Goal: Task Accomplishment & Management: Complete application form

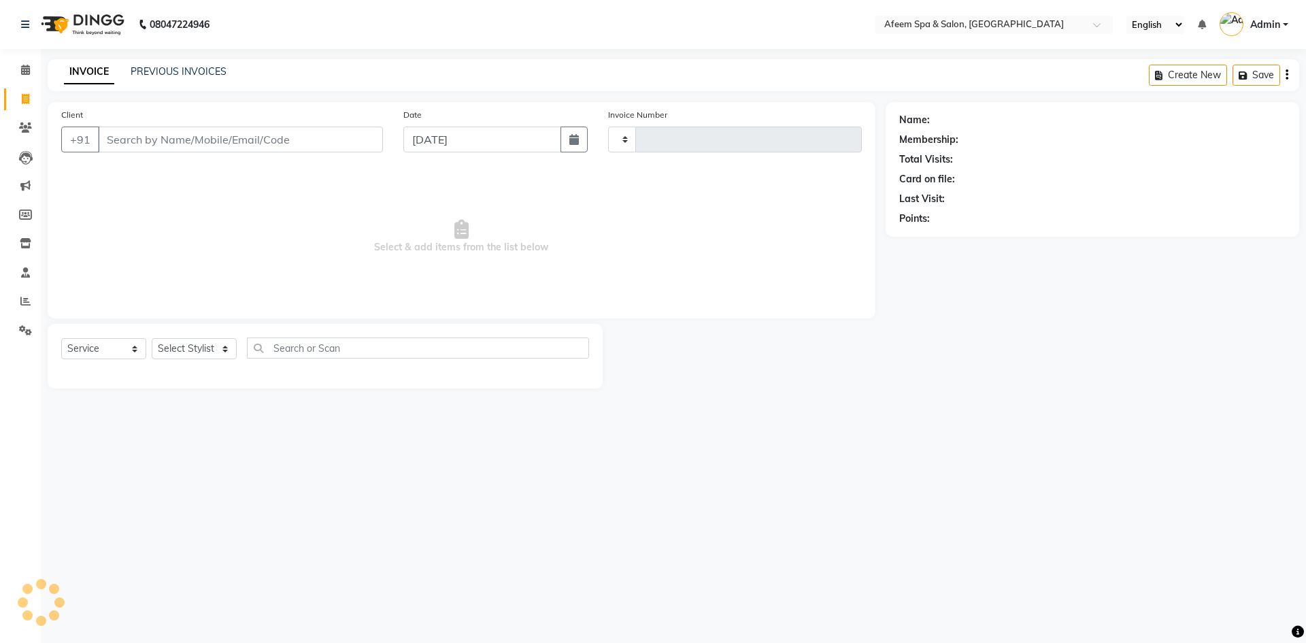
select select "service"
select select "750"
type input "2942"
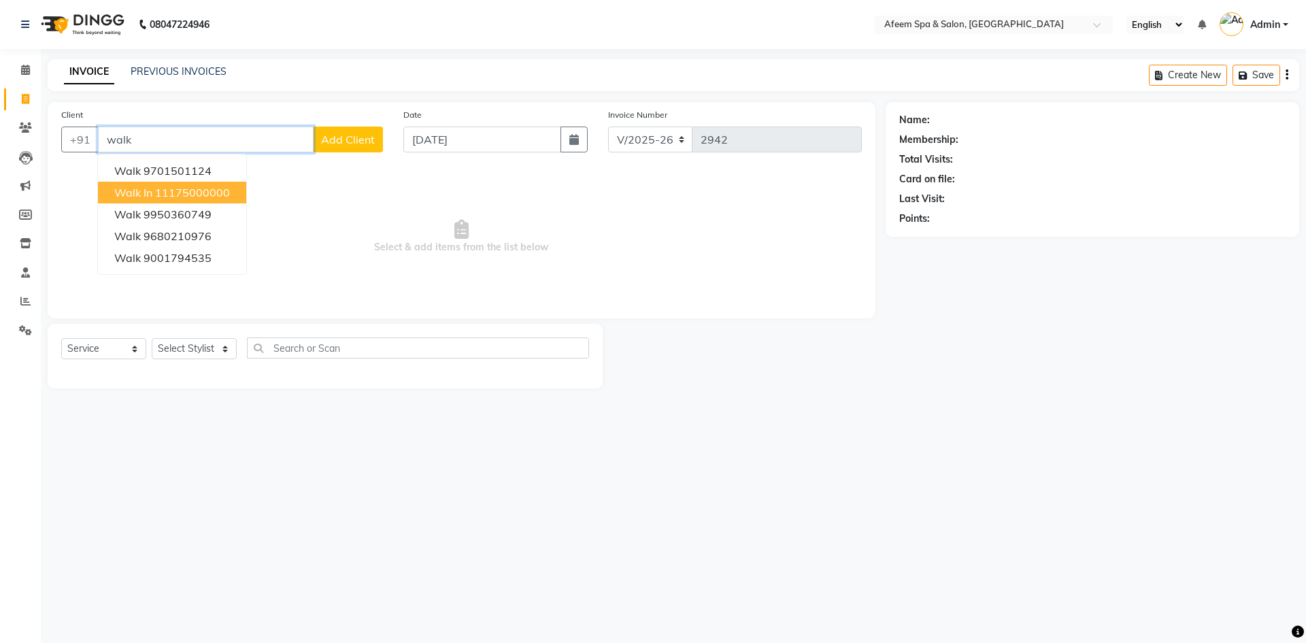
click at [202, 197] on ngb-highlight "11175000000" at bounding box center [192, 193] width 75 height 14
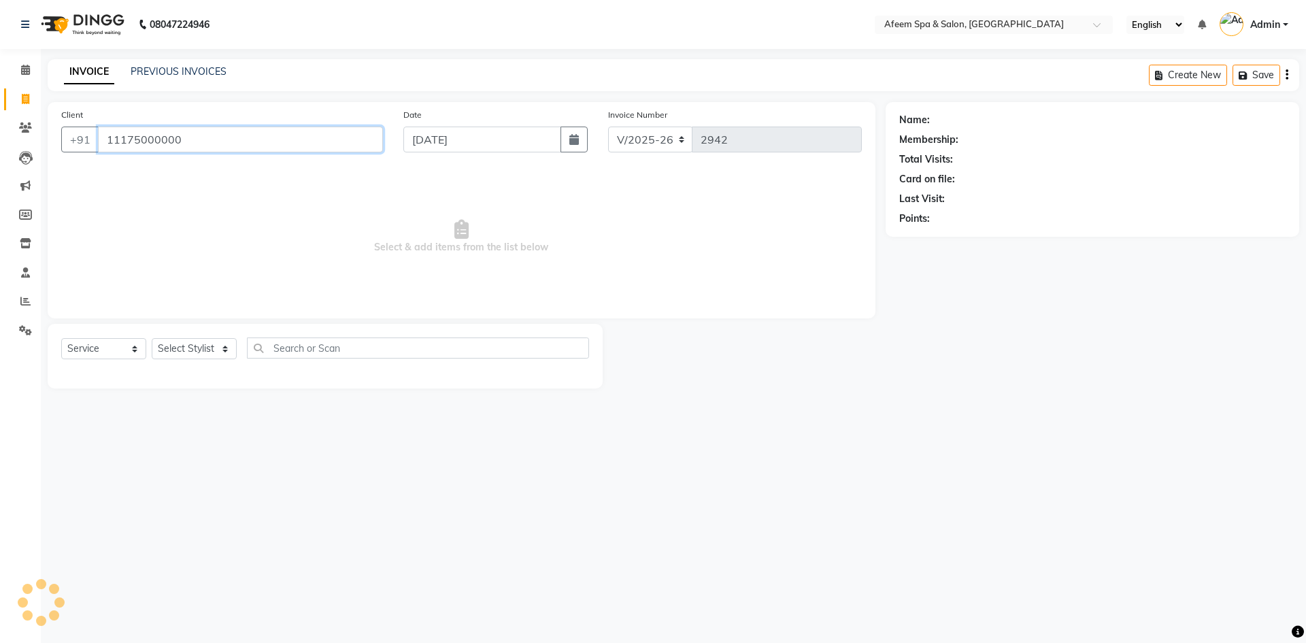
type input "11175000000"
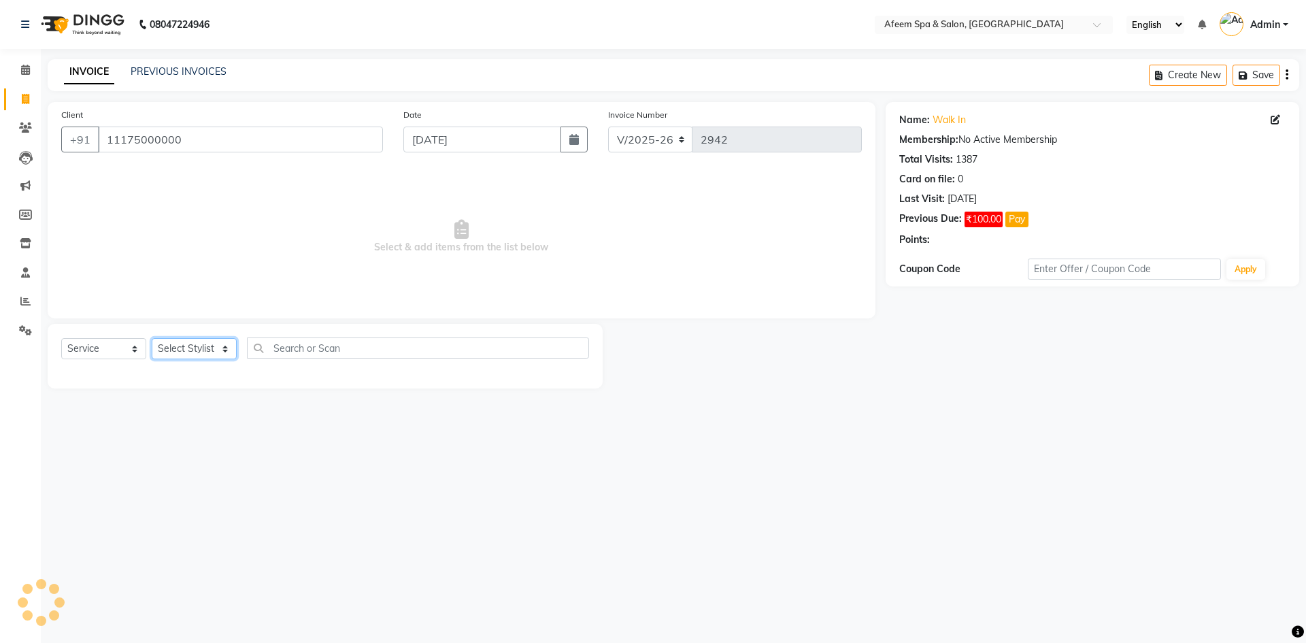
click at [212, 350] on select "Select Stylist aarti bhavna deep Deepika [PERSON_NAME] [PERSON_NAME] [PERSON_NA…" at bounding box center [194, 348] width 85 height 21
select select "45310"
click at [152, 338] on select "Select Stylist aarti bhavna deep Deepika [PERSON_NAME] [PERSON_NAME] [PERSON_NA…" at bounding box center [194, 348] width 85 height 21
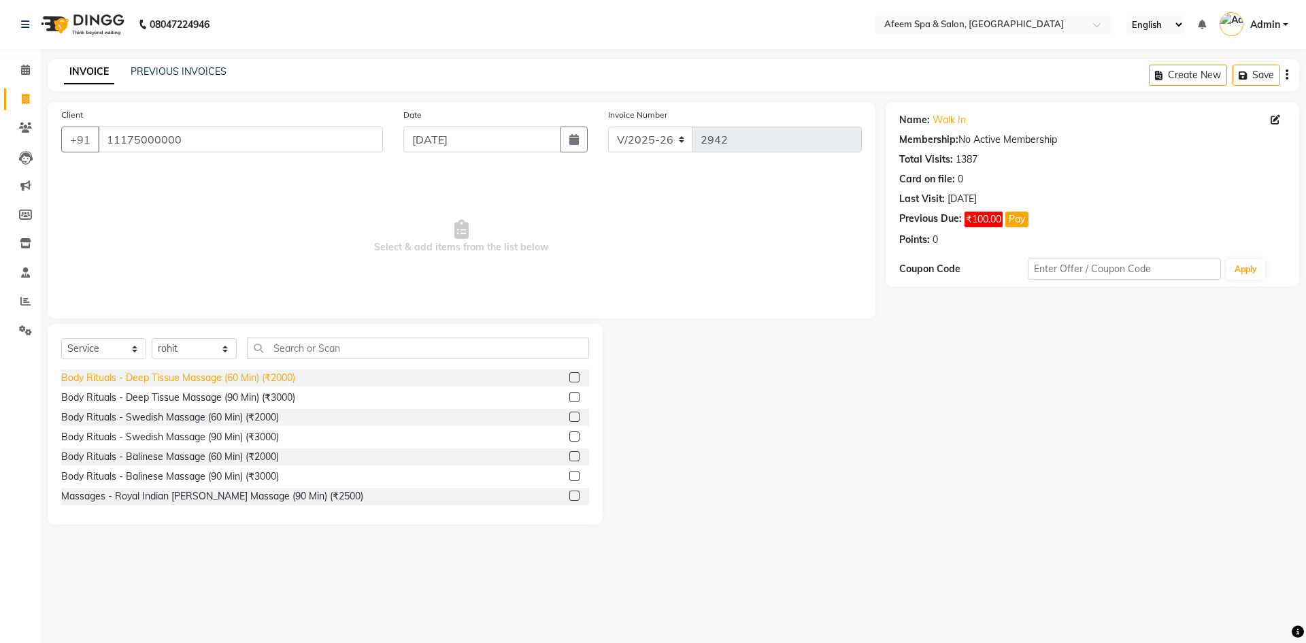
click at [266, 374] on div "Body Rituals - Deep Tissue Massage (60 Min) (₹2000)" at bounding box center [178, 378] width 234 height 14
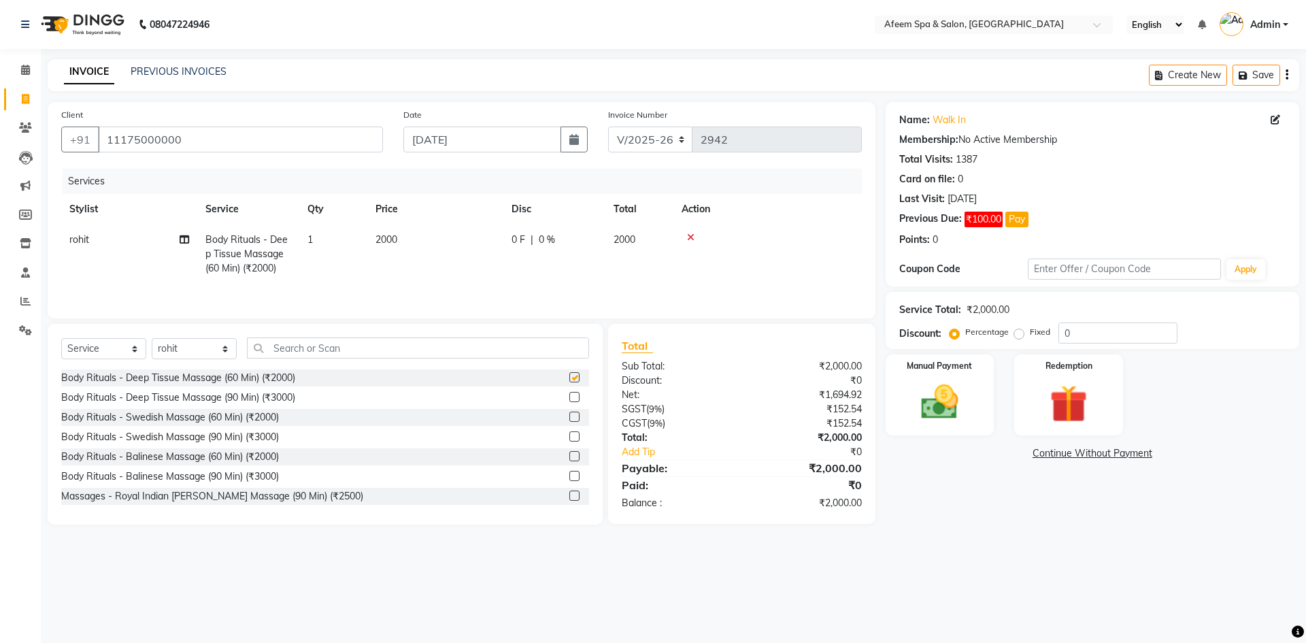
checkbox input "false"
click at [122, 246] on td "rohit Split Commission" at bounding box center [129, 253] width 136 height 59
select select "45310"
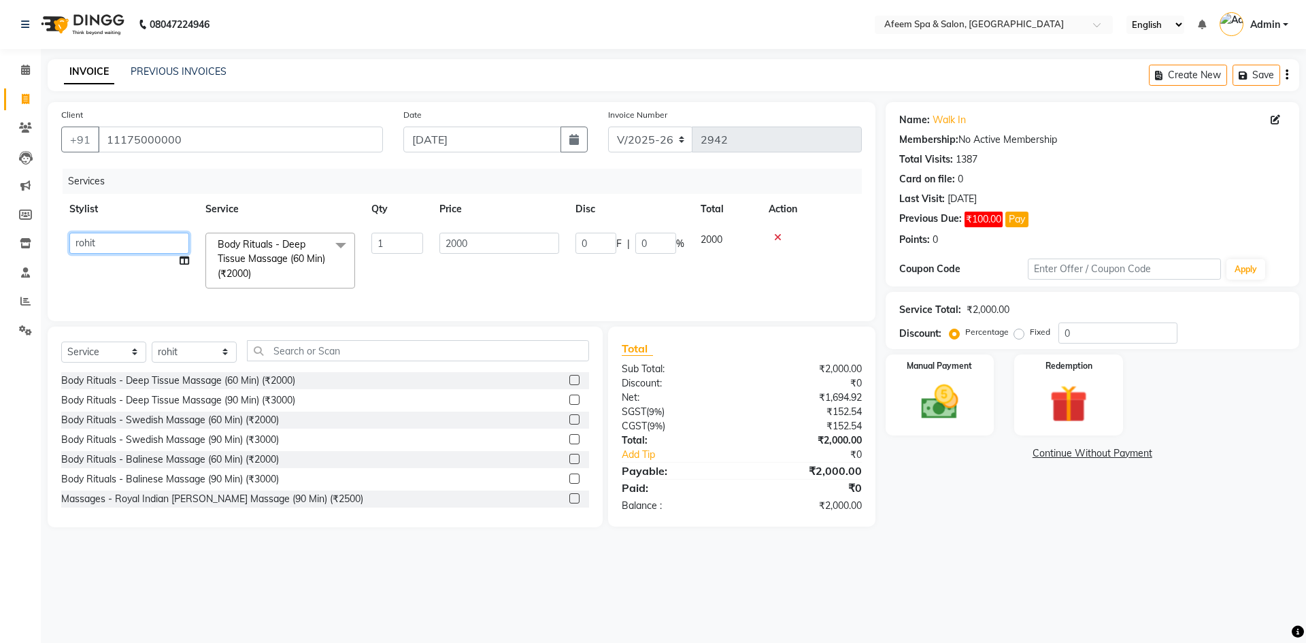
click at [122, 246] on select "aarti bhavna deep Deepika [PERSON_NAME] [PERSON_NAME] [PERSON_NAME] Product [PE…" at bounding box center [129, 243] width 120 height 21
select select "37804"
drag, startPoint x: 494, startPoint y: 252, endPoint x: 400, endPoint y: 252, distance: 94.5
click at [400, 252] on tr "aarti bhavna deep [PERSON_NAME] [PERSON_NAME] [PERSON_NAME] Product [PERSON_NAM…" at bounding box center [461, 260] width 800 height 72
type input "750"
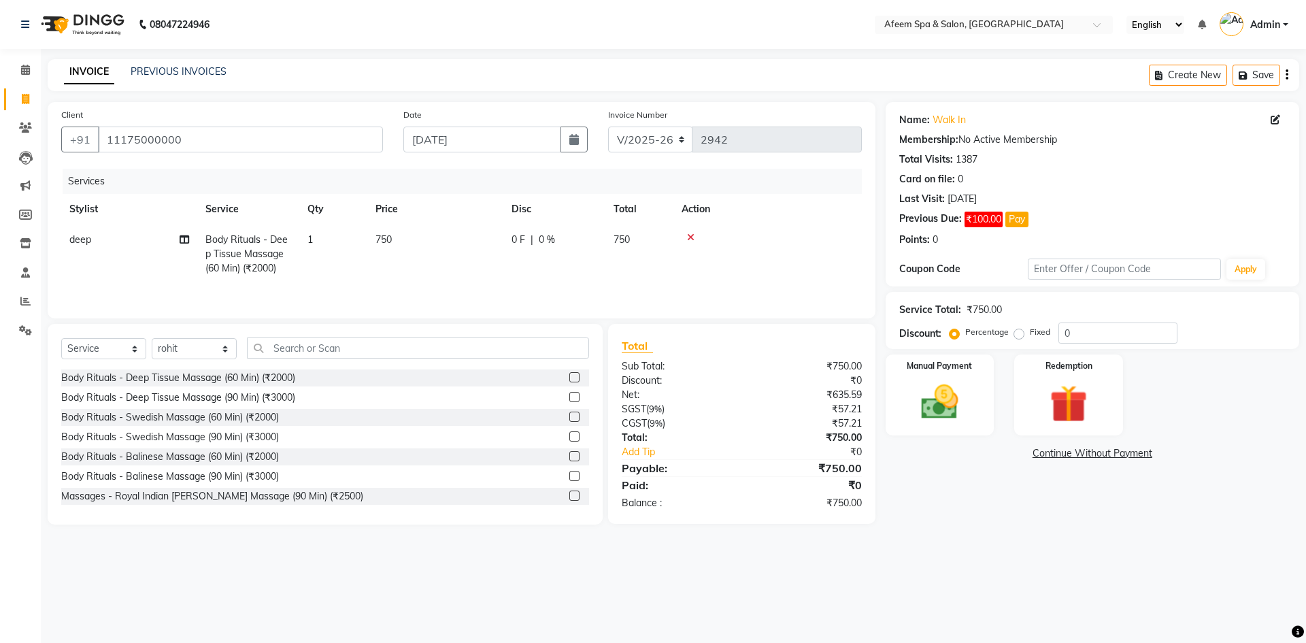
click at [458, 269] on td "750" at bounding box center [435, 253] width 136 height 59
select select "37804"
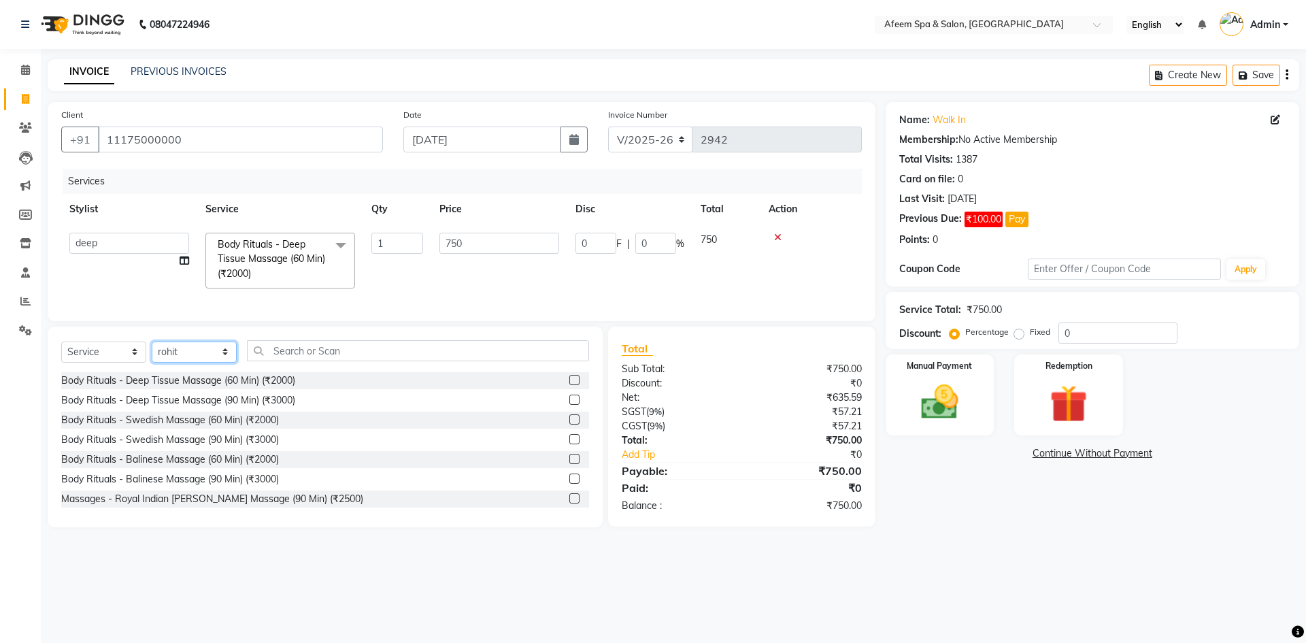
click at [216, 362] on select "Select Stylist aarti bhavna deep Deepika [PERSON_NAME] [PERSON_NAME] [PERSON_NA…" at bounding box center [194, 351] width 85 height 21
select select "37498"
click at [152, 351] on select "Select Stylist aarti bhavna deep Deepika [PERSON_NAME] [PERSON_NAME] [PERSON_NA…" at bounding box center [194, 351] width 85 height 21
click at [282, 388] on div "Body Rituals - Deep Tissue Massage (60 Min) (₹2000)" at bounding box center [178, 380] width 234 height 14
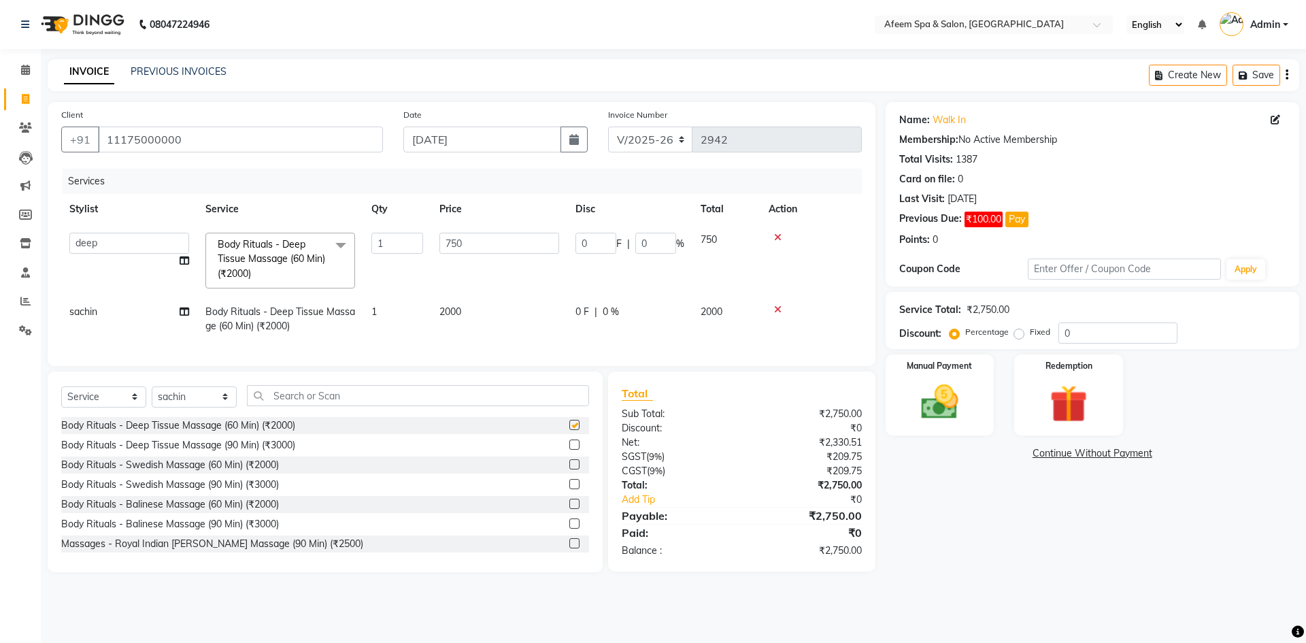
checkbox input "false"
click at [458, 316] on span "2000" at bounding box center [450, 311] width 22 height 12
select select "37498"
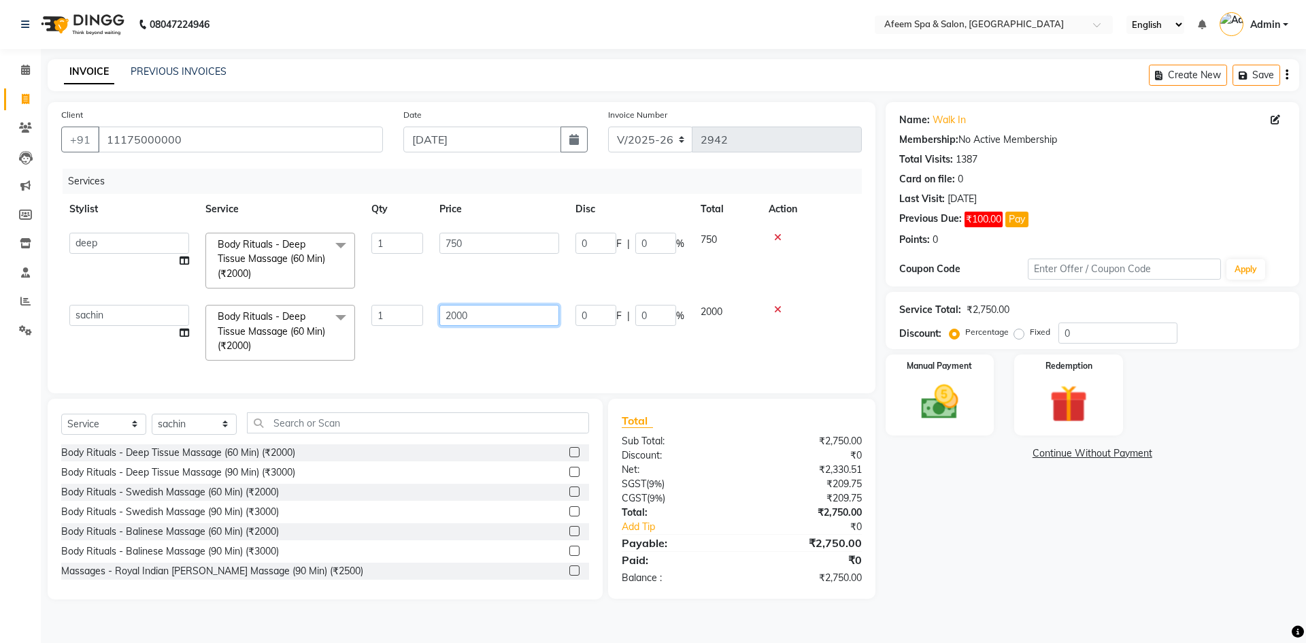
drag, startPoint x: 542, startPoint y: 311, endPoint x: 328, endPoint y: 320, distance: 213.7
click at [333, 318] on tr "aarti bhavna deep [PERSON_NAME] [PERSON_NAME] [PERSON_NAME] Product [PERSON_NAM…" at bounding box center [461, 333] width 800 height 72
type input "5"
type input "650"
click at [941, 379] on img at bounding box center [939, 401] width 63 height 45
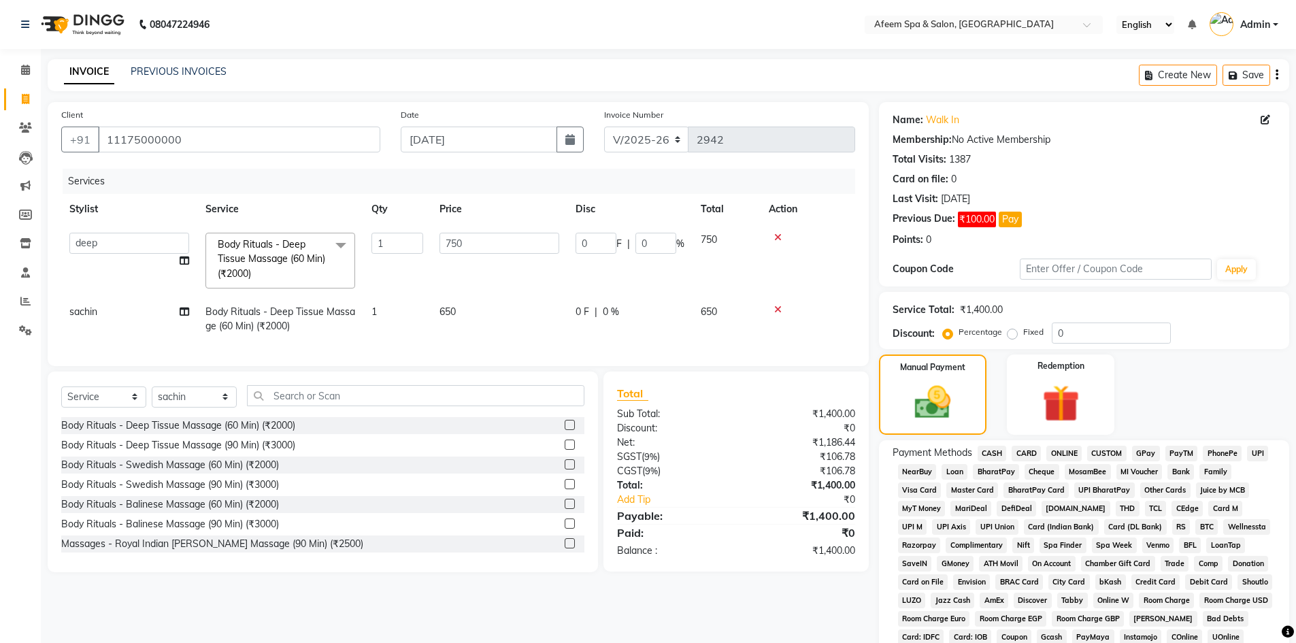
click at [1052, 456] on span "ONLINE" at bounding box center [1063, 453] width 35 height 16
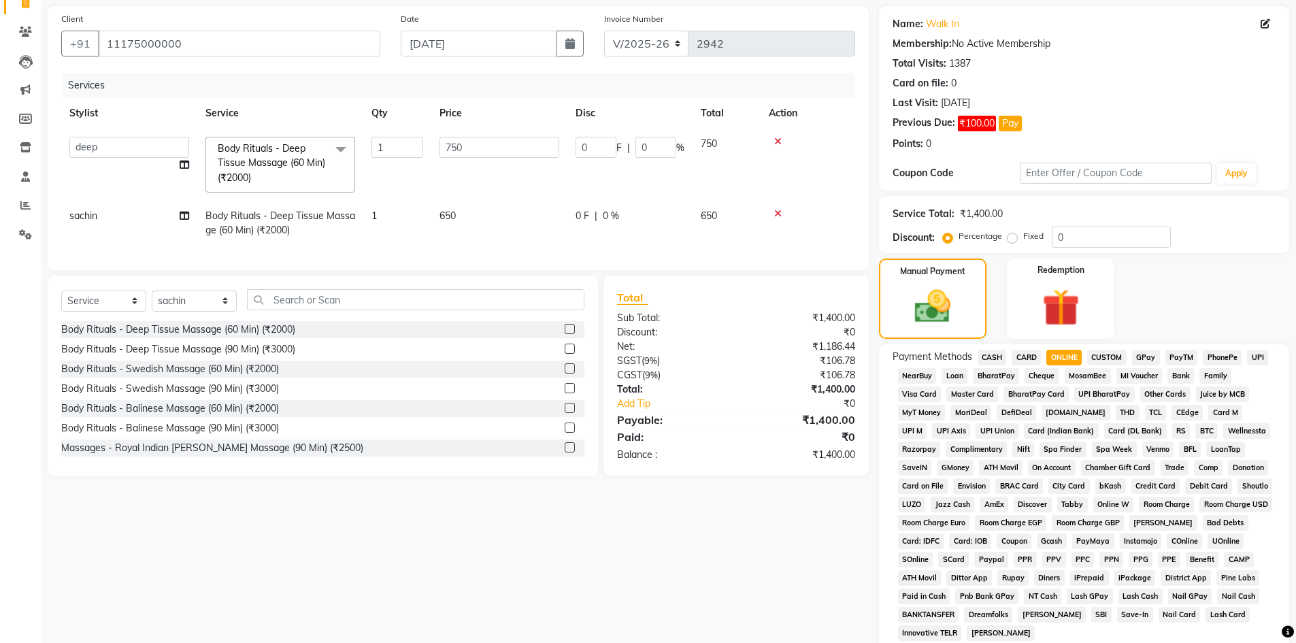
scroll to position [204, 0]
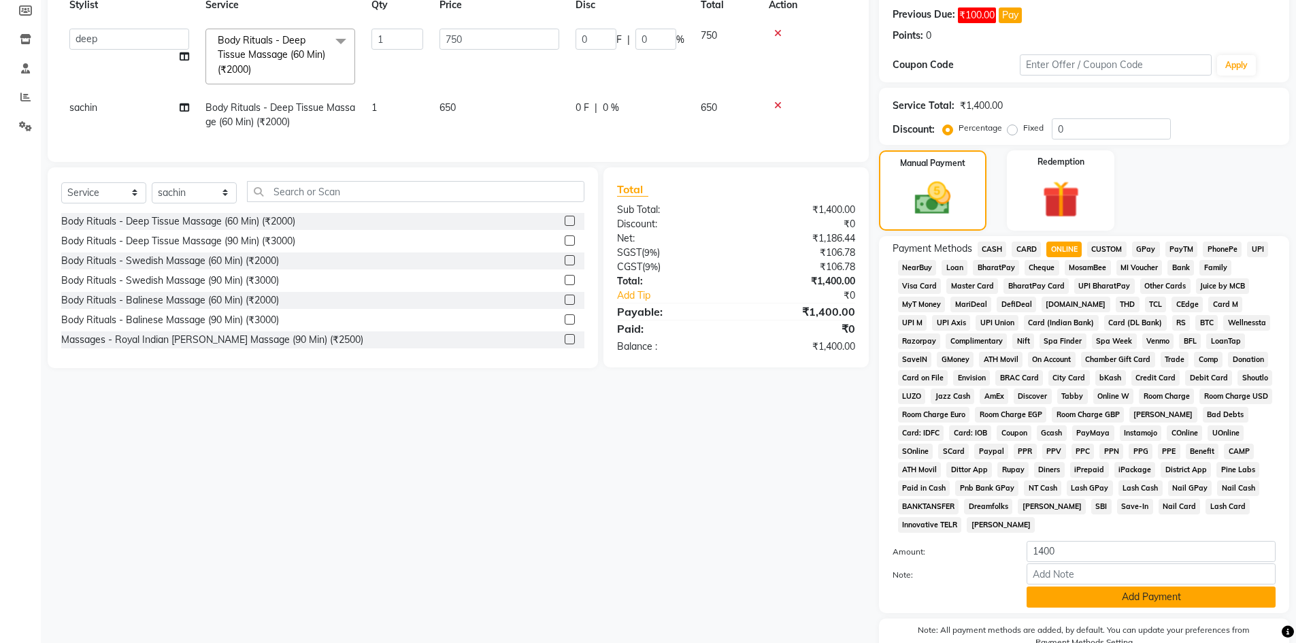
click at [1062, 605] on button "Add Payment" at bounding box center [1150, 596] width 249 height 21
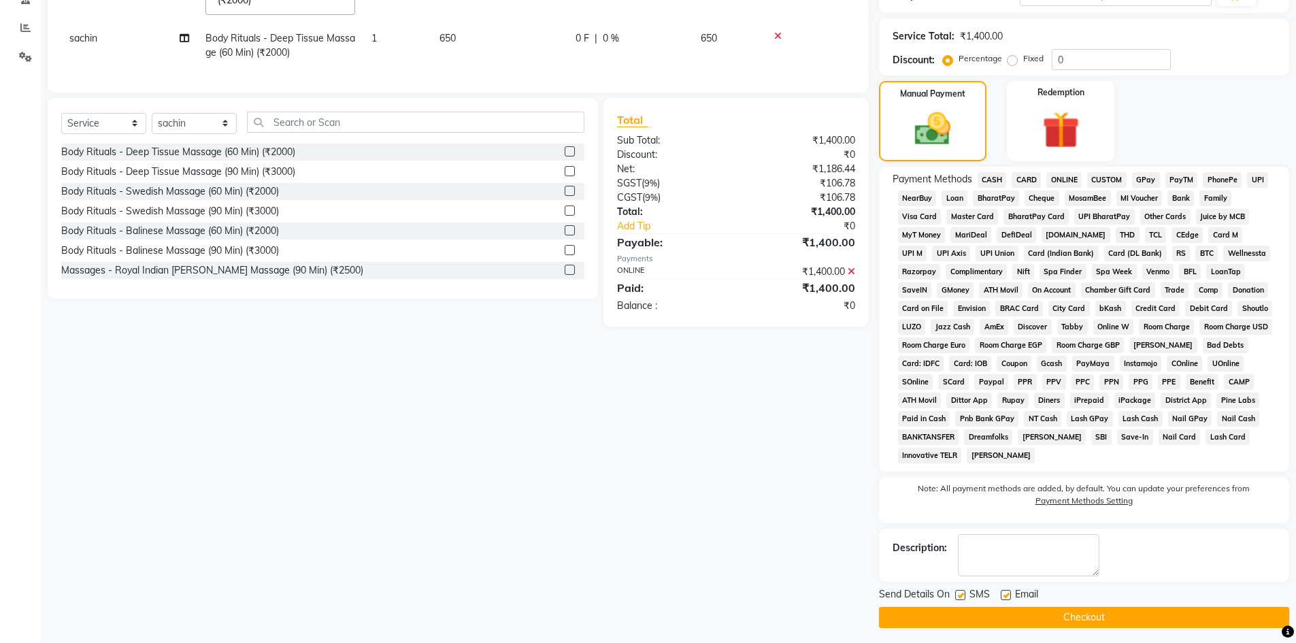
scroll to position [279, 0]
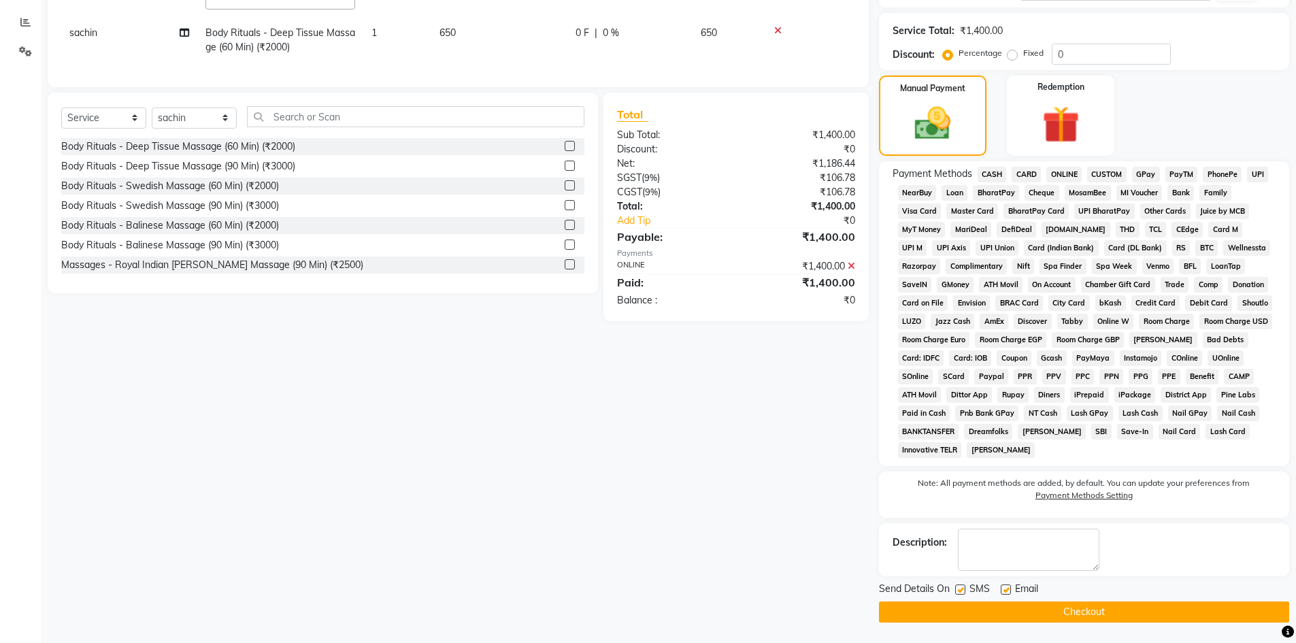
click at [1050, 614] on button "Checkout" at bounding box center [1084, 611] width 410 height 21
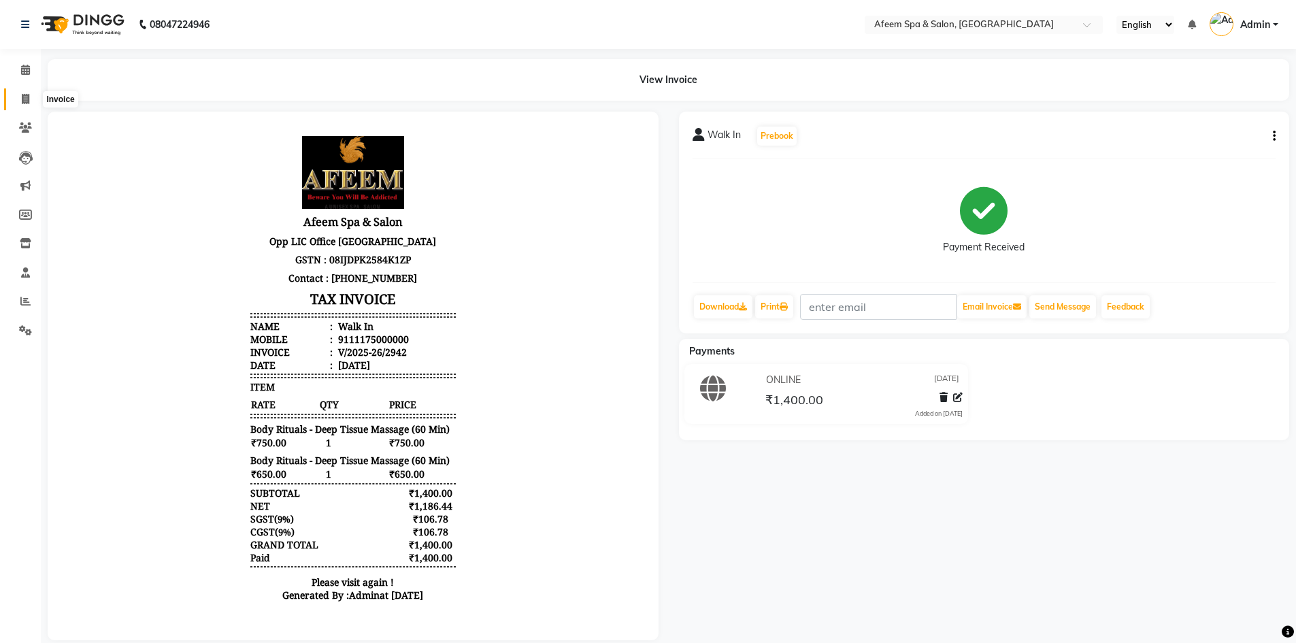
drag, startPoint x: 31, startPoint y: 92, endPoint x: 53, endPoint y: 88, distance: 22.0
click at [31, 92] on span at bounding box center [26, 100] width 24 height 16
select select "service"
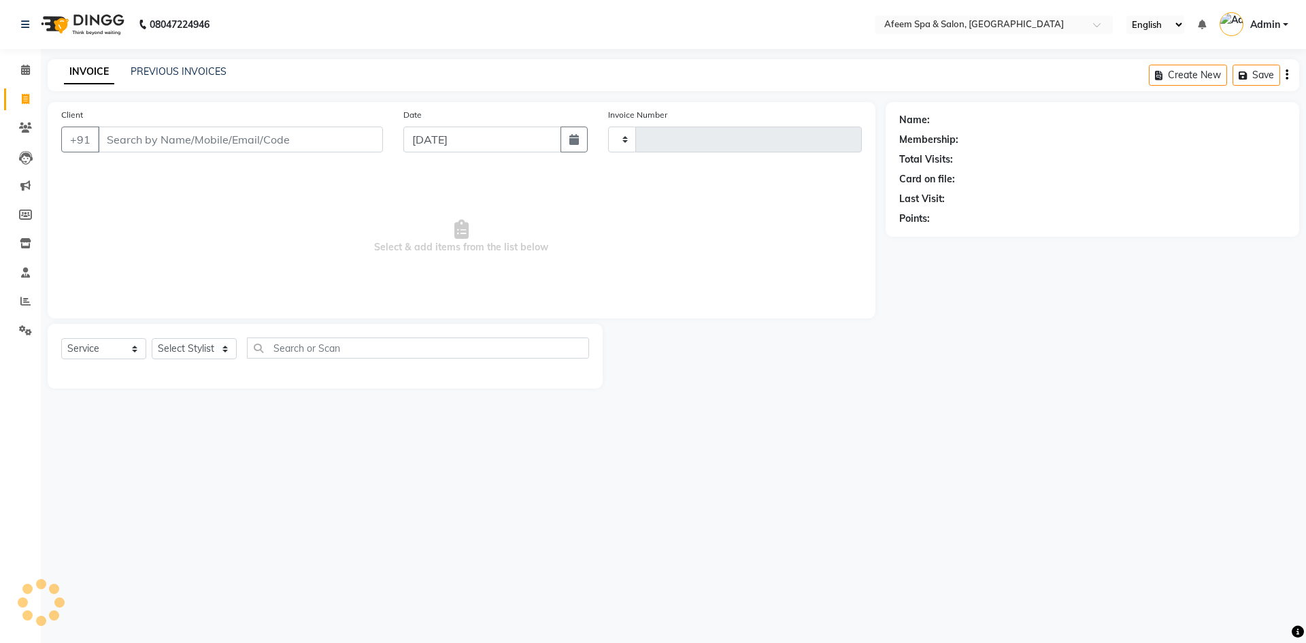
type input "2943"
select select "750"
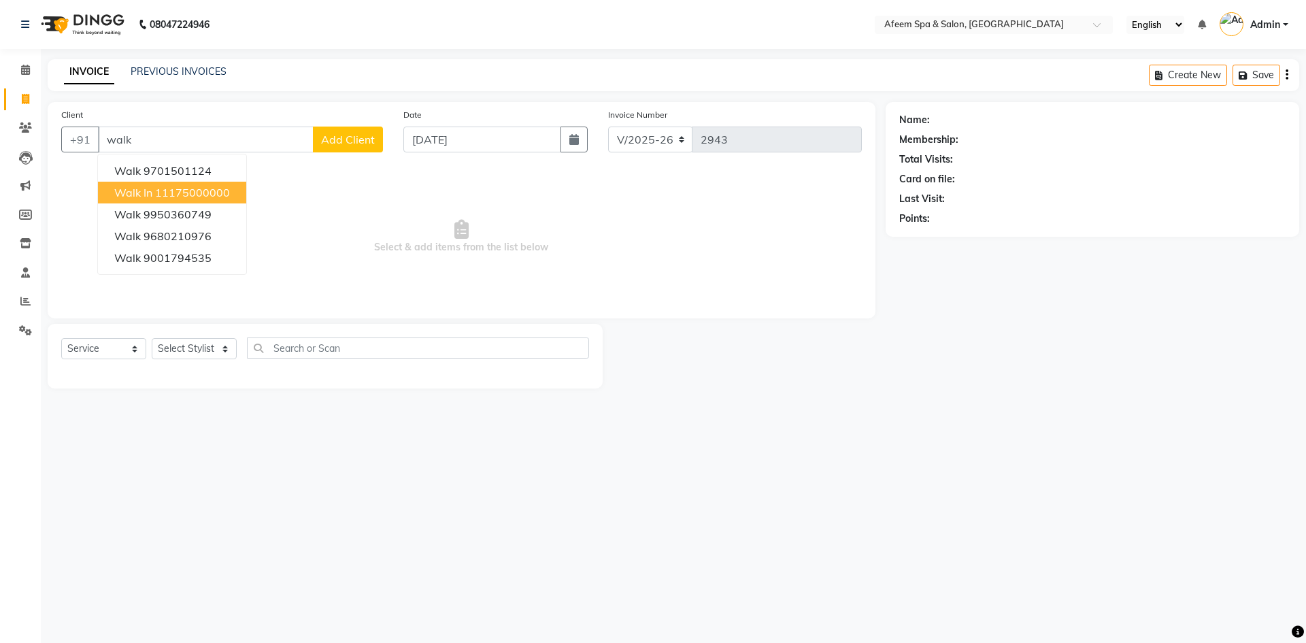
click at [139, 187] on span "Walk In" at bounding box center [133, 193] width 38 height 14
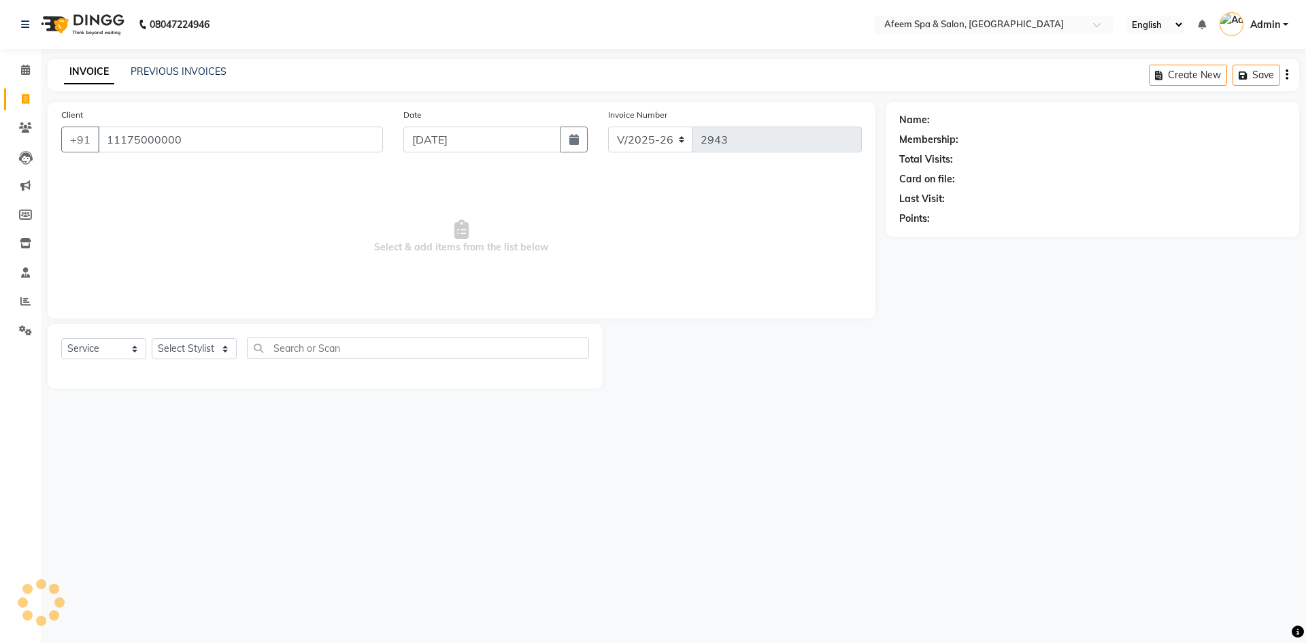
type input "11175000000"
click at [211, 343] on select "Select Stylist aarti bhavna deep Deepika [PERSON_NAME] [PERSON_NAME] [PERSON_NA…" at bounding box center [194, 348] width 85 height 21
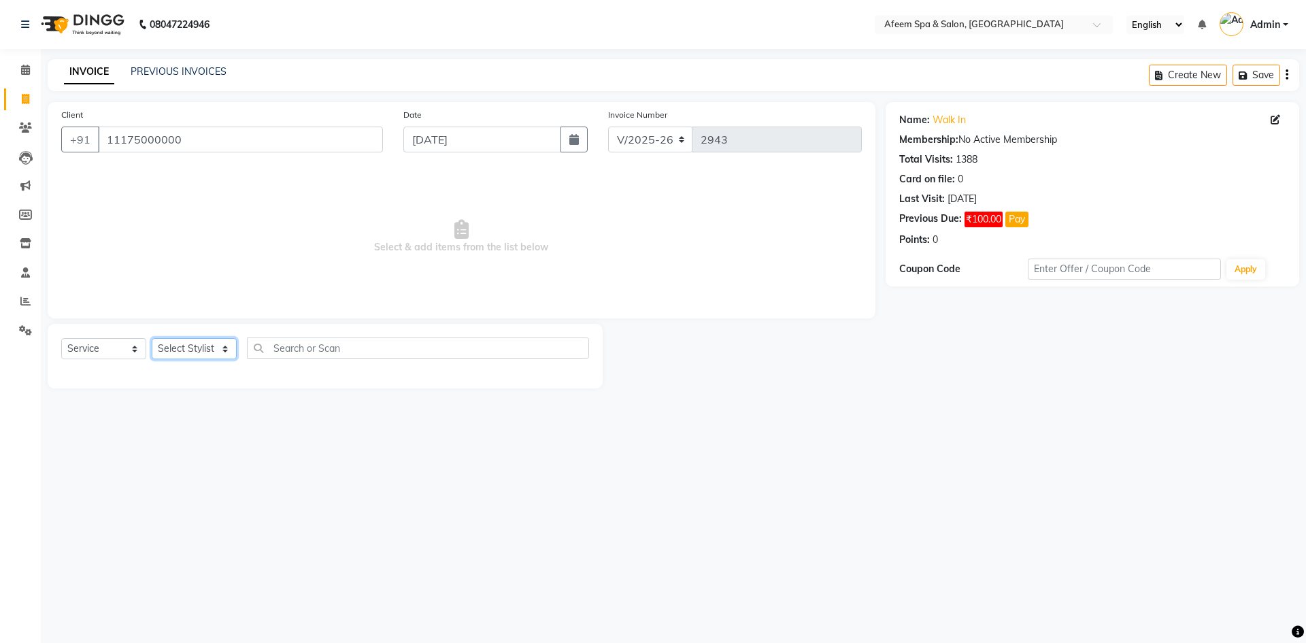
select select "45310"
click at [152, 338] on select "Select Stylist aarti bhavna deep Deepika [PERSON_NAME] [PERSON_NAME] [PERSON_NA…" at bounding box center [194, 348] width 85 height 21
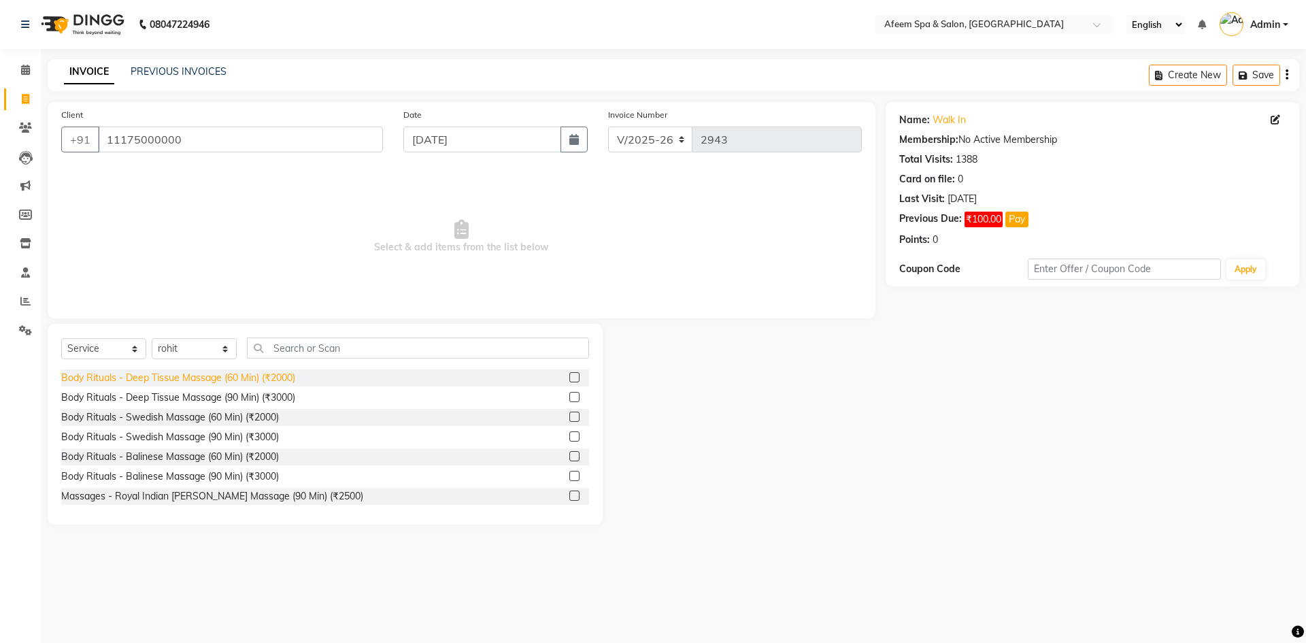
click at [285, 382] on div "Body Rituals - Deep Tissue Massage (60 Min) (₹2000)" at bounding box center [178, 378] width 234 height 14
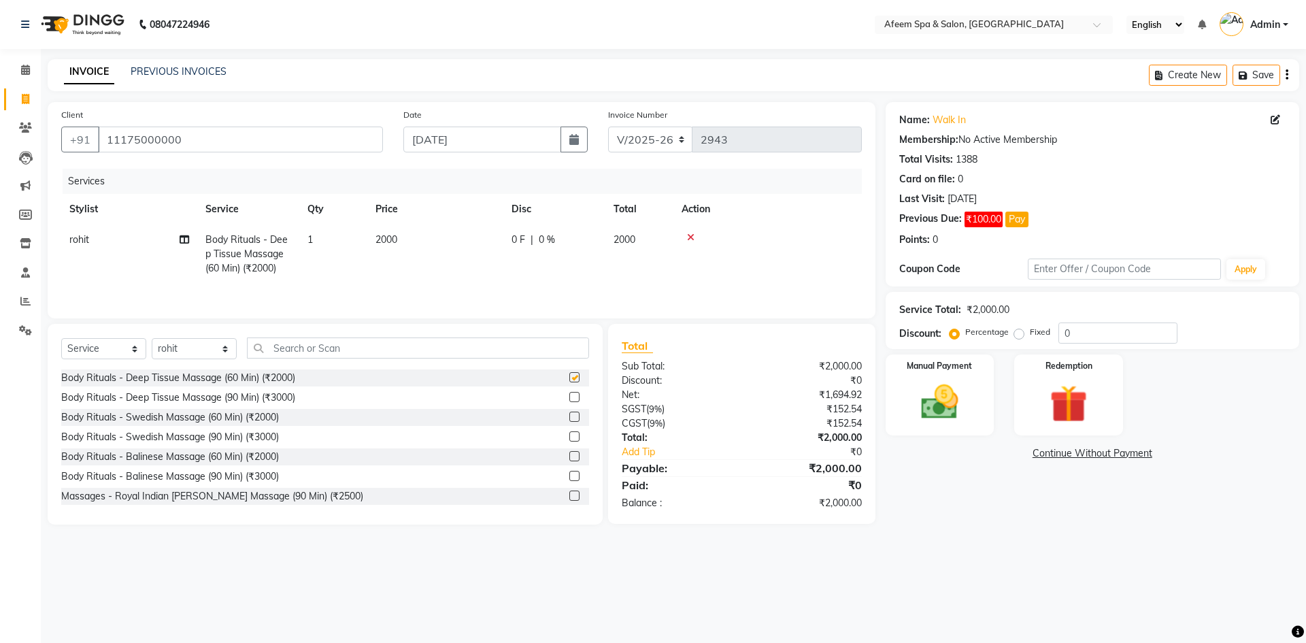
checkbox input "false"
click at [388, 249] on td "2000" at bounding box center [435, 253] width 136 height 59
select select "45310"
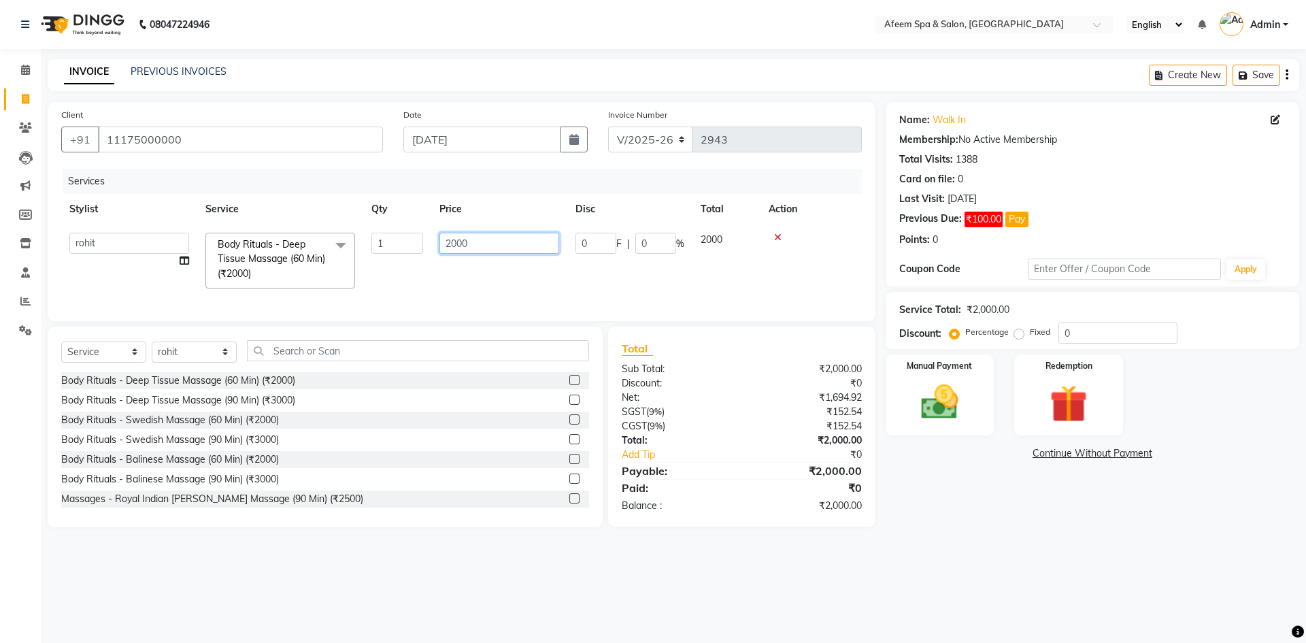
drag, startPoint x: 490, startPoint y: 238, endPoint x: 387, endPoint y: 250, distance: 103.3
click at [387, 250] on tr "aarti bhavna deep [PERSON_NAME] [PERSON_NAME] [PERSON_NAME] Product [PERSON_NAM…" at bounding box center [461, 260] width 800 height 72
type input "400"
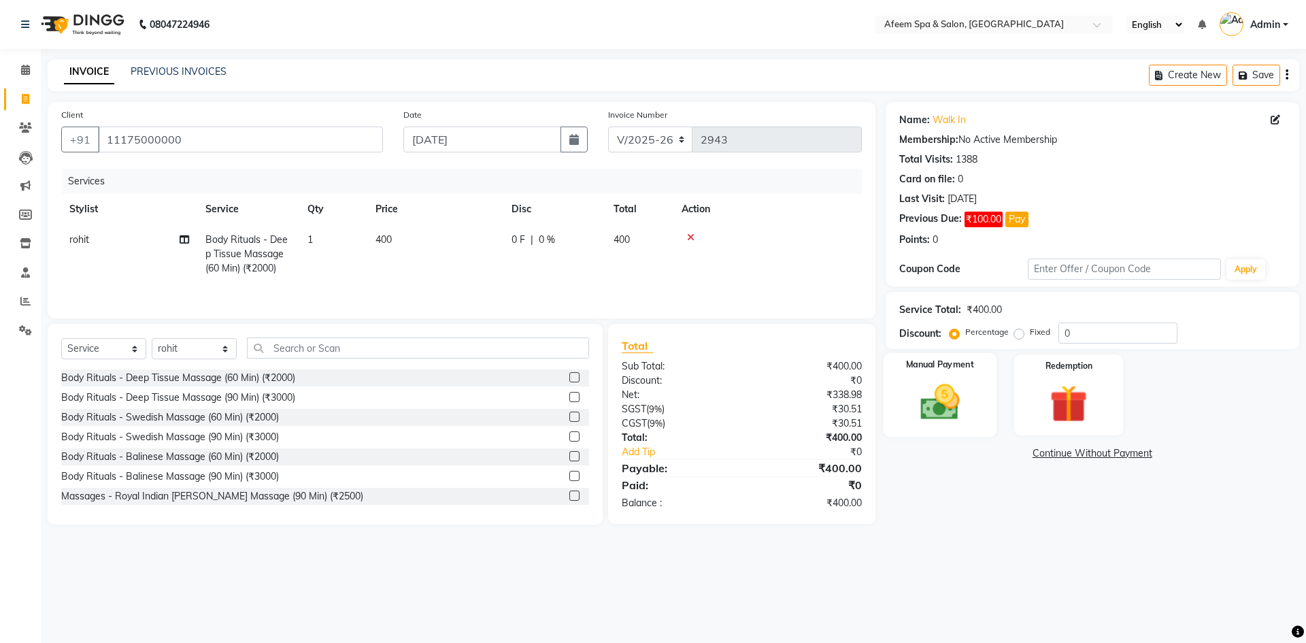
click at [949, 390] on img at bounding box center [939, 401] width 63 height 45
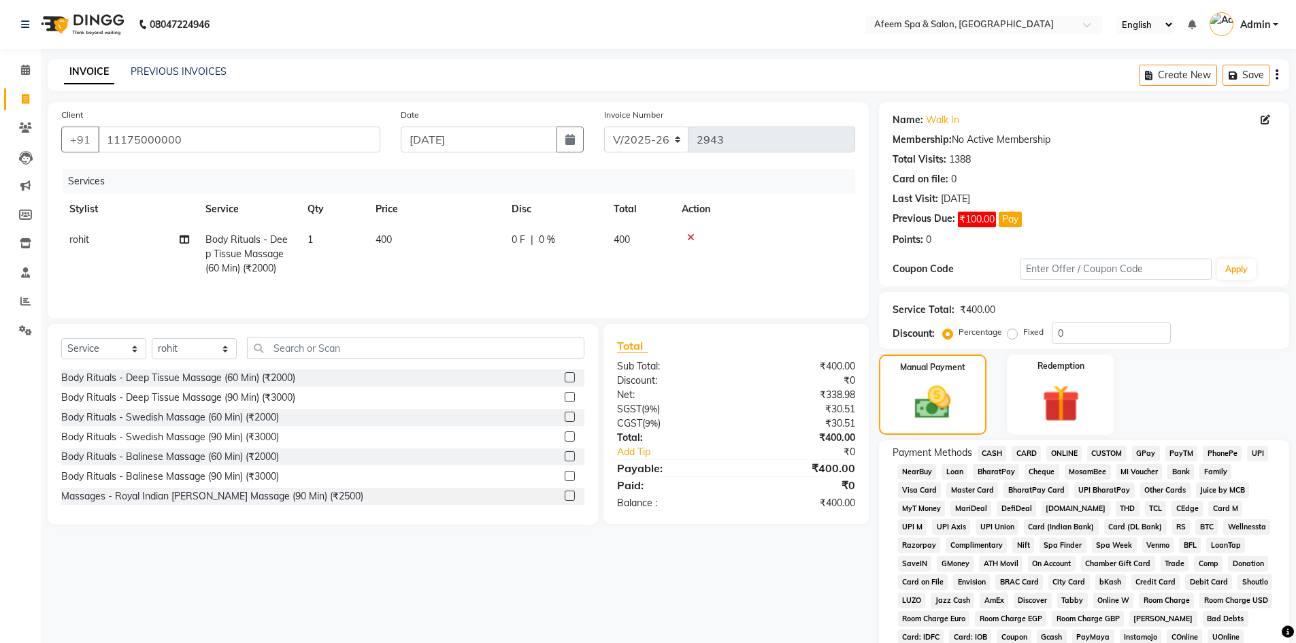
click at [1054, 449] on span "ONLINE" at bounding box center [1063, 453] width 35 height 16
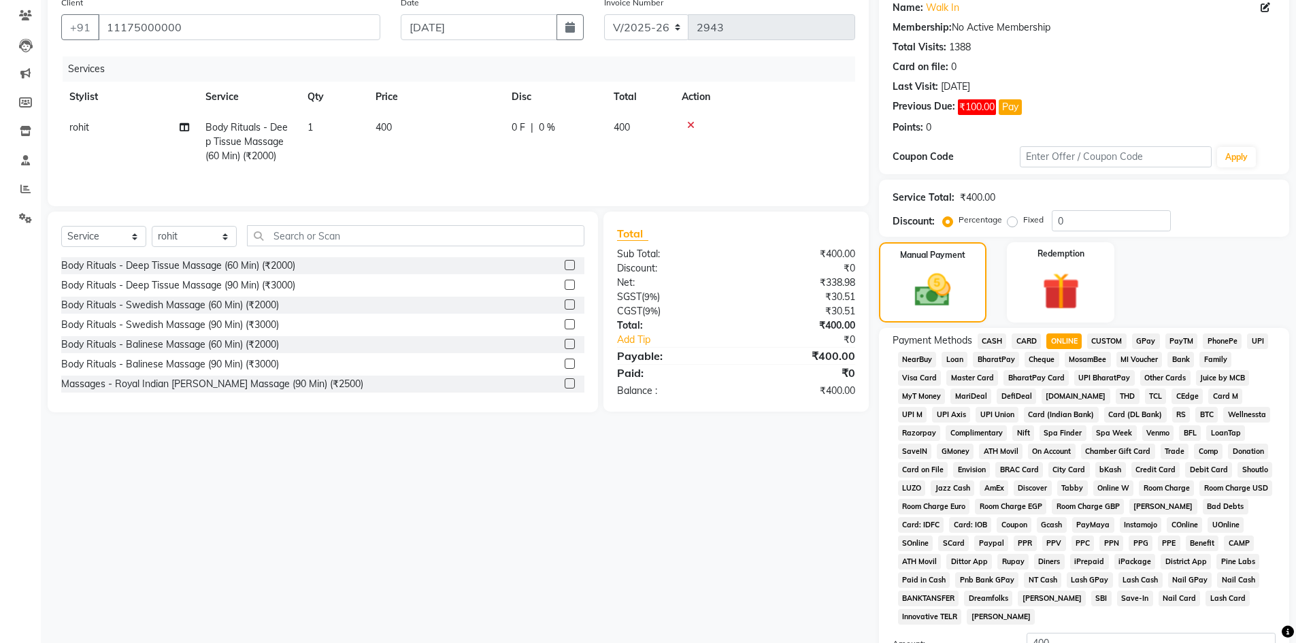
scroll to position [204, 0]
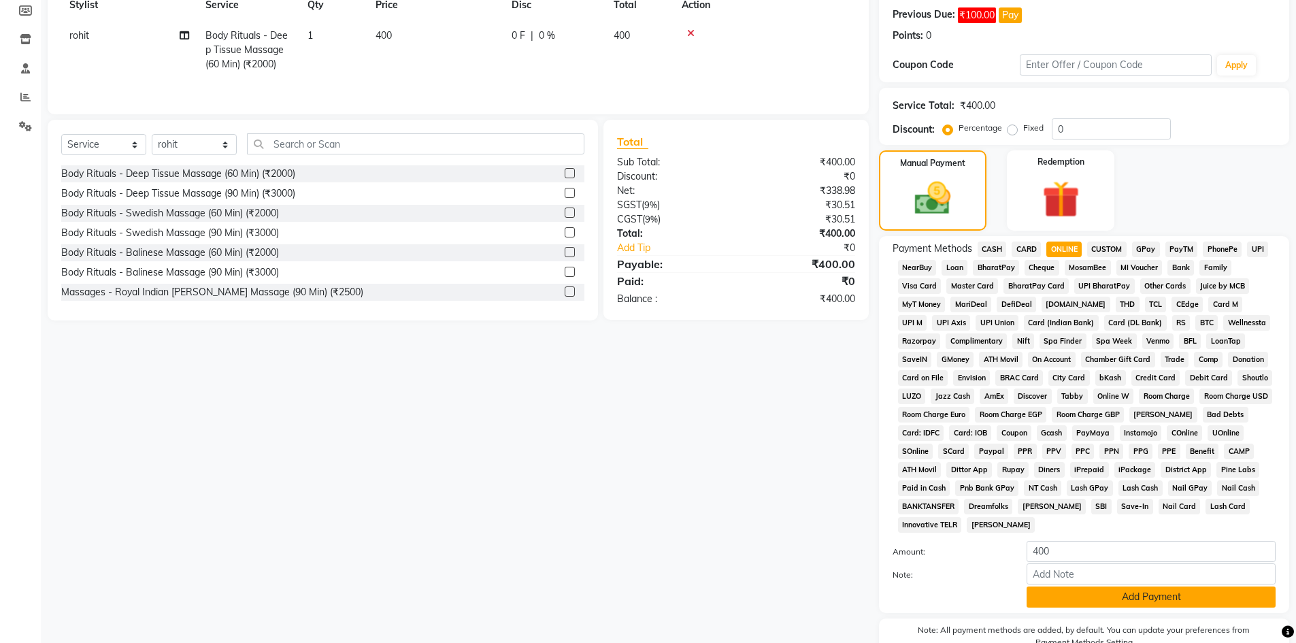
click at [1121, 598] on button "Add Payment" at bounding box center [1150, 596] width 249 height 21
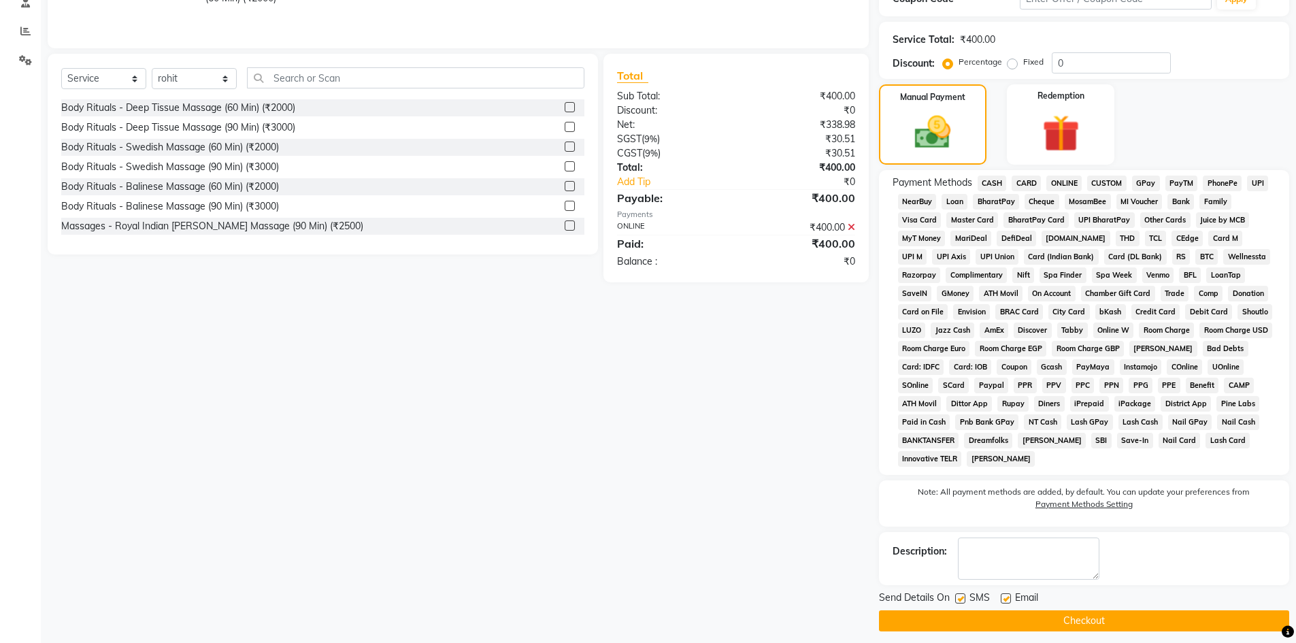
scroll to position [279, 0]
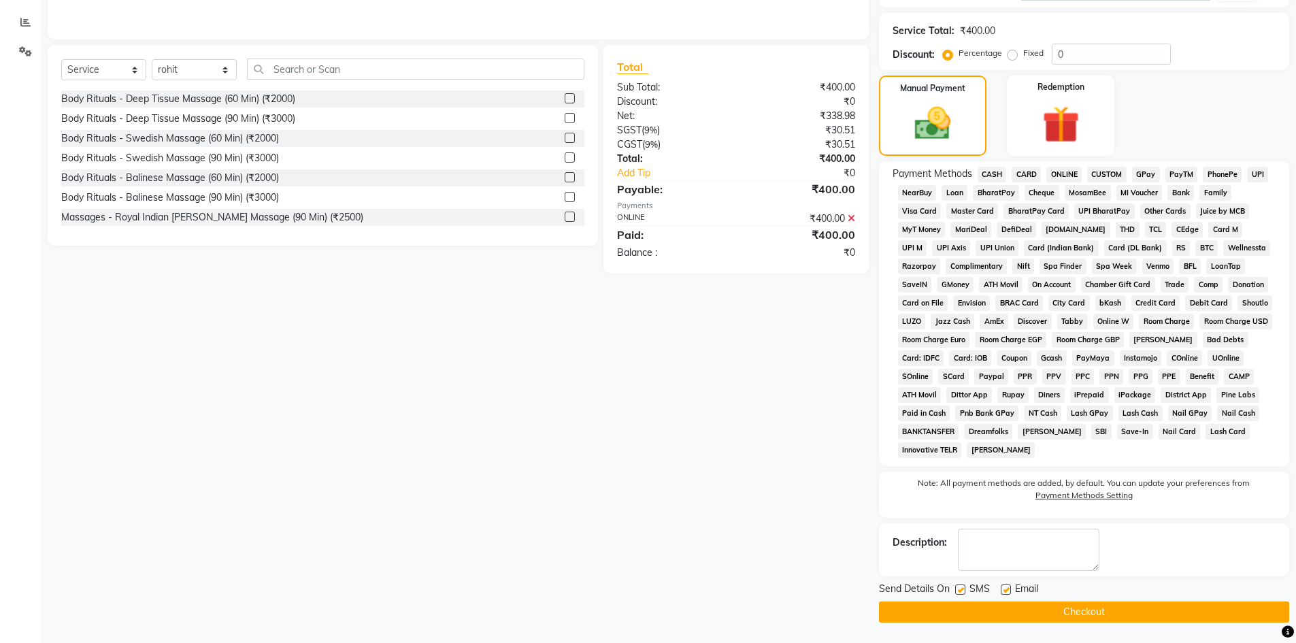
click at [1079, 615] on button "Checkout" at bounding box center [1084, 611] width 410 height 21
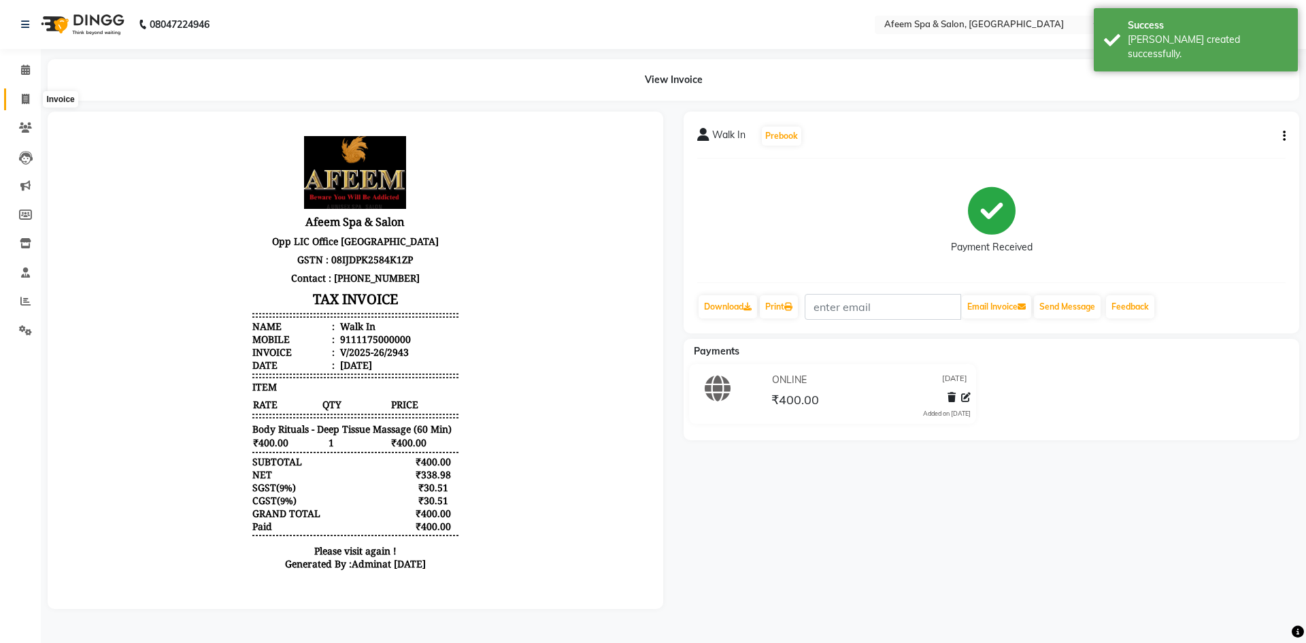
click at [23, 92] on span at bounding box center [26, 100] width 24 height 16
select select "service"
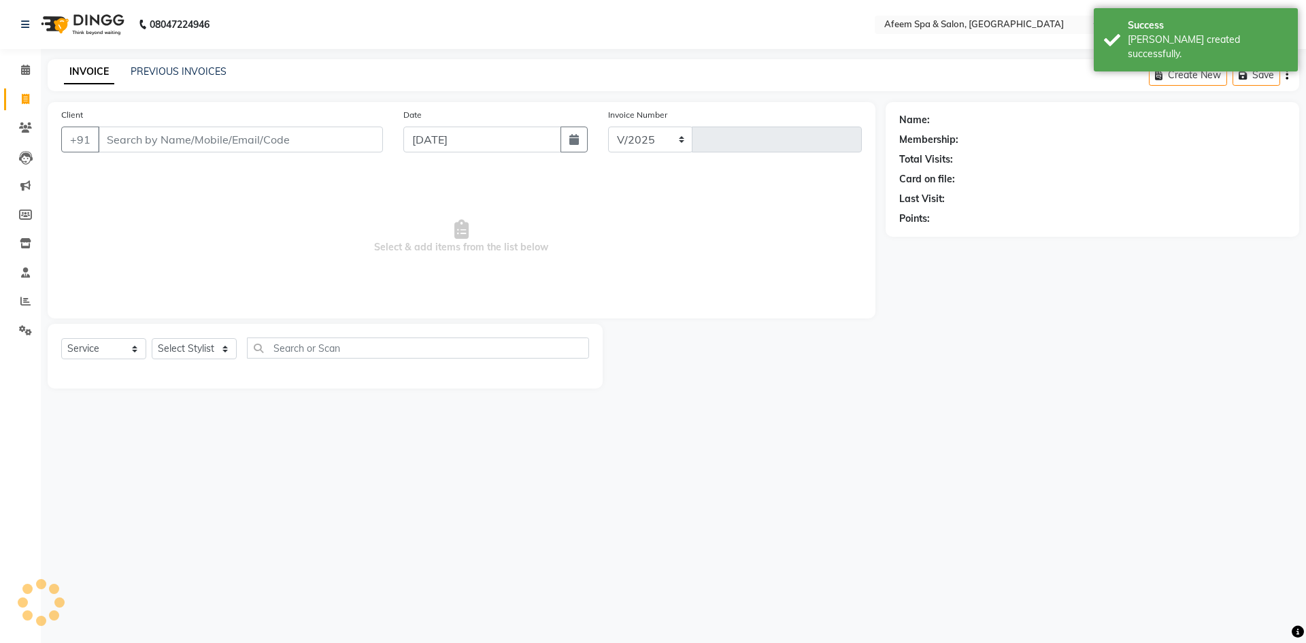
select select "750"
type input "2944"
click at [163, 75] on link "PREVIOUS INVOICES" at bounding box center [179, 71] width 96 height 12
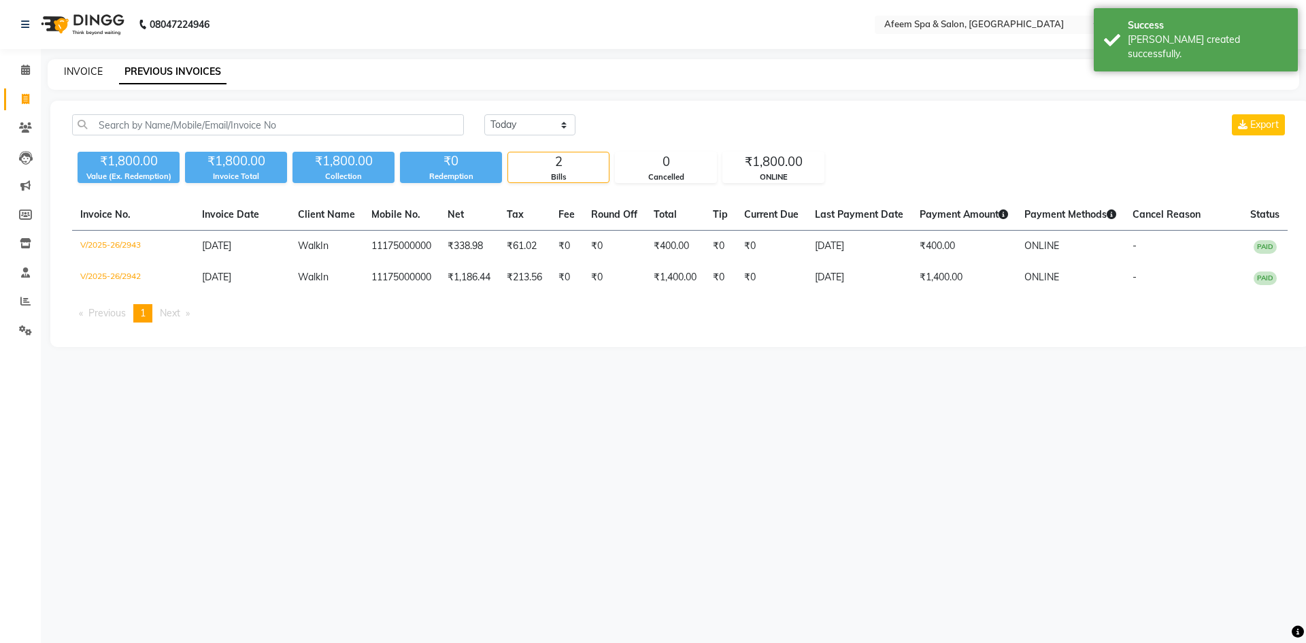
click at [93, 71] on link "INVOICE" at bounding box center [83, 71] width 39 height 12
select select "750"
select select "service"
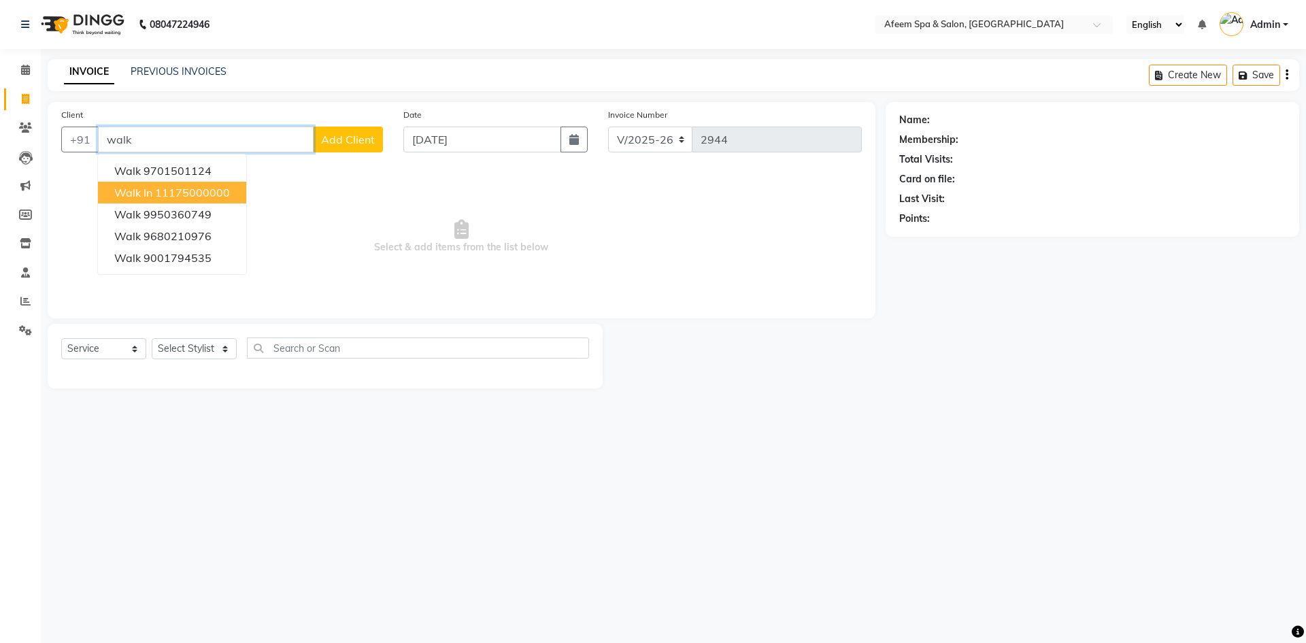
click at [168, 195] on ngb-highlight "11175000000" at bounding box center [192, 193] width 75 height 14
type input "11175000000"
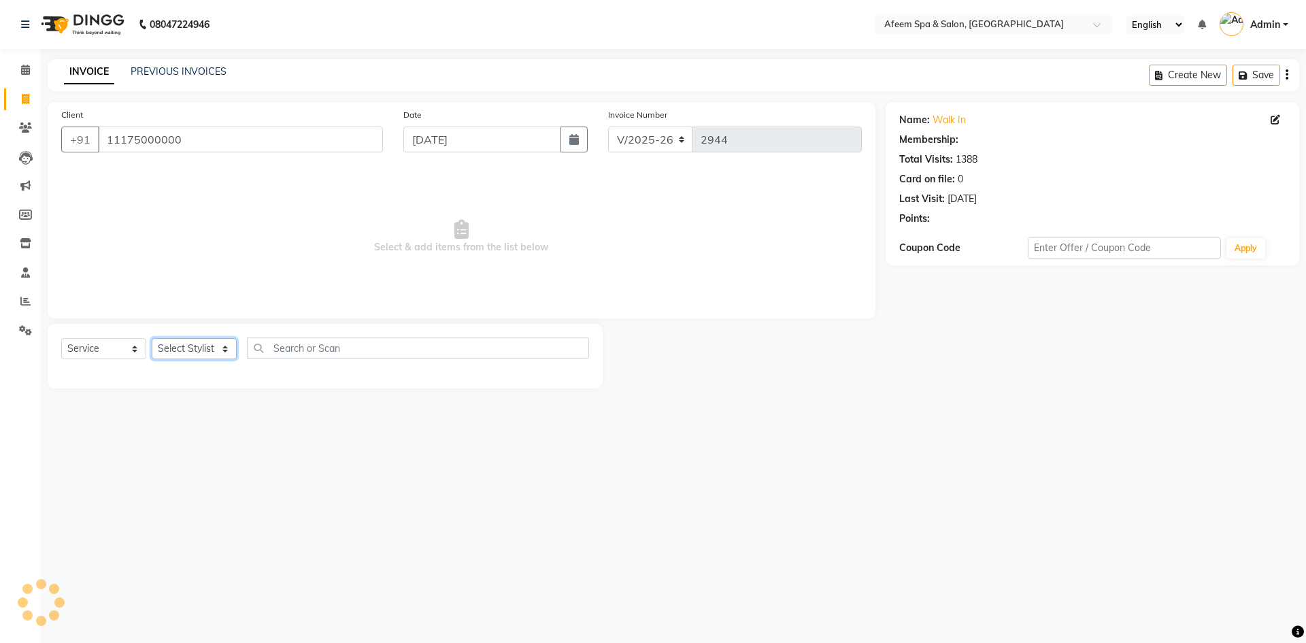
click at [191, 349] on select "Select Stylist aarti bhavna deep Deepika [PERSON_NAME] [PERSON_NAME] [PERSON_NA…" at bounding box center [194, 348] width 85 height 21
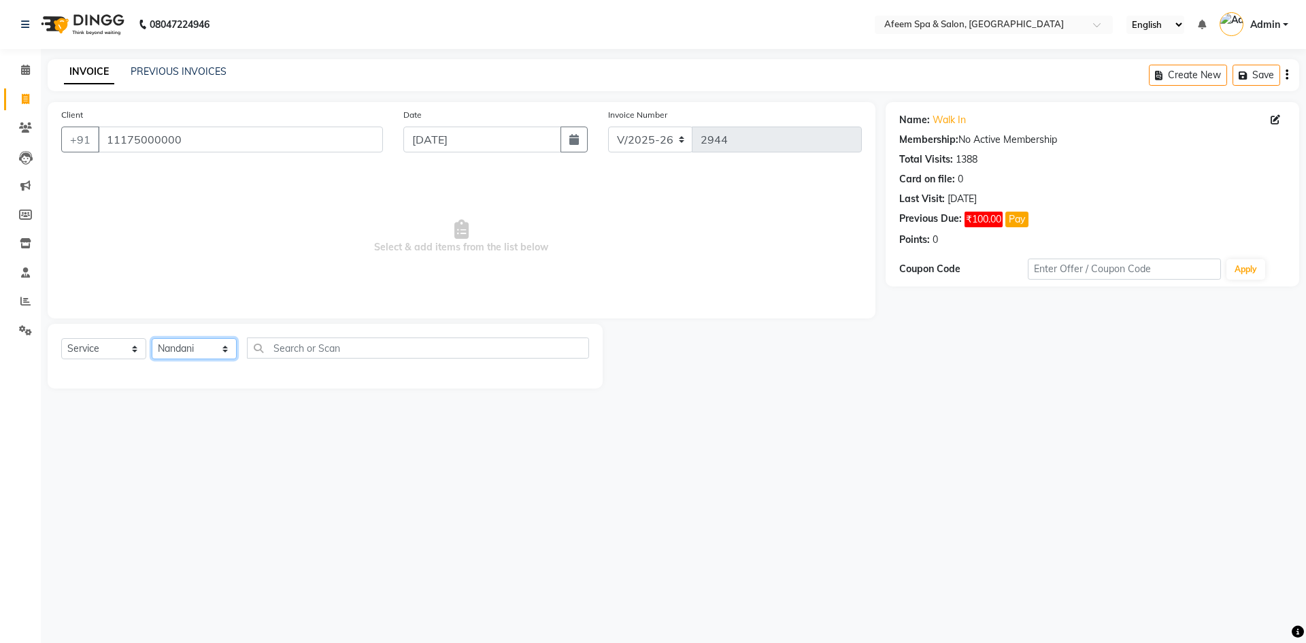
click at [152, 338] on select "Select Stylist aarti bhavna deep Deepika [PERSON_NAME] [PERSON_NAME] [PERSON_NA…" at bounding box center [194, 348] width 85 height 21
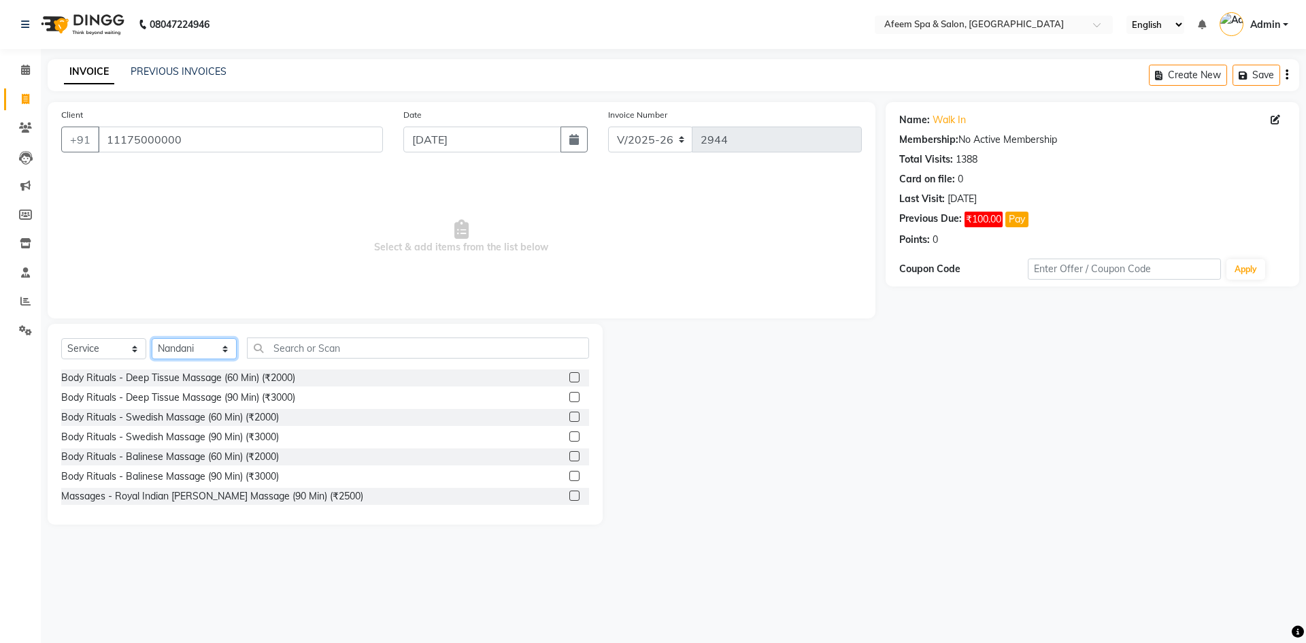
click at [217, 354] on select "Select Stylist aarti bhavna deep Deepika [PERSON_NAME] [PERSON_NAME] [PERSON_NA…" at bounding box center [194, 348] width 85 height 21
select select "20102"
click at [152, 338] on select "Select Stylist aarti bhavna deep Deepika [PERSON_NAME] [PERSON_NAME] [PERSON_NA…" at bounding box center [194, 348] width 85 height 21
click at [280, 379] on div "Body Rituals - Deep Tissue Massage (60 Min) (₹2000)" at bounding box center [178, 378] width 234 height 14
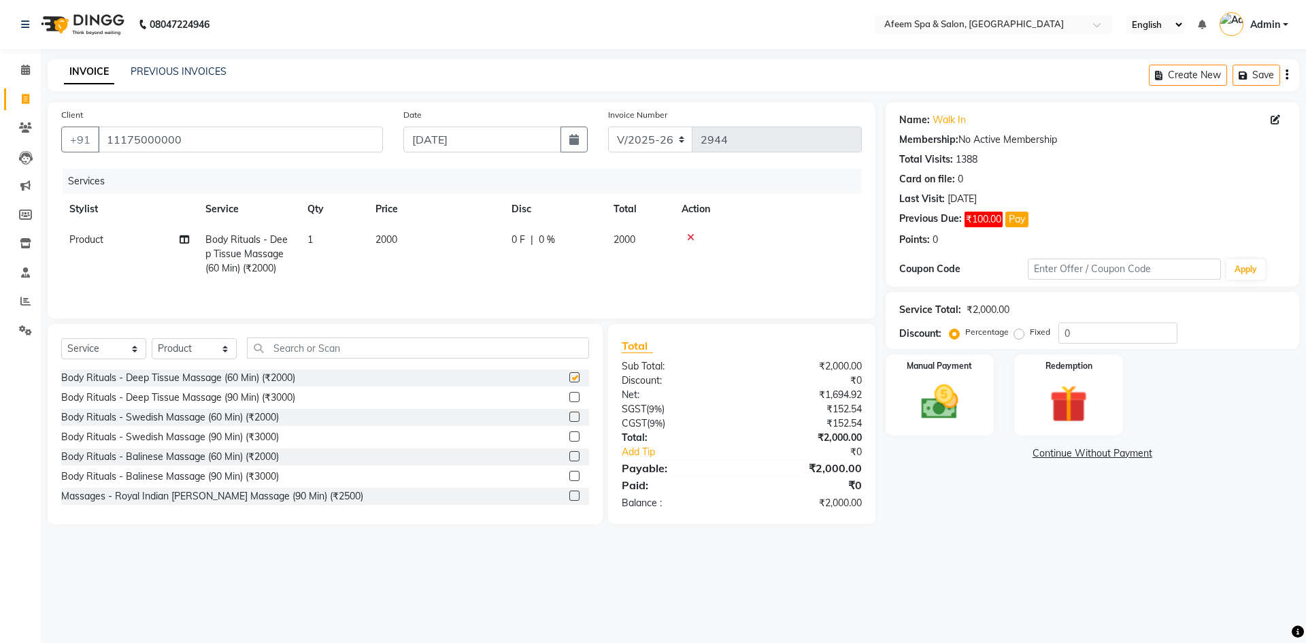
checkbox input "false"
click at [385, 238] on span "2000" at bounding box center [386, 239] width 22 height 12
select select "20102"
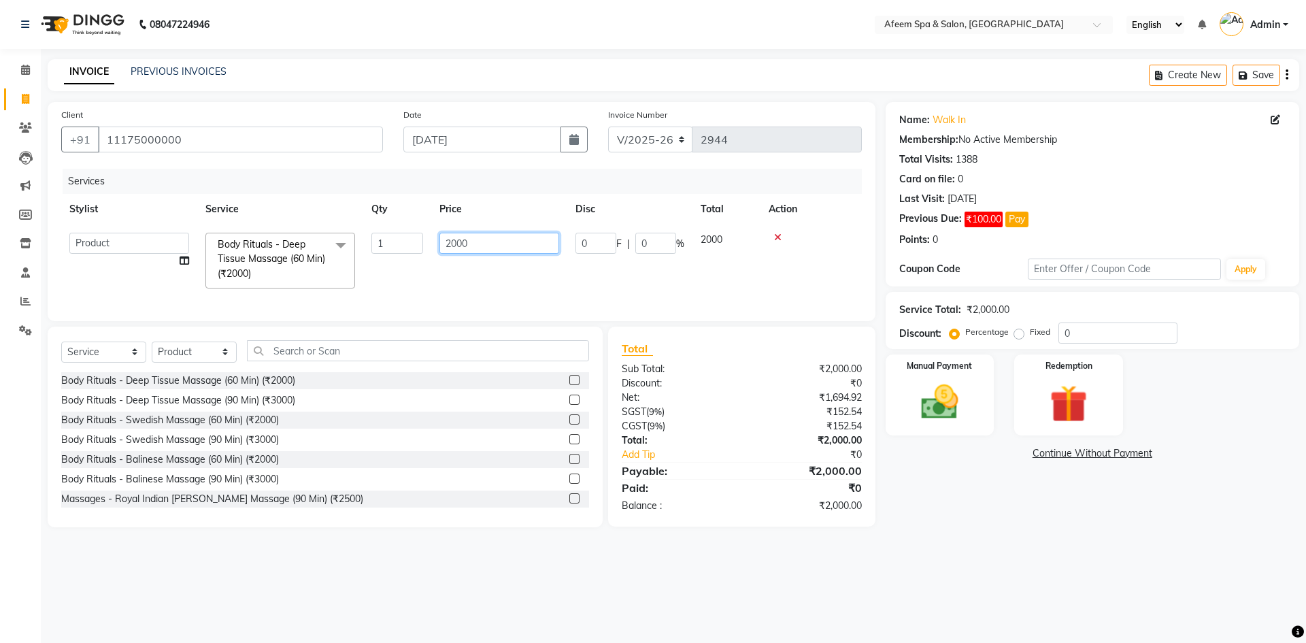
drag, startPoint x: 515, startPoint y: 241, endPoint x: 246, endPoint y: 238, distance: 268.7
click at [246, 238] on tr "aarti bhavna deep [PERSON_NAME] [PERSON_NAME] [PERSON_NAME] Product [PERSON_NAM…" at bounding box center [461, 260] width 800 height 72
type input "1848"
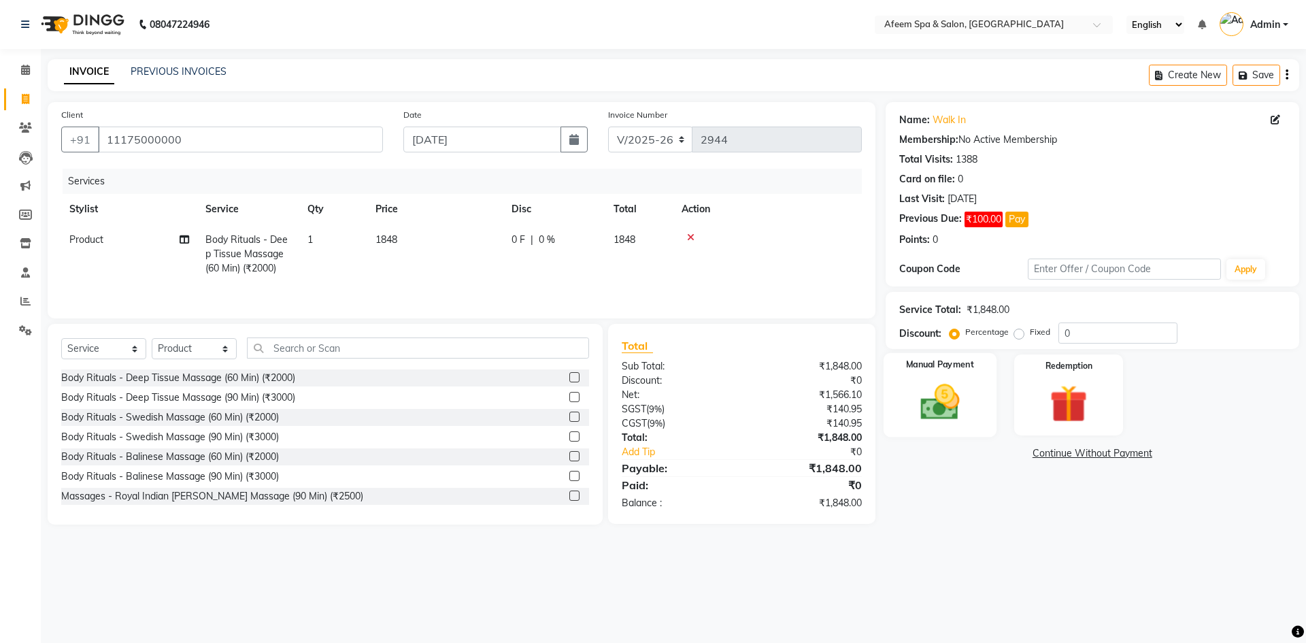
click at [951, 409] on img at bounding box center [939, 401] width 63 height 45
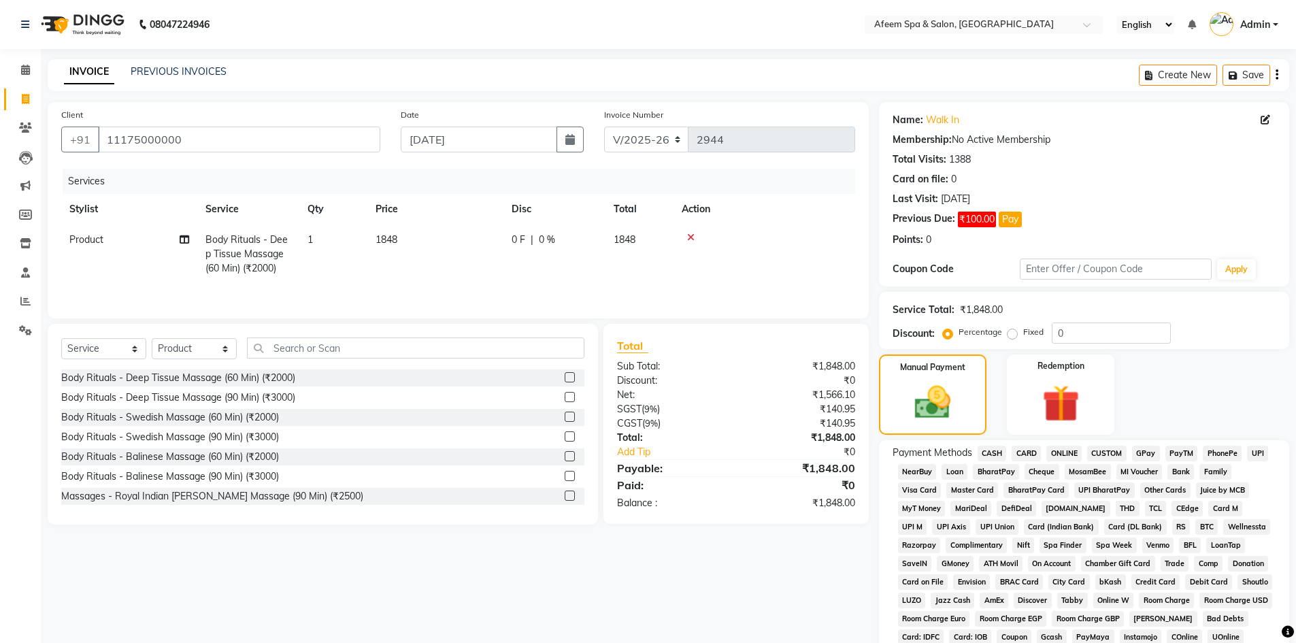
click at [1065, 456] on span "ONLINE" at bounding box center [1063, 453] width 35 height 16
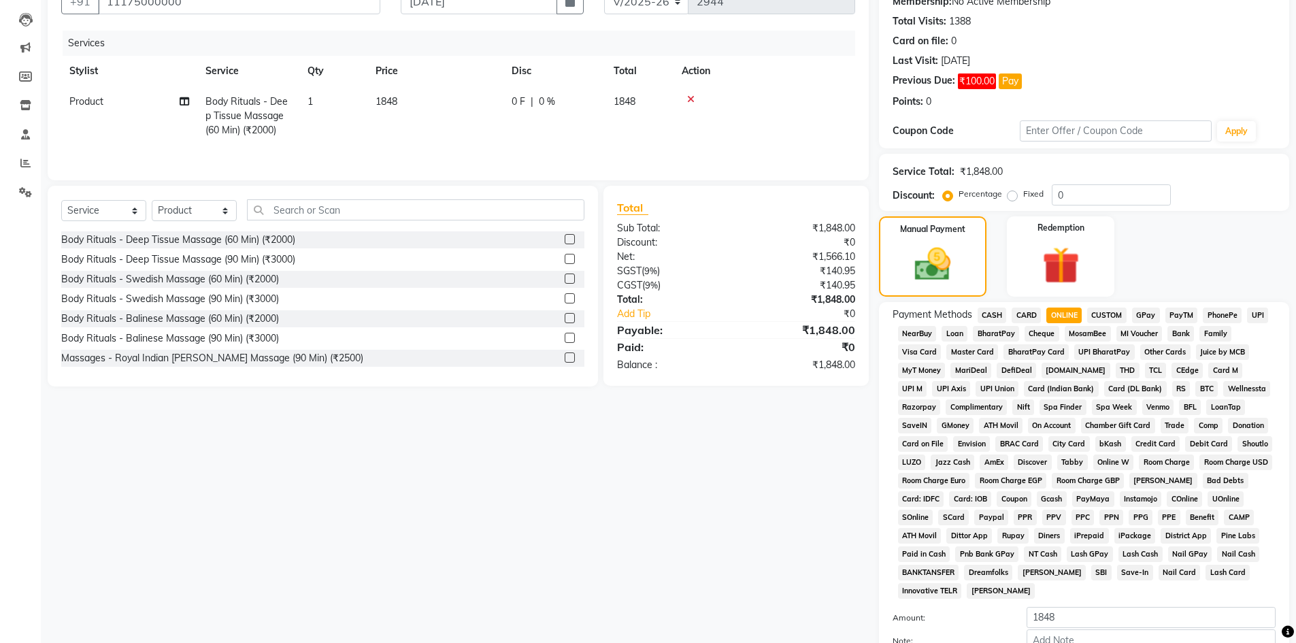
scroll to position [272, 0]
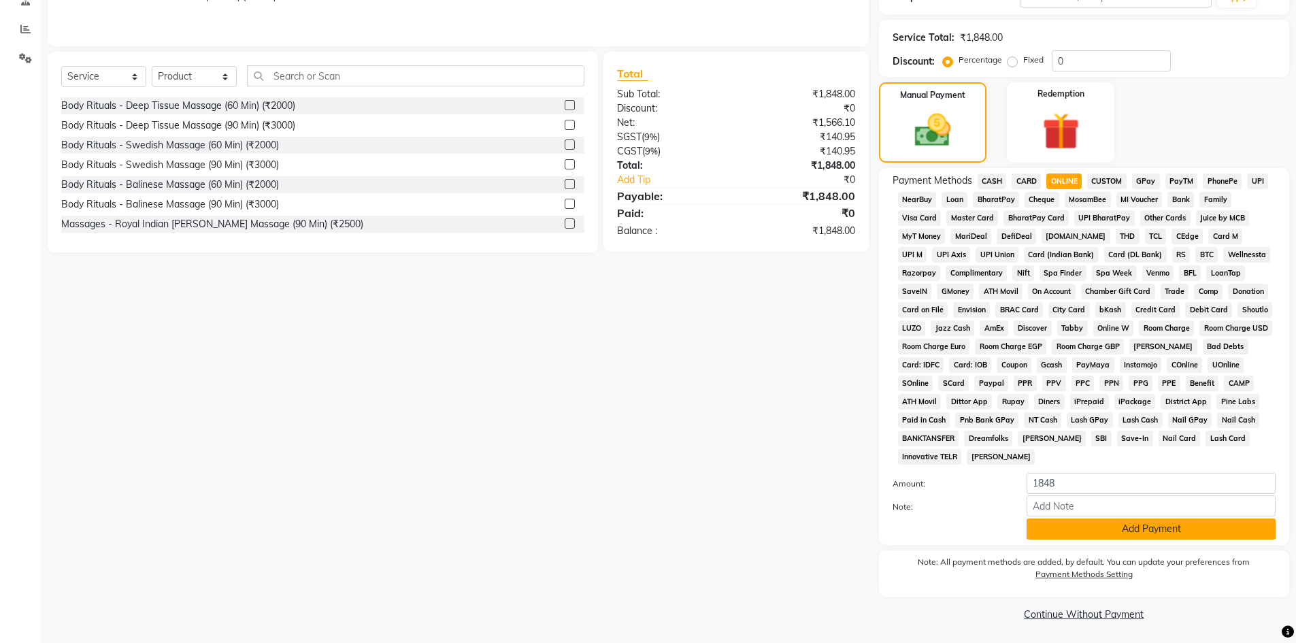
click at [1115, 526] on button "Add Payment" at bounding box center [1150, 528] width 249 height 21
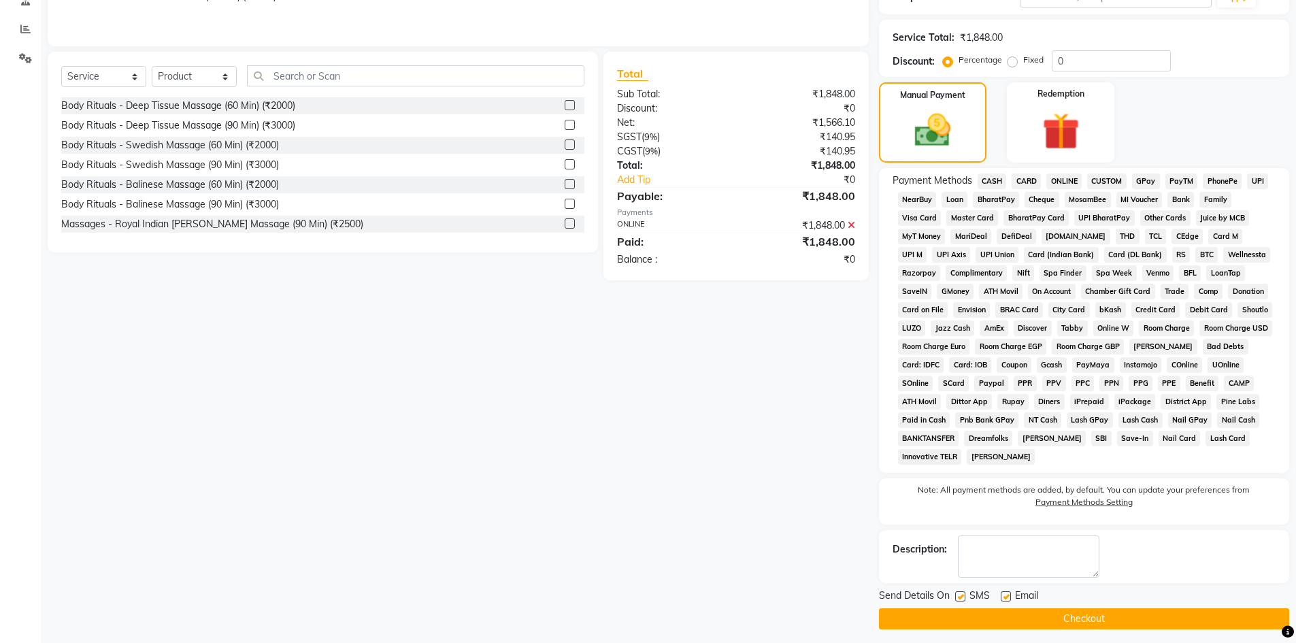
click at [1117, 610] on button "Checkout" at bounding box center [1084, 618] width 410 height 21
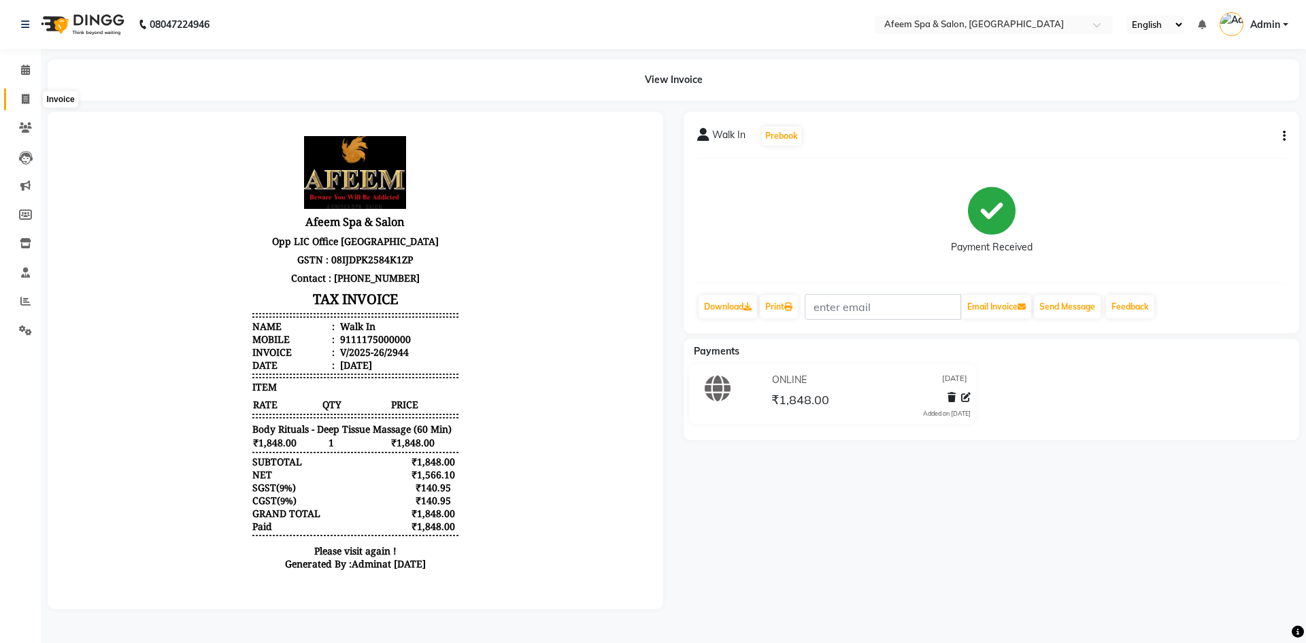
click at [33, 101] on span at bounding box center [26, 100] width 24 height 16
select select "service"
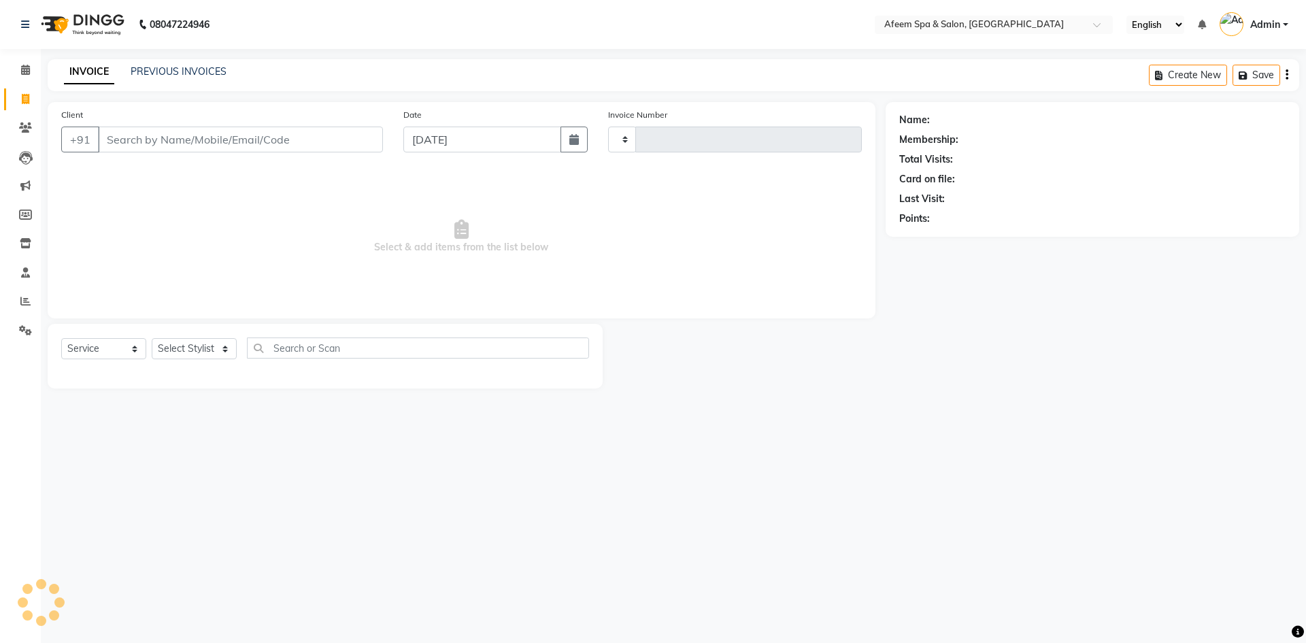
type input "2945"
select select "750"
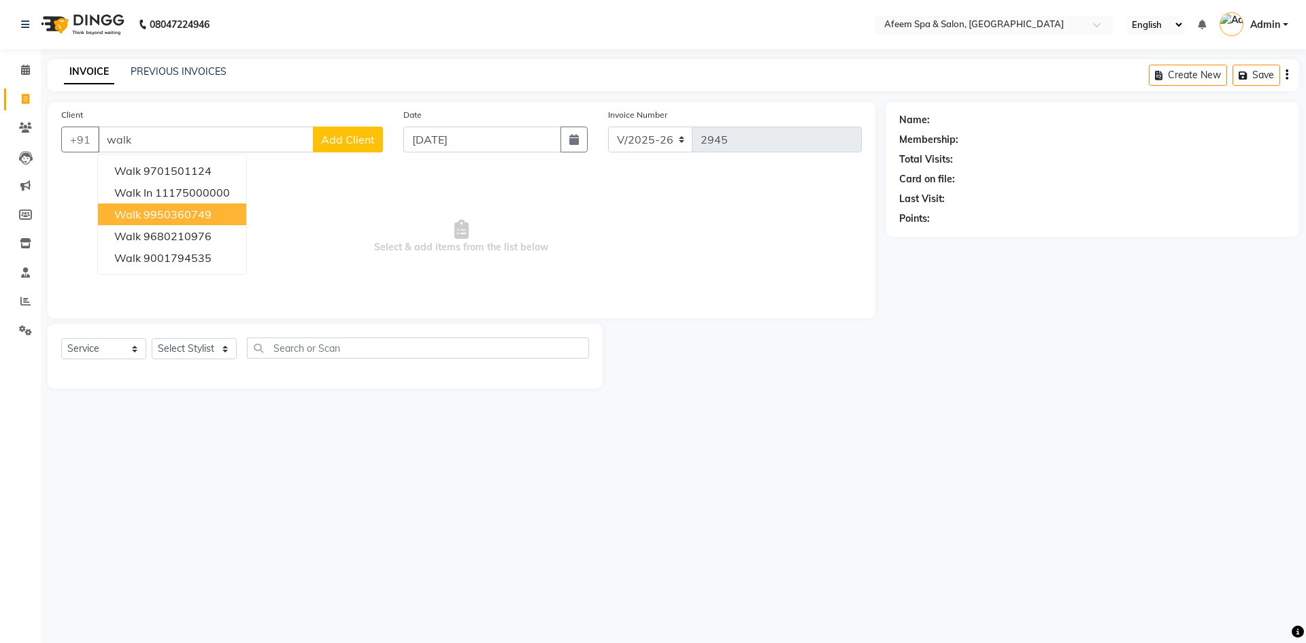
click at [175, 203] on button "walk 9950360749" at bounding box center [172, 214] width 148 height 22
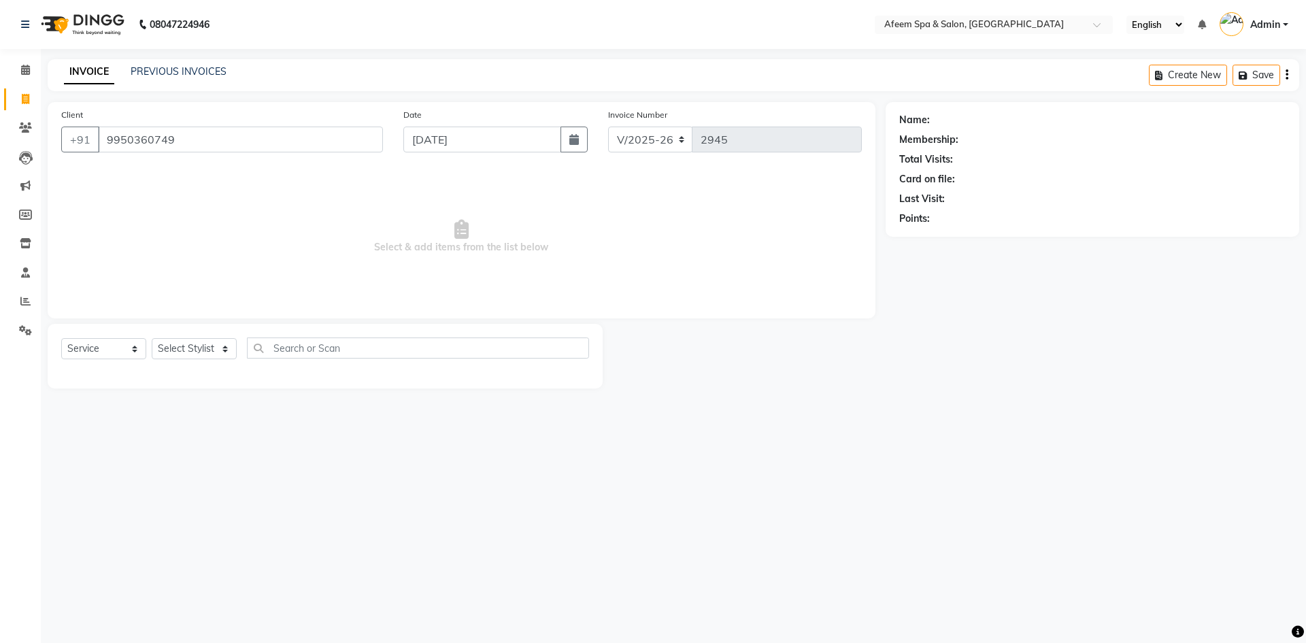
type input "9950360749"
click at [207, 342] on select "Select Stylist aarti bhavna deep Deepika [PERSON_NAME] [PERSON_NAME] [PERSON_NA…" at bounding box center [194, 348] width 85 height 21
select select "12004"
click at [152, 338] on select "Select Stylist aarti bhavna deep Deepika [PERSON_NAME] [PERSON_NAME] [PERSON_NA…" at bounding box center [194, 348] width 85 height 21
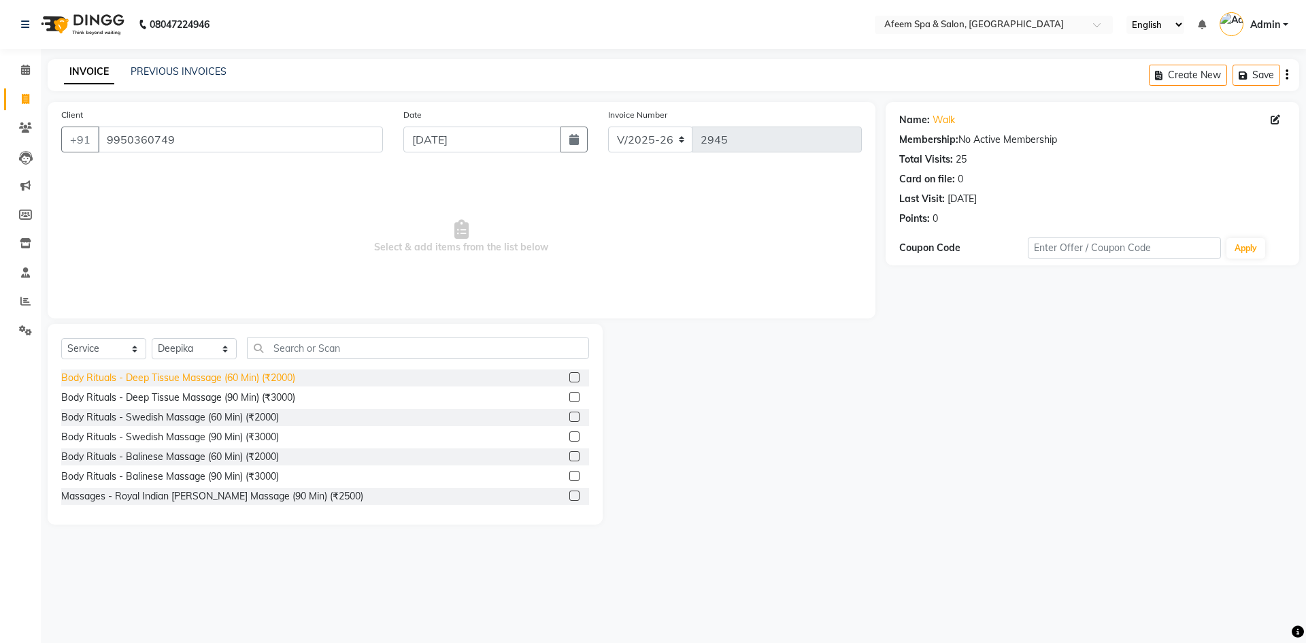
click at [265, 382] on div "Body Rituals - Deep Tissue Massage (60 Min) (₹2000)" at bounding box center [178, 378] width 234 height 14
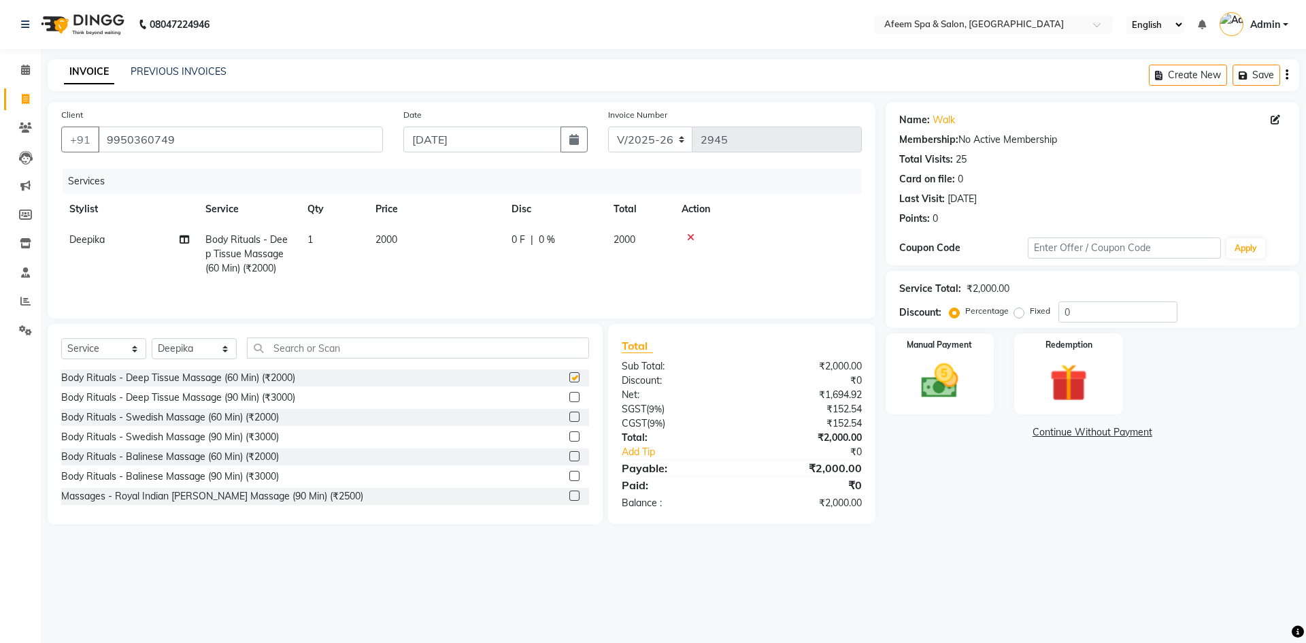
checkbox input "false"
click at [401, 229] on td "2000" at bounding box center [435, 253] width 136 height 59
select select "12004"
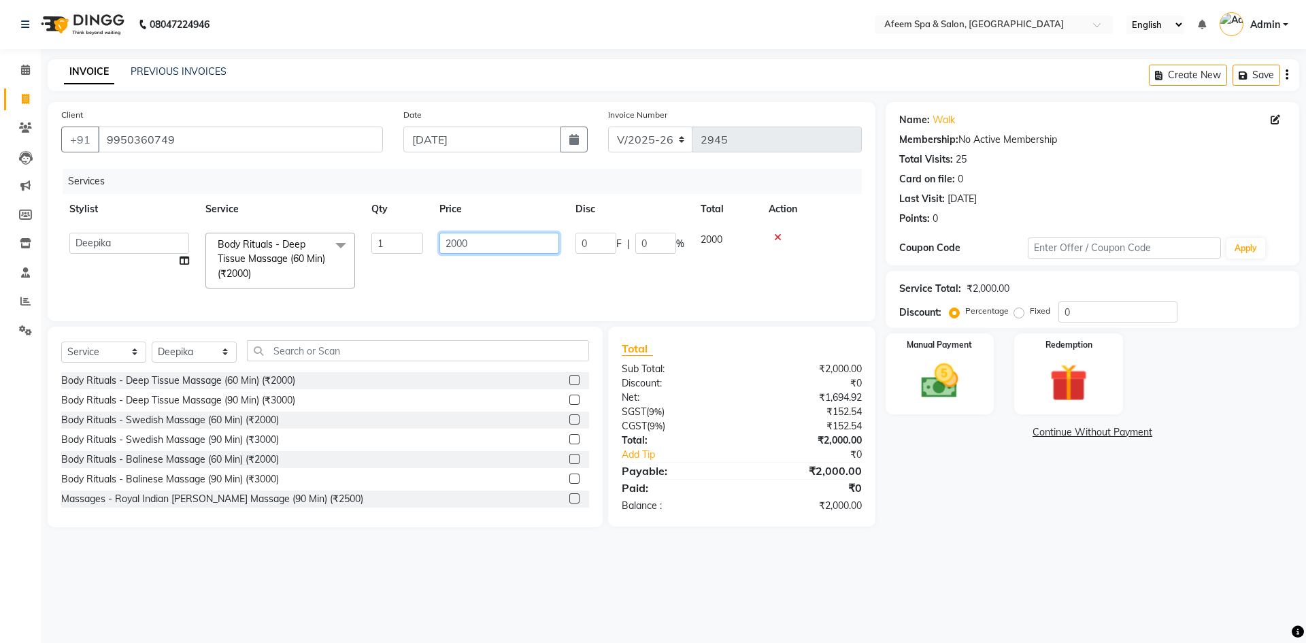
drag, startPoint x: 472, startPoint y: 247, endPoint x: 420, endPoint y: 241, distance: 52.0
click at [445, 250] on input "2000" at bounding box center [499, 243] width 120 height 21
type input "1500"
click at [935, 394] on img at bounding box center [939, 380] width 63 height 45
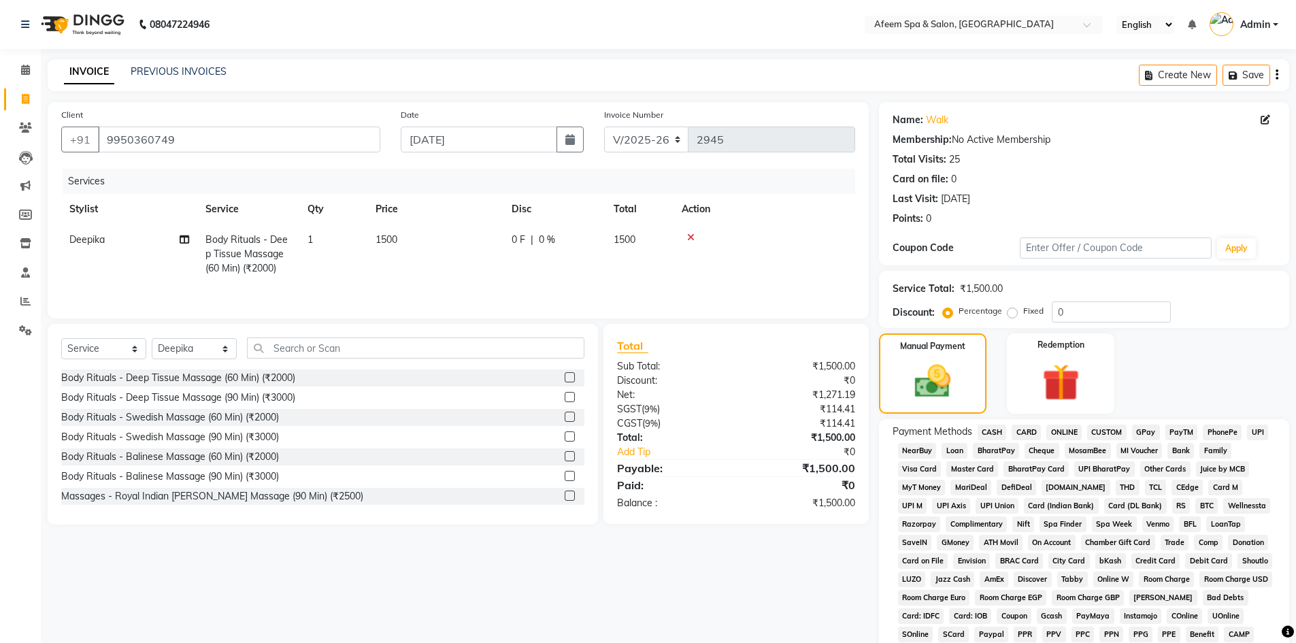
click at [1054, 425] on span "ONLINE" at bounding box center [1063, 432] width 35 height 16
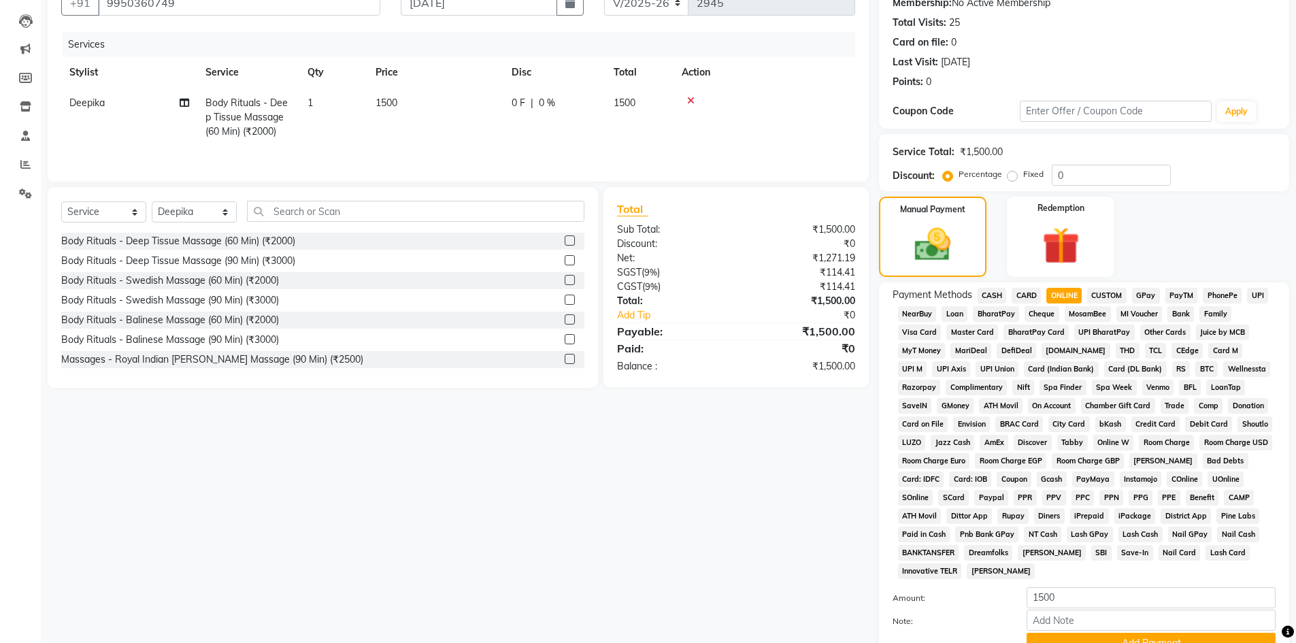
scroll to position [253, 0]
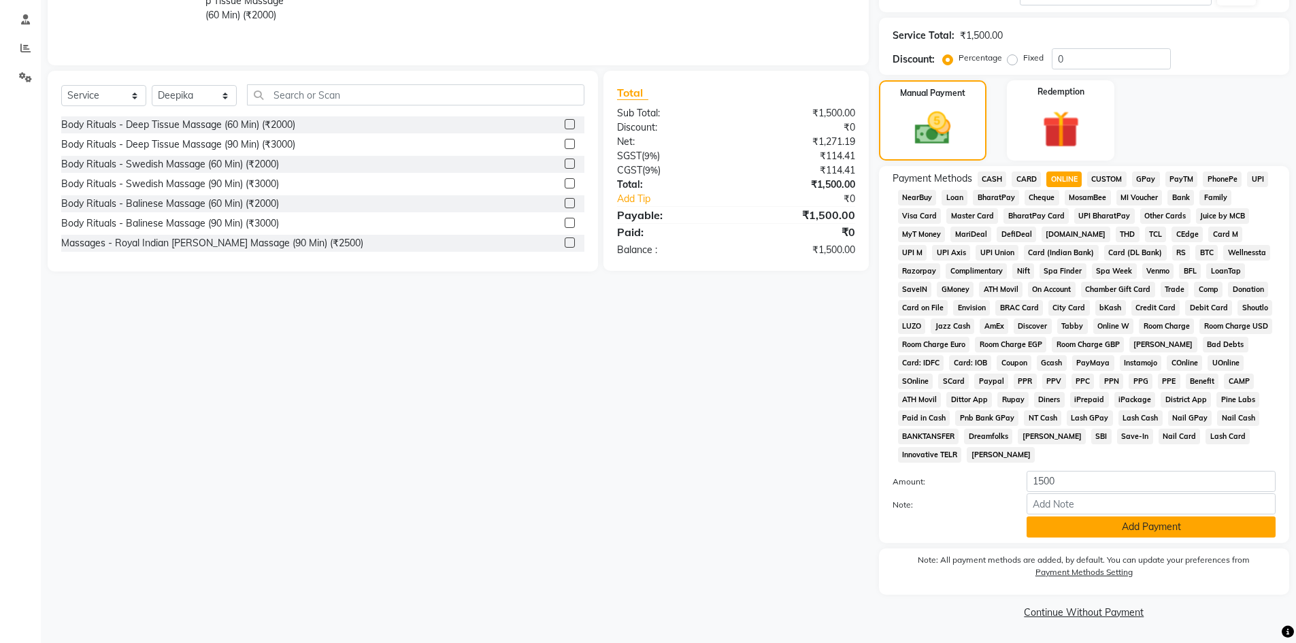
click at [1119, 519] on button "Add Payment" at bounding box center [1150, 526] width 249 height 21
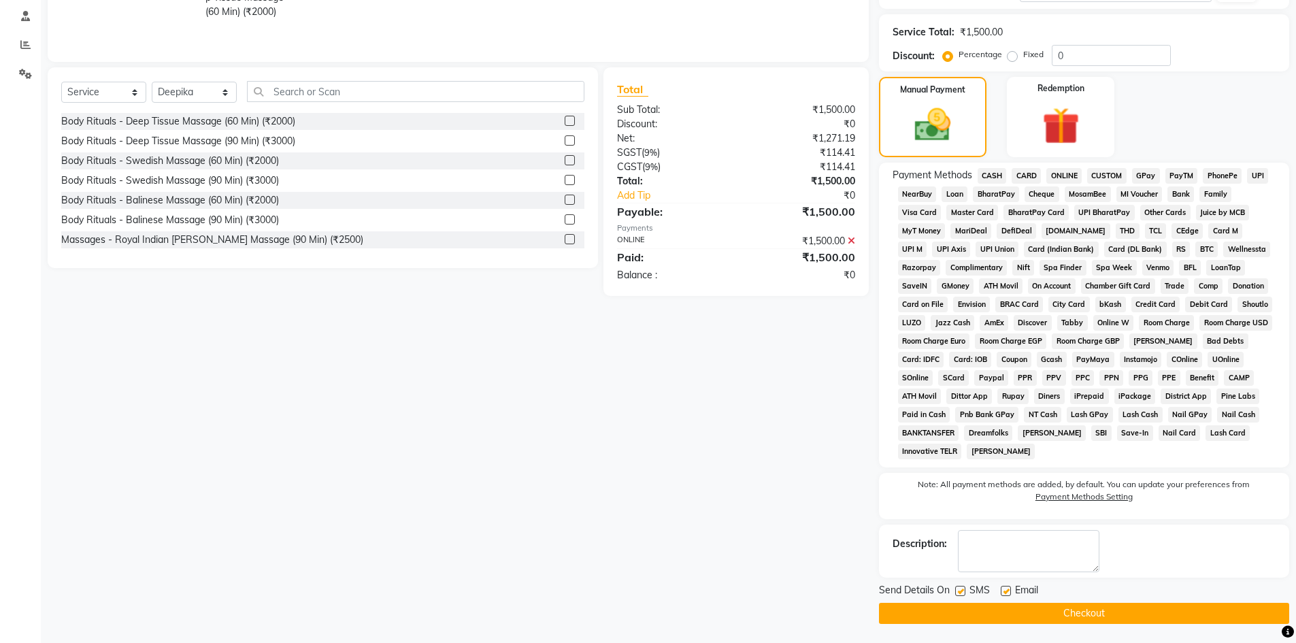
scroll to position [258, 0]
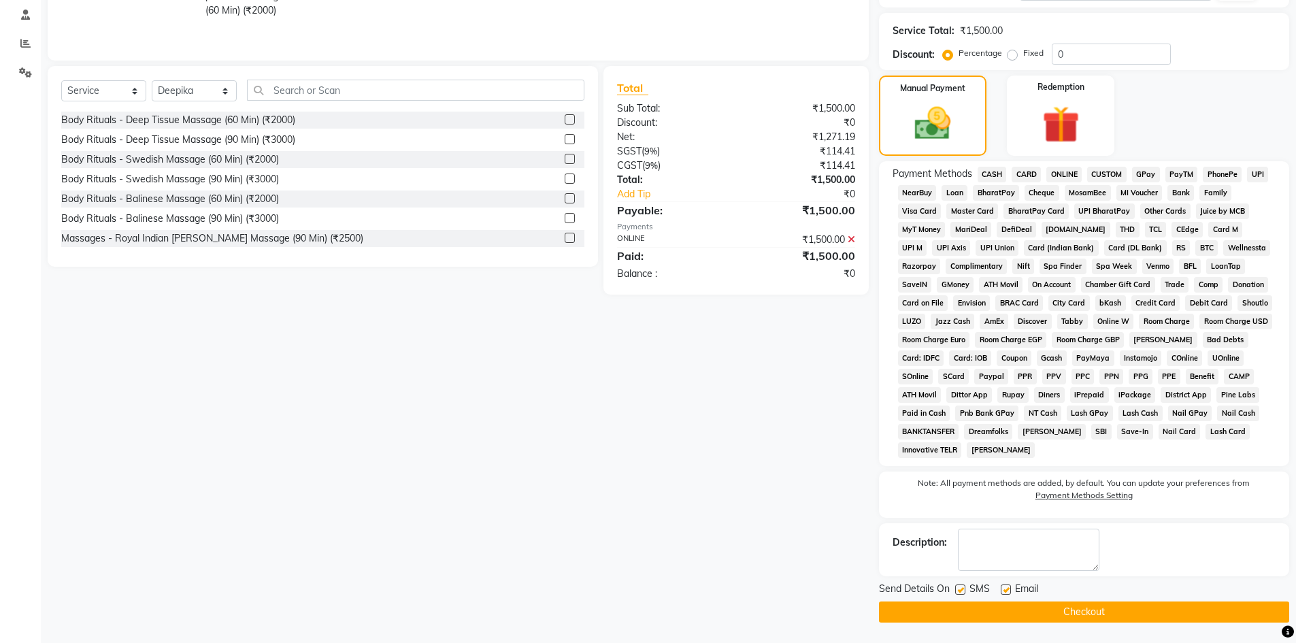
click at [1098, 608] on button "Checkout" at bounding box center [1084, 611] width 410 height 21
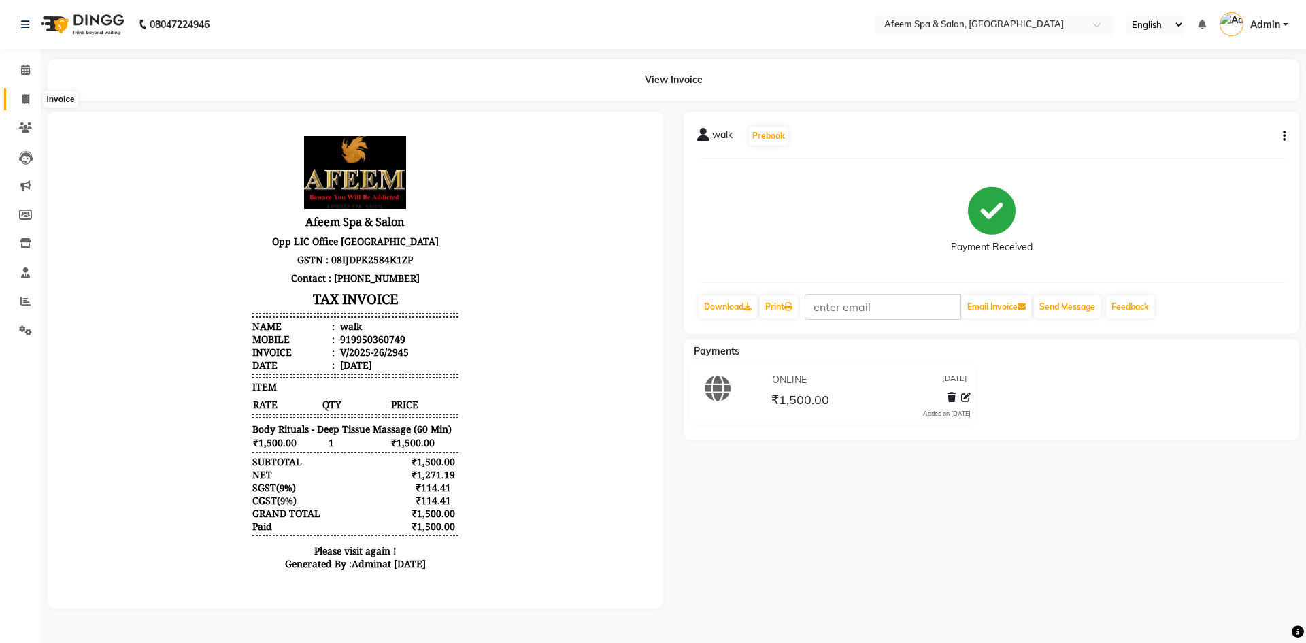
drag, startPoint x: 16, startPoint y: 93, endPoint x: 46, endPoint y: 94, distance: 29.9
click at [16, 93] on span at bounding box center [26, 100] width 24 height 16
select select "service"
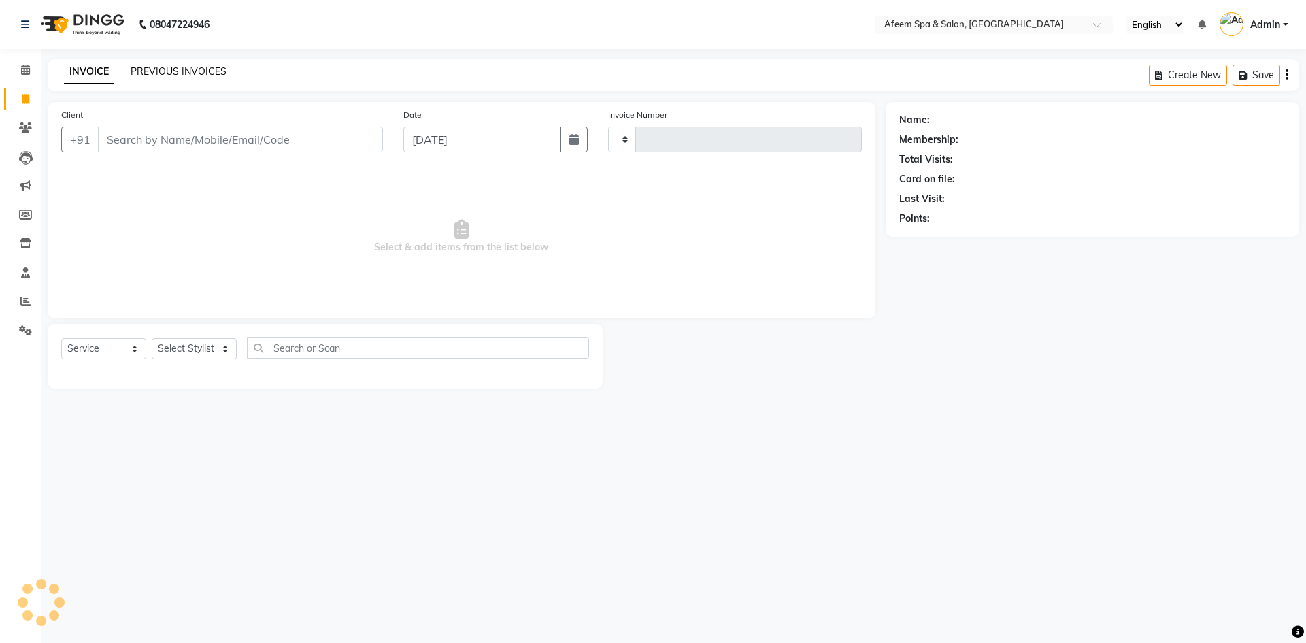
type input "2946"
select select "750"
click at [161, 75] on link "PREVIOUS INVOICES" at bounding box center [179, 71] width 96 height 12
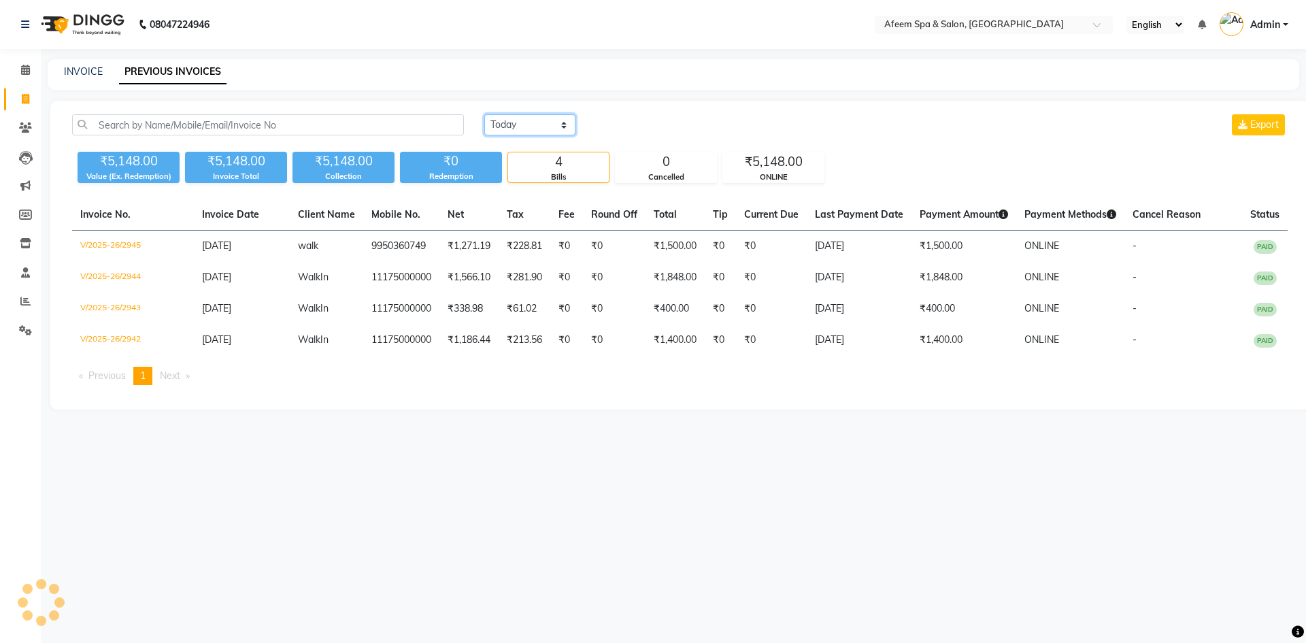
click at [539, 130] on select "[DATE] [DATE] Custom Range" at bounding box center [529, 124] width 91 height 21
select select "[DATE]"
click at [484, 114] on select "[DATE] [DATE] Custom Range" at bounding box center [529, 124] width 91 height 21
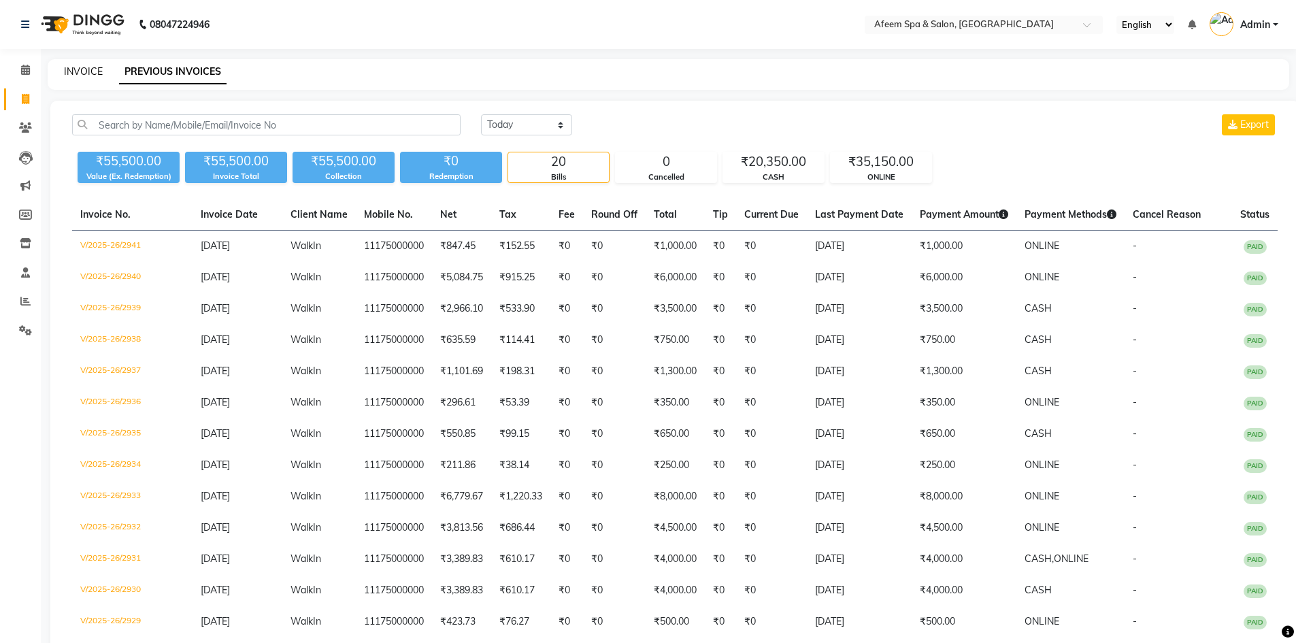
click at [69, 77] on link "INVOICE" at bounding box center [83, 71] width 39 height 12
select select "service"
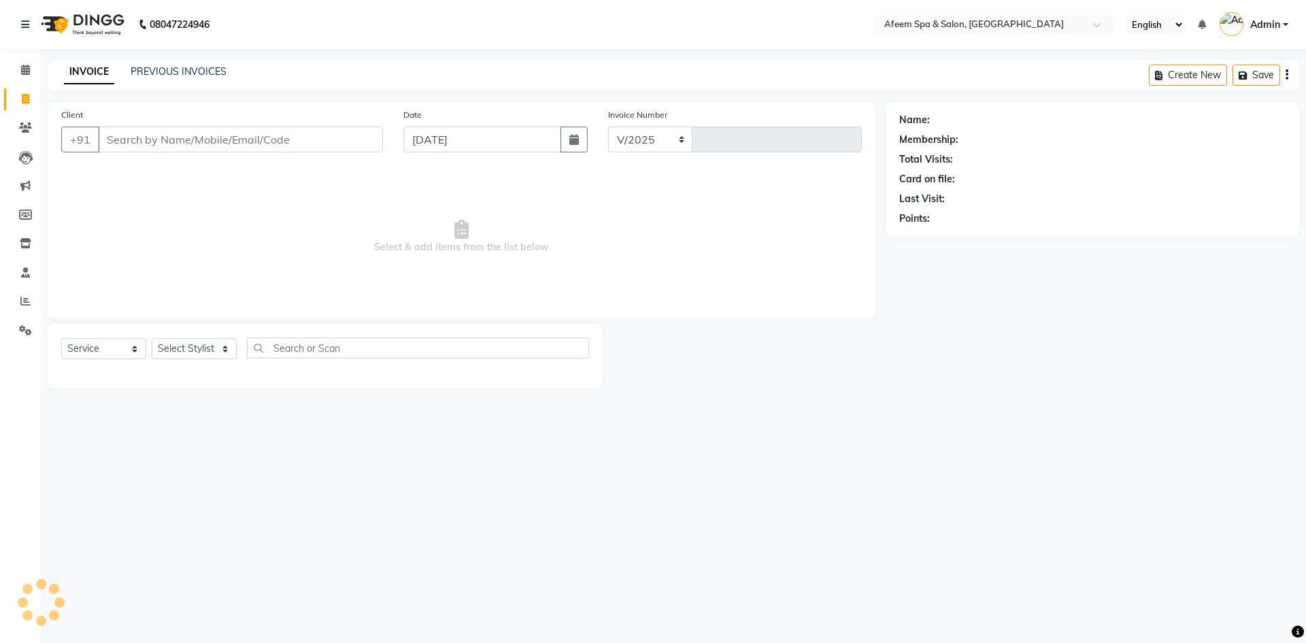
select select "750"
type input "2946"
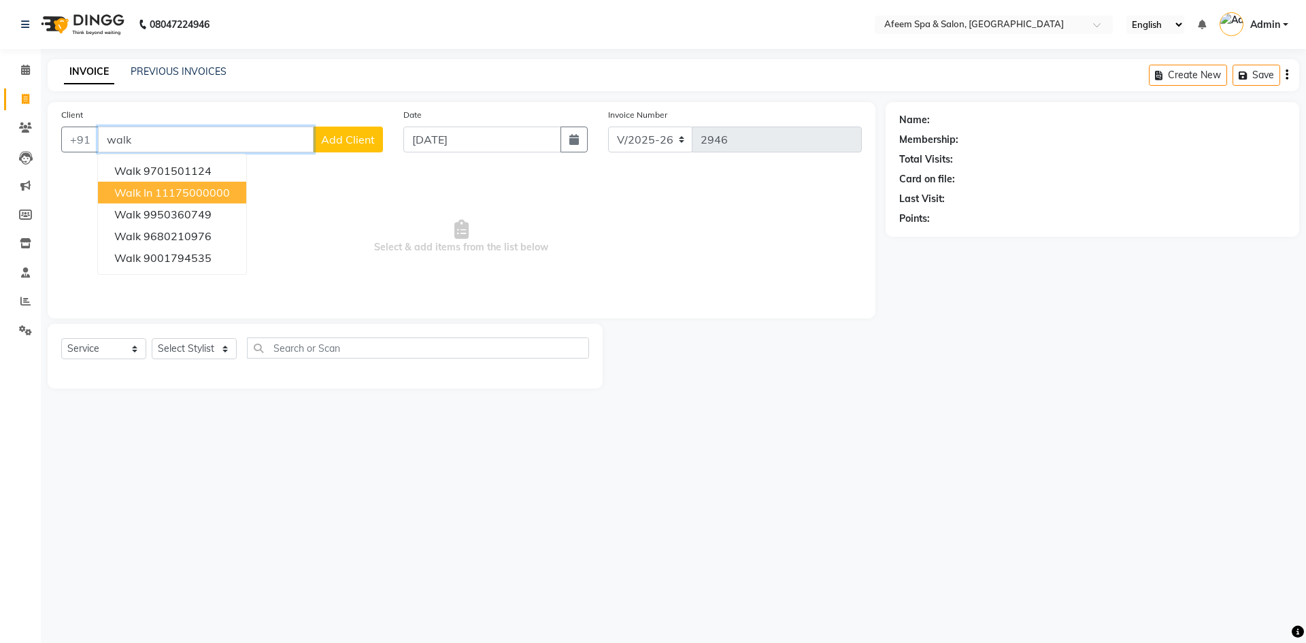
click at [215, 196] on ngb-highlight "11175000000" at bounding box center [192, 193] width 75 height 14
type input "11175000000"
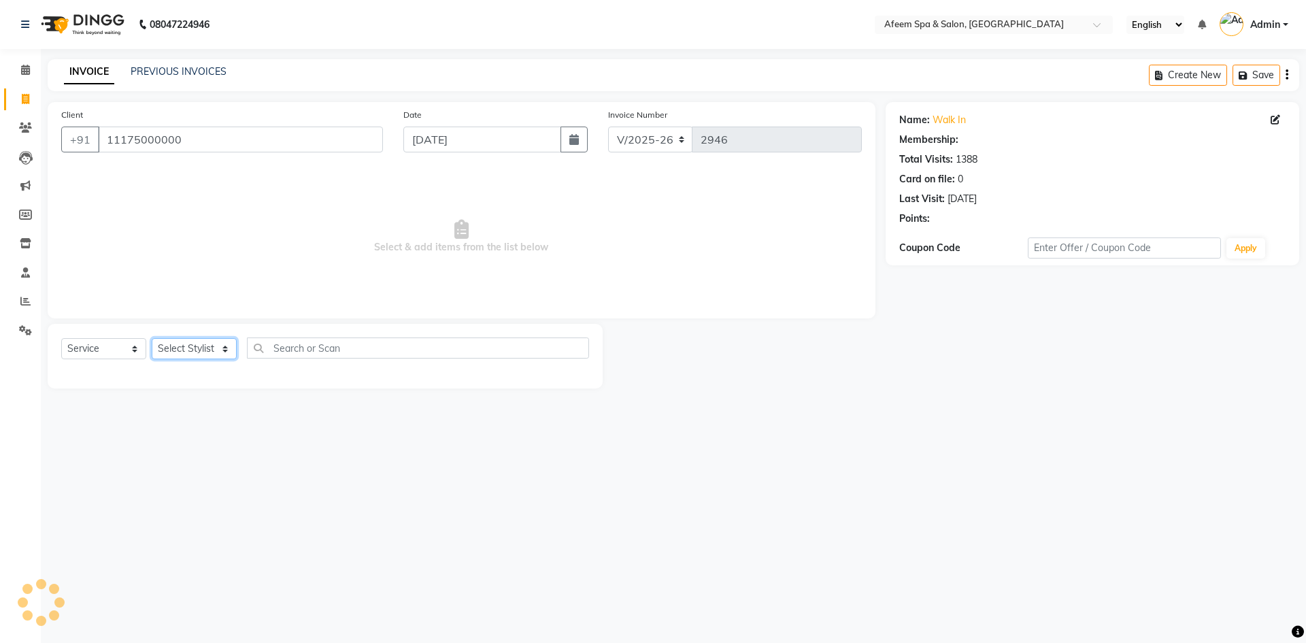
click at [222, 352] on select "Select Stylist aarti bhavna deep Deepika [PERSON_NAME] [PERSON_NAME] [PERSON_NA…" at bounding box center [194, 348] width 85 height 21
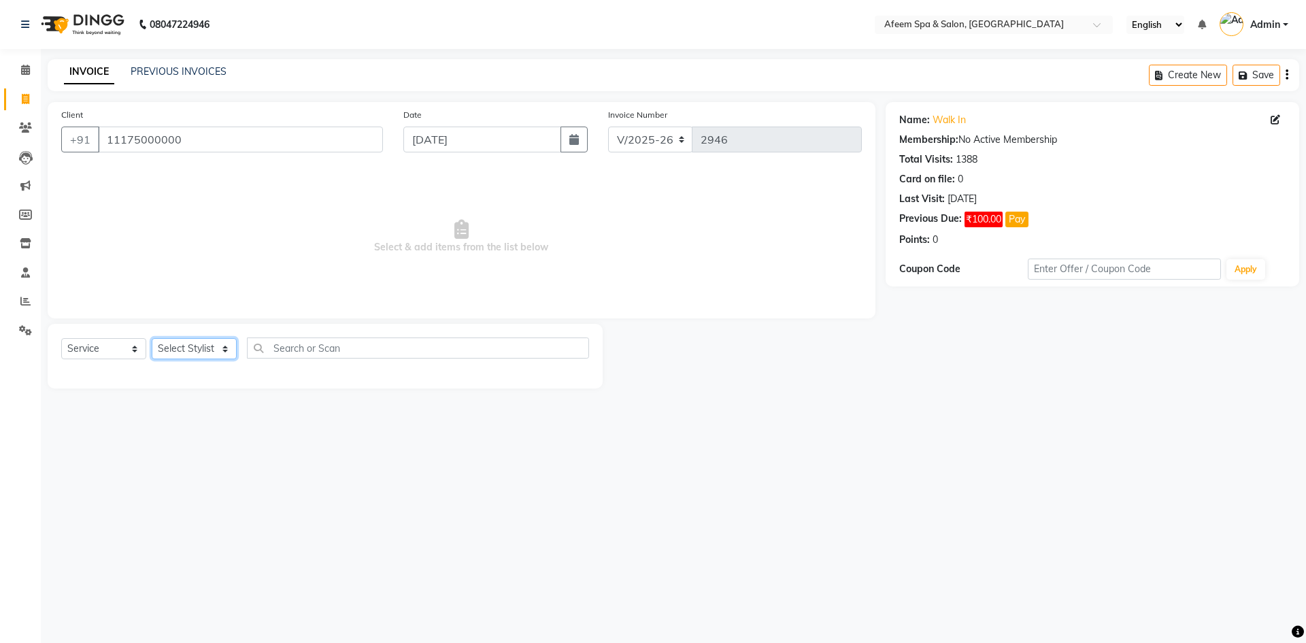
select select "12004"
click at [152, 338] on select "Select Stylist aarti bhavna deep Deepika [PERSON_NAME] [PERSON_NAME] [PERSON_NA…" at bounding box center [194, 348] width 85 height 21
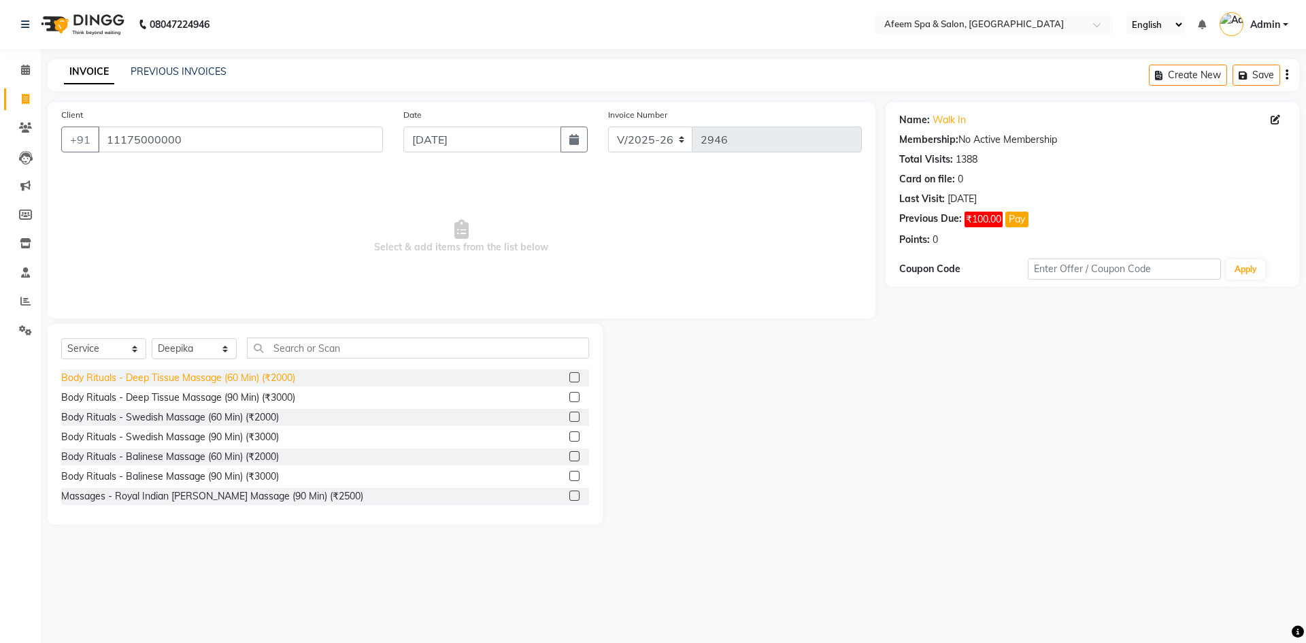
click at [266, 384] on div "Body Rituals - Deep Tissue Massage (60 Min) (₹2000)" at bounding box center [178, 378] width 234 height 14
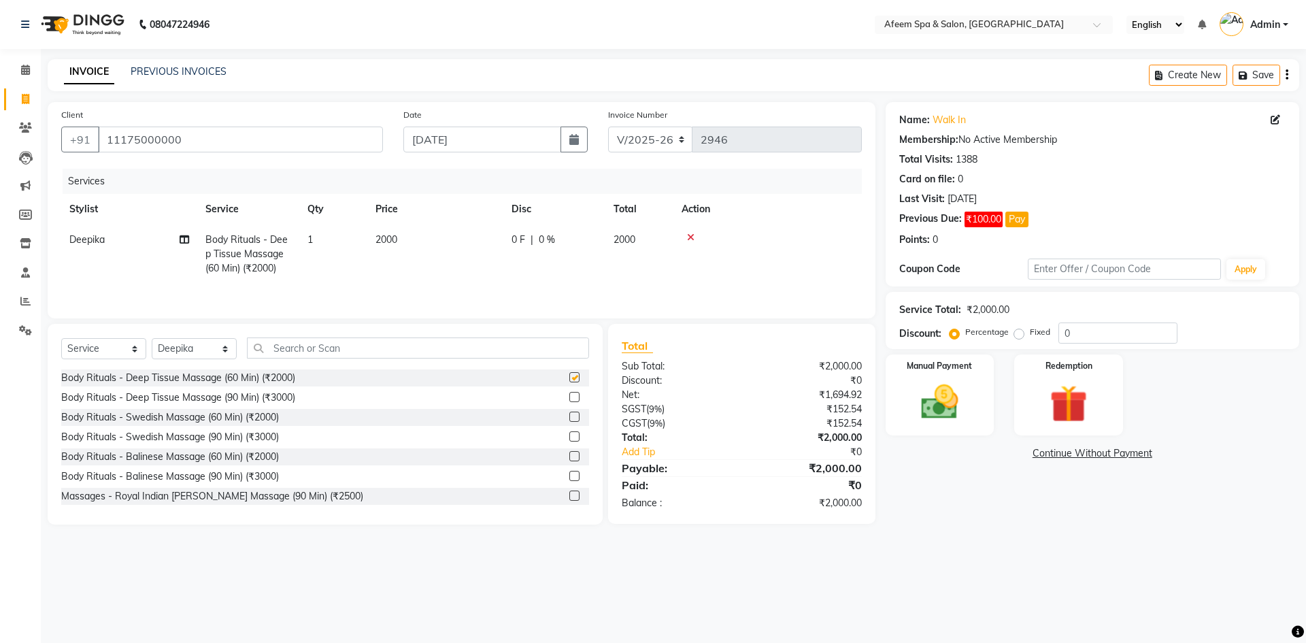
checkbox input "false"
click at [382, 248] on td "2000" at bounding box center [435, 253] width 136 height 59
select select "12004"
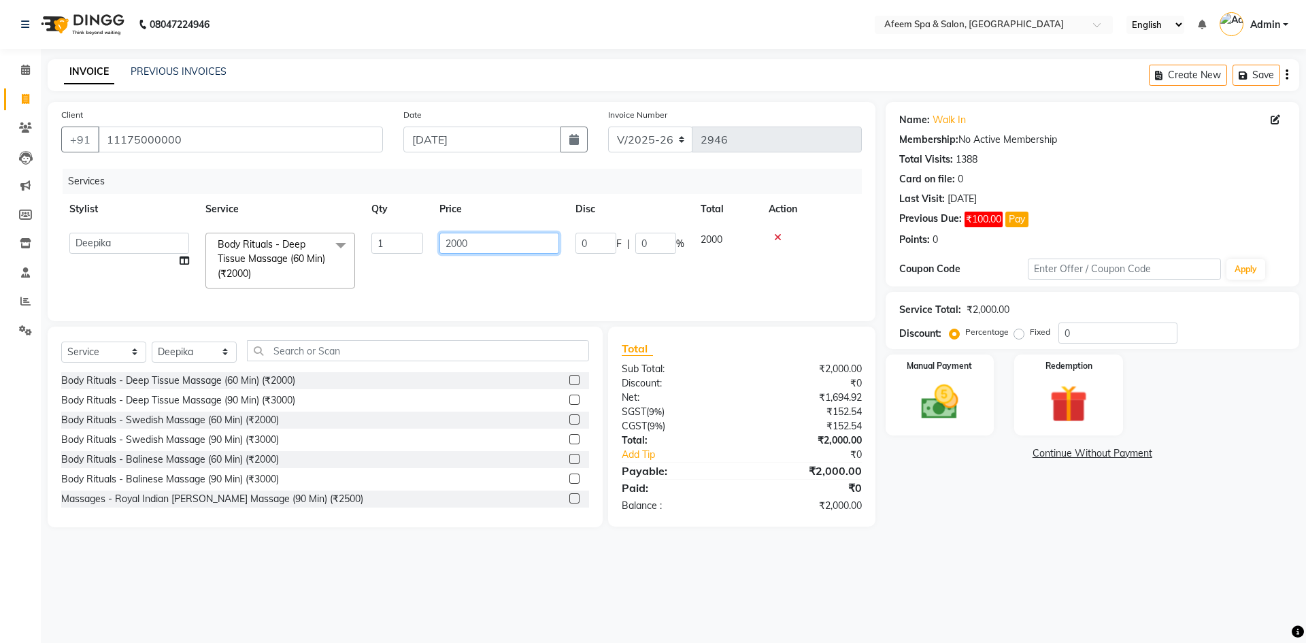
drag, startPoint x: 499, startPoint y: 241, endPoint x: 353, endPoint y: 237, distance: 145.6
click at [353, 237] on tr "aarti bhavna deep [PERSON_NAME] [PERSON_NAME] [PERSON_NAME] Product [PERSON_NAM…" at bounding box center [461, 260] width 800 height 72
type input "700"
click at [934, 414] on img at bounding box center [939, 401] width 63 height 45
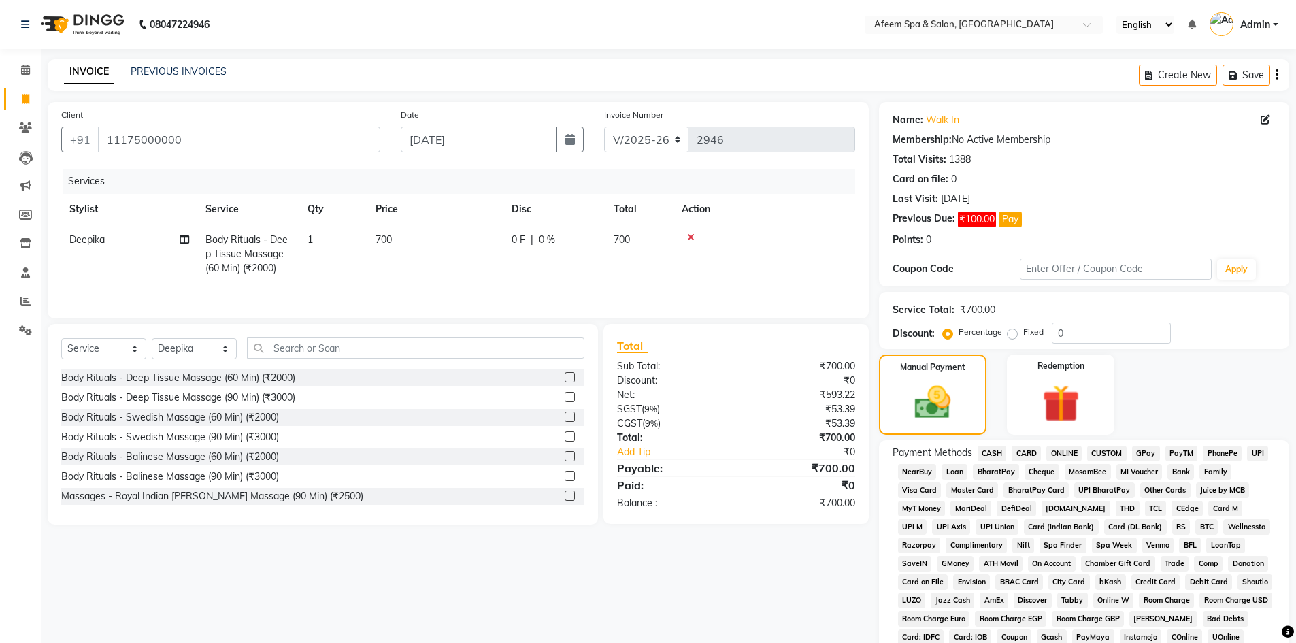
click at [1067, 447] on span "ONLINE" at bounding box center [1063, 453] width 35 height 16
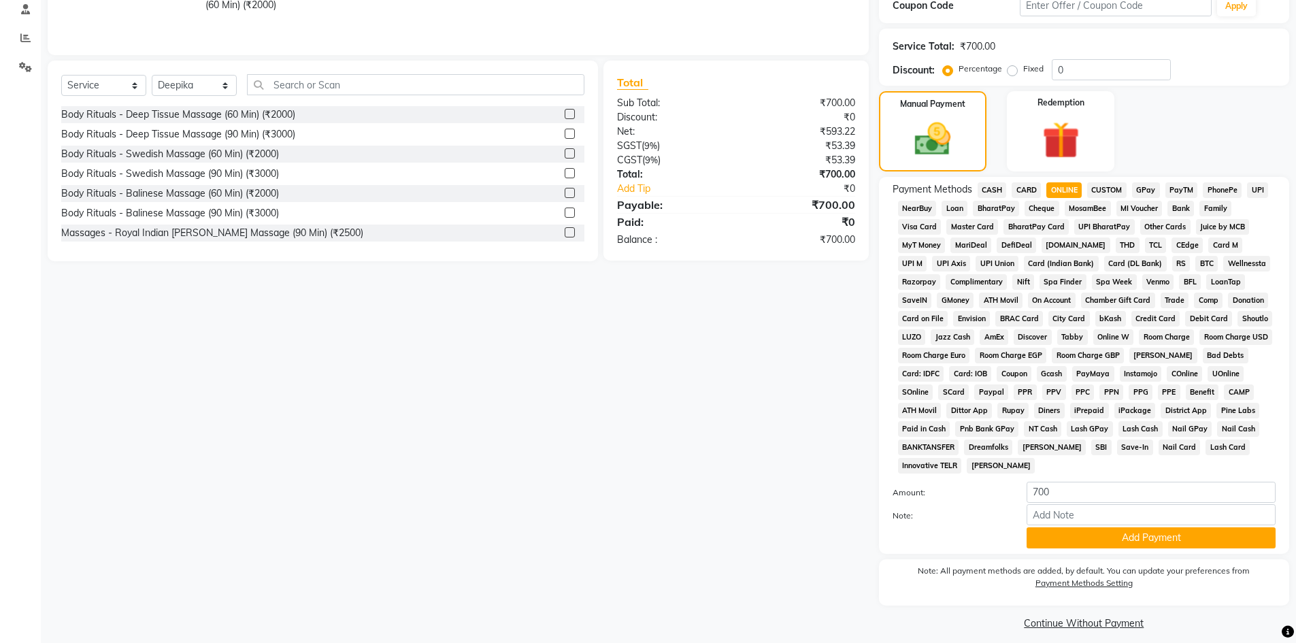
scroll to position [272, 0]
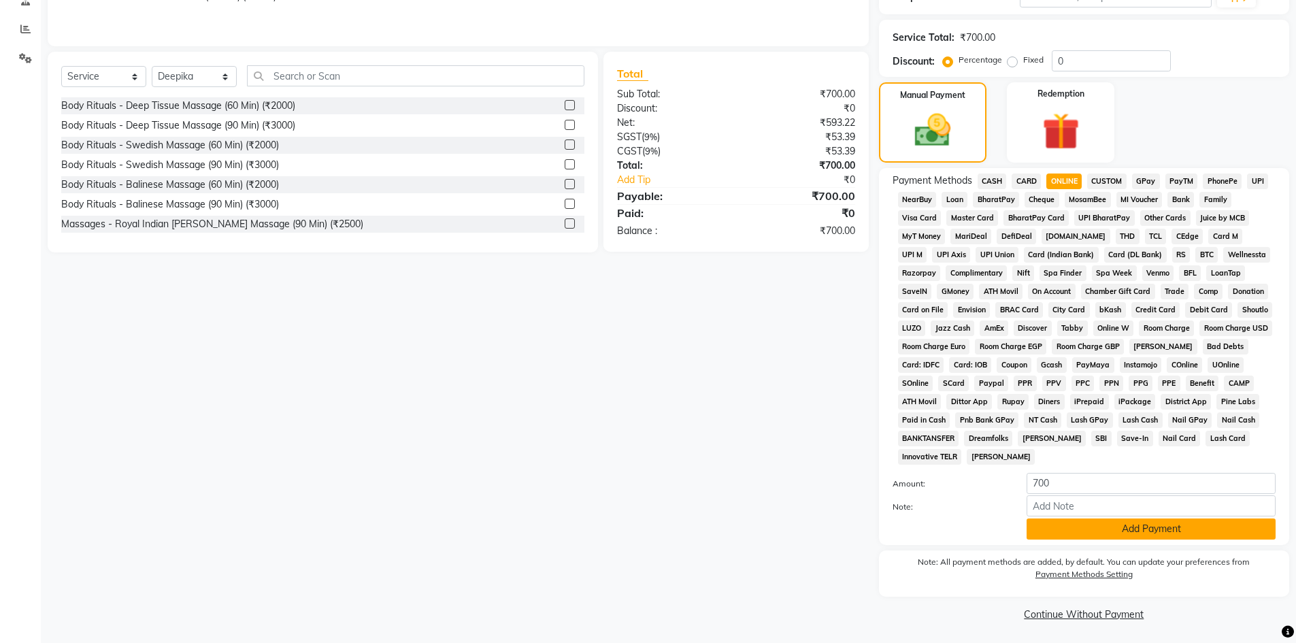
click at [1089, 536] on button "Add Payment" at bounding box center [1150, 528] width 249 height 21
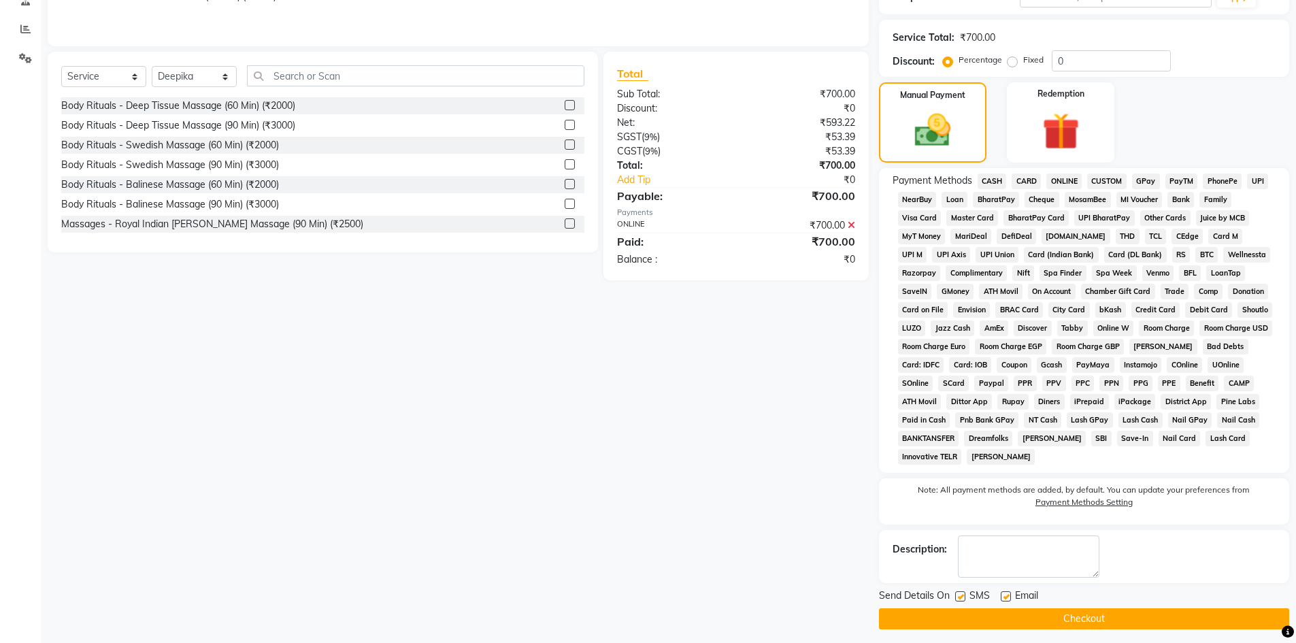
click at [1073, 620] on button "Checkout" at bounding box center [1084, 618] width 410 height 21
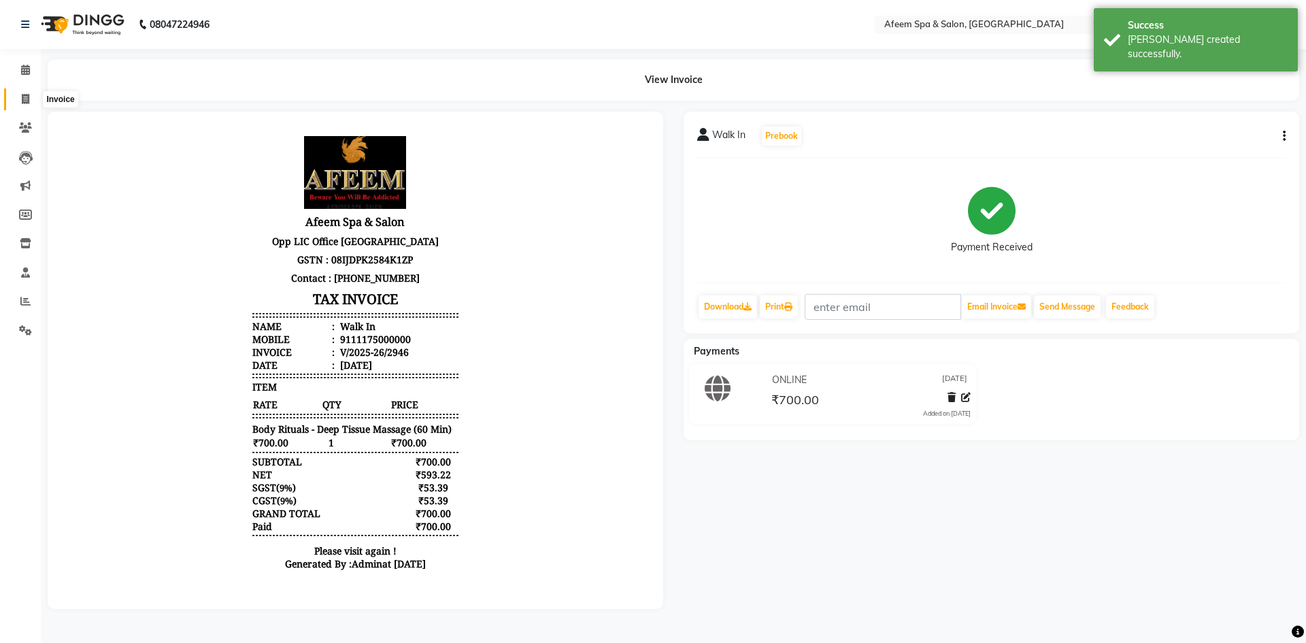
click at [22, 102] on icon at bounding box center [25, 99] width 7 height 10
select select "service"
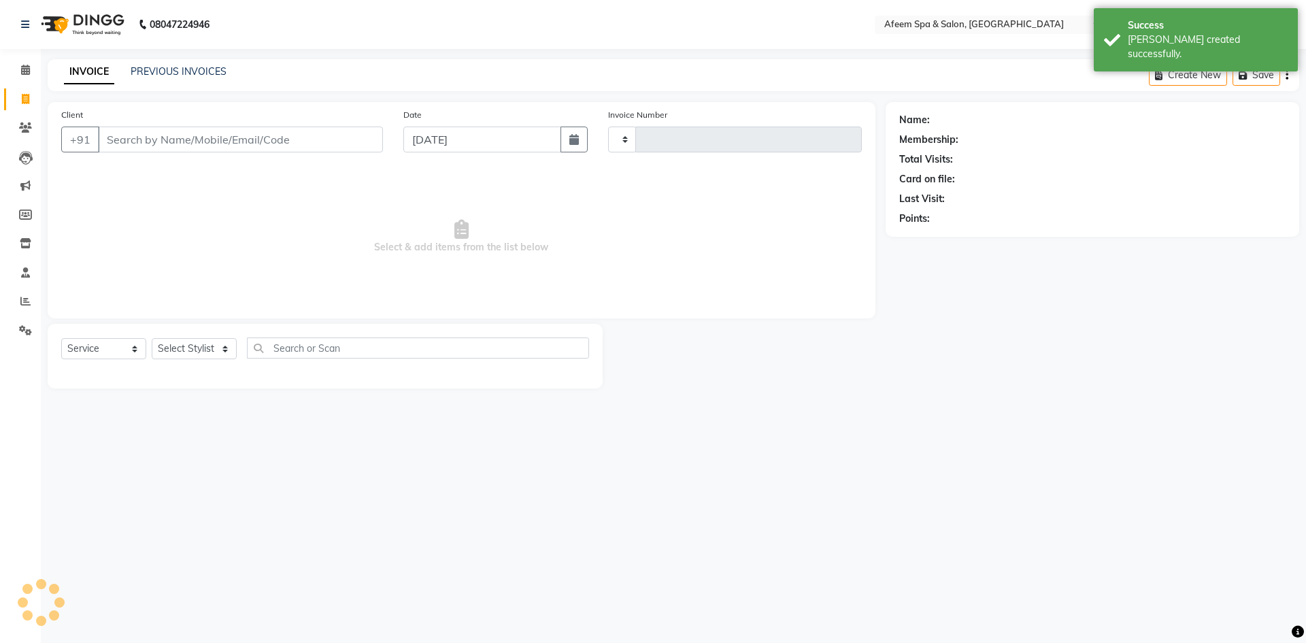
type input "2947"
select select "750"
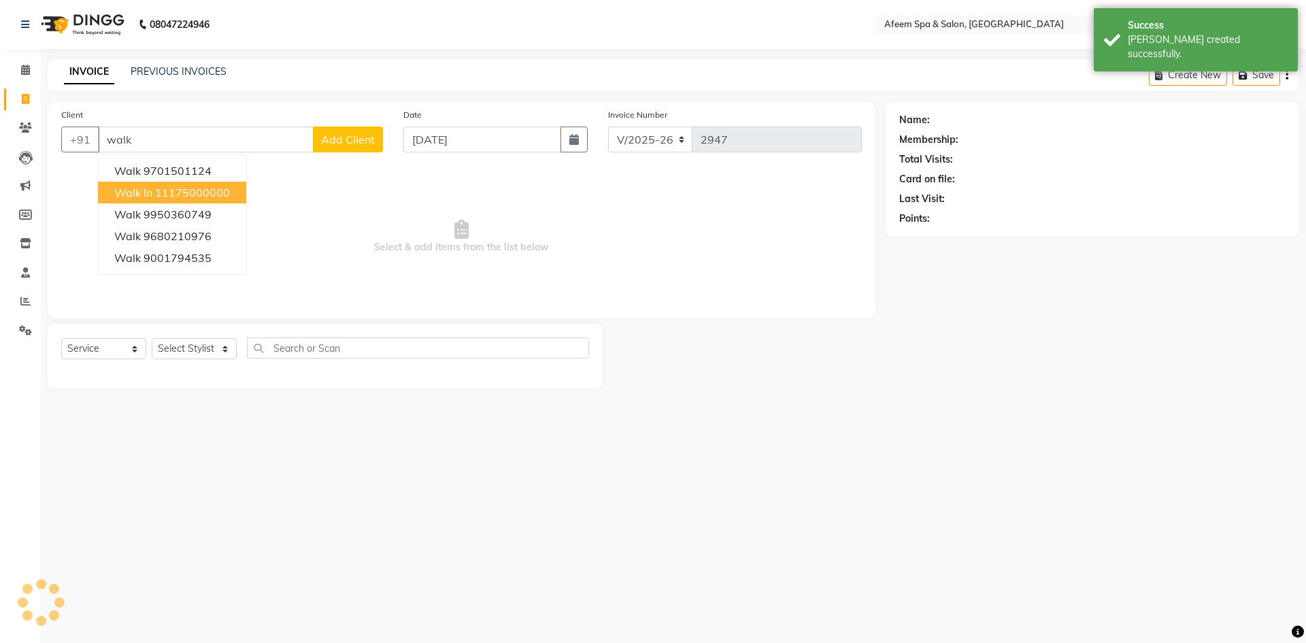
click at [153, 193] on button "Walk In 11175000000" at bounding box center [172, 193] width 148 height 22
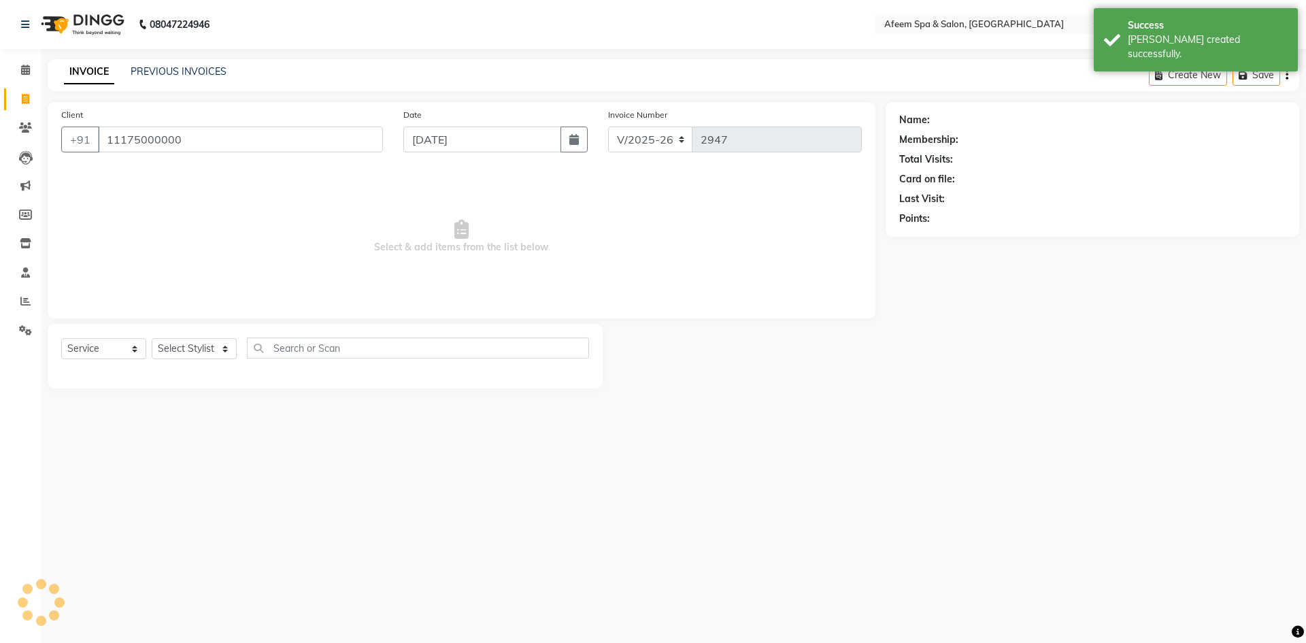
type input "11175000000"
click at [202, 347] on select "Select Stylist aarti bhavna deep Deepika [PERSON_NAME] [PERSON_NAME] [PERSON_NA…" at bounding box center [194, 348] width 85 height 21
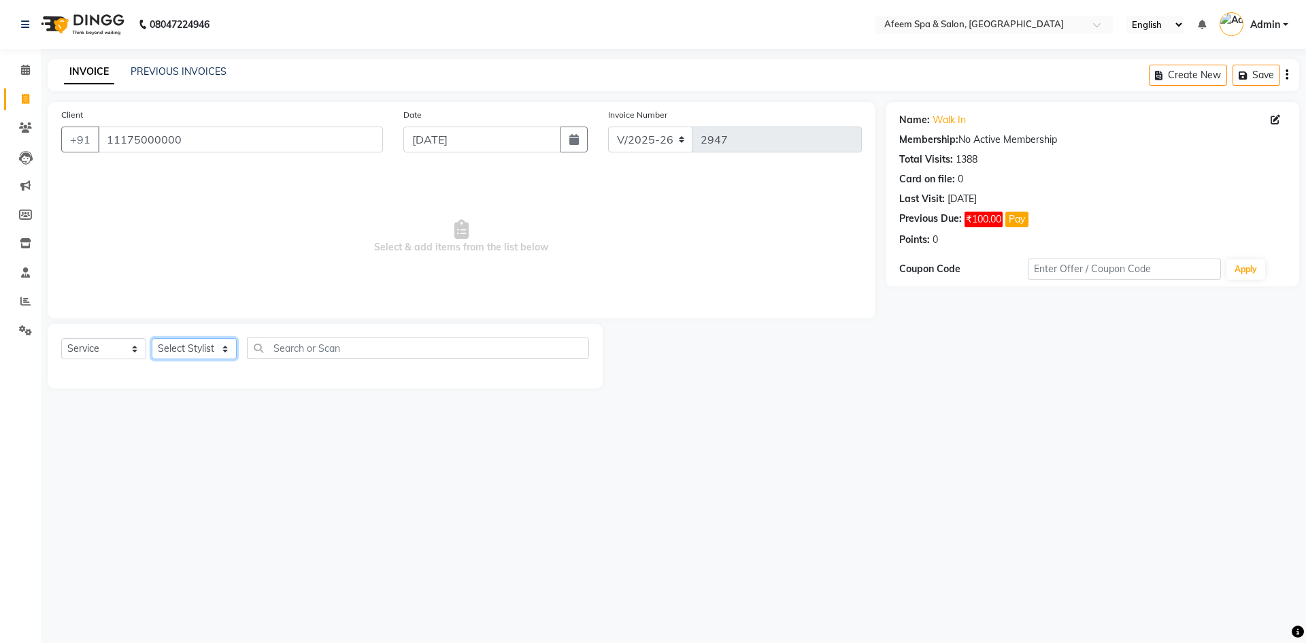
select select "12004"
click at [152, 338] on select "Select Stylist aarti bhavna deep Deepika [PERSON_NAME] [PERSON_NAME] [PERSON_NA…" at bounding box center [194, 348] width 85 height 21
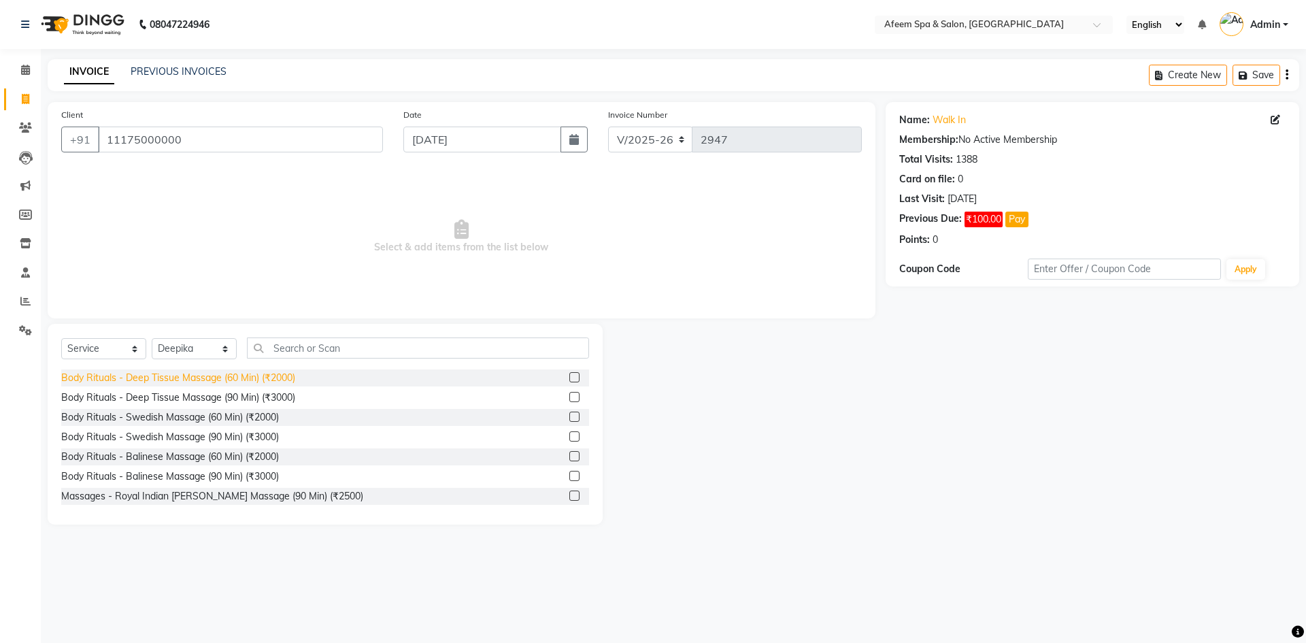
click at [266, 377] on div "Body Rituals - Deep Tissue Massage (60 Min) (₹2000)" at bounding box center [178, 378] width 234 height 14
checkbox input "false"
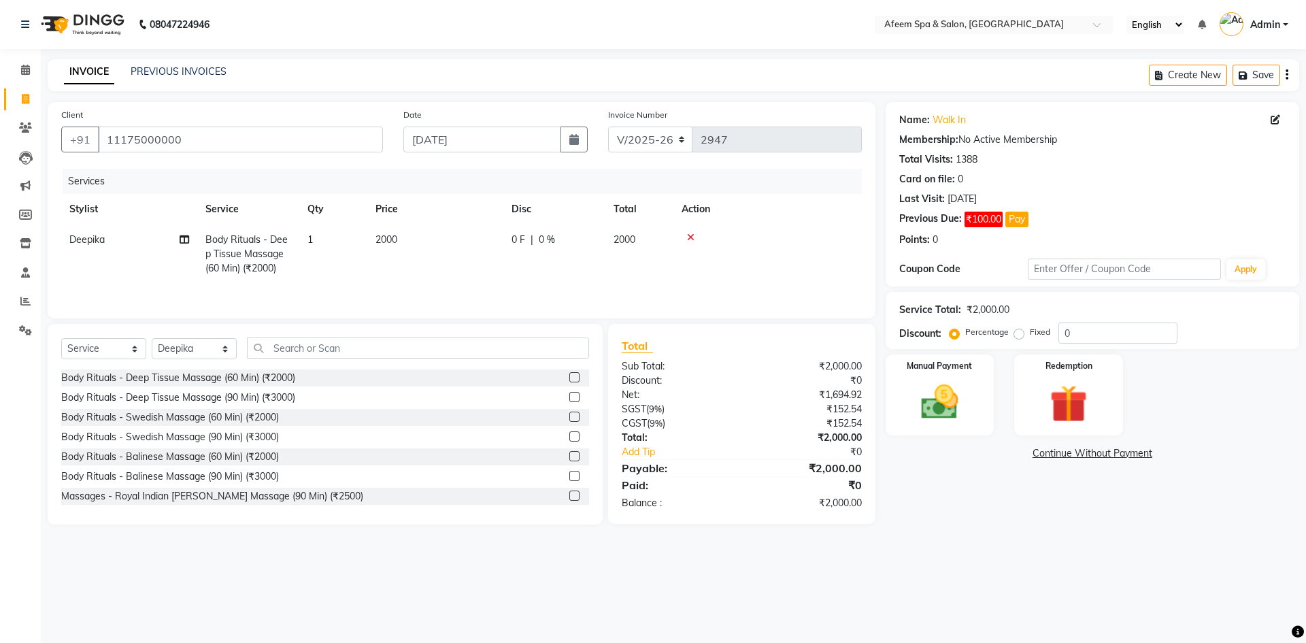
click at [393, 233] on td "2000" at bounding box center [435, 253] width 136 height 59
select select "12004"
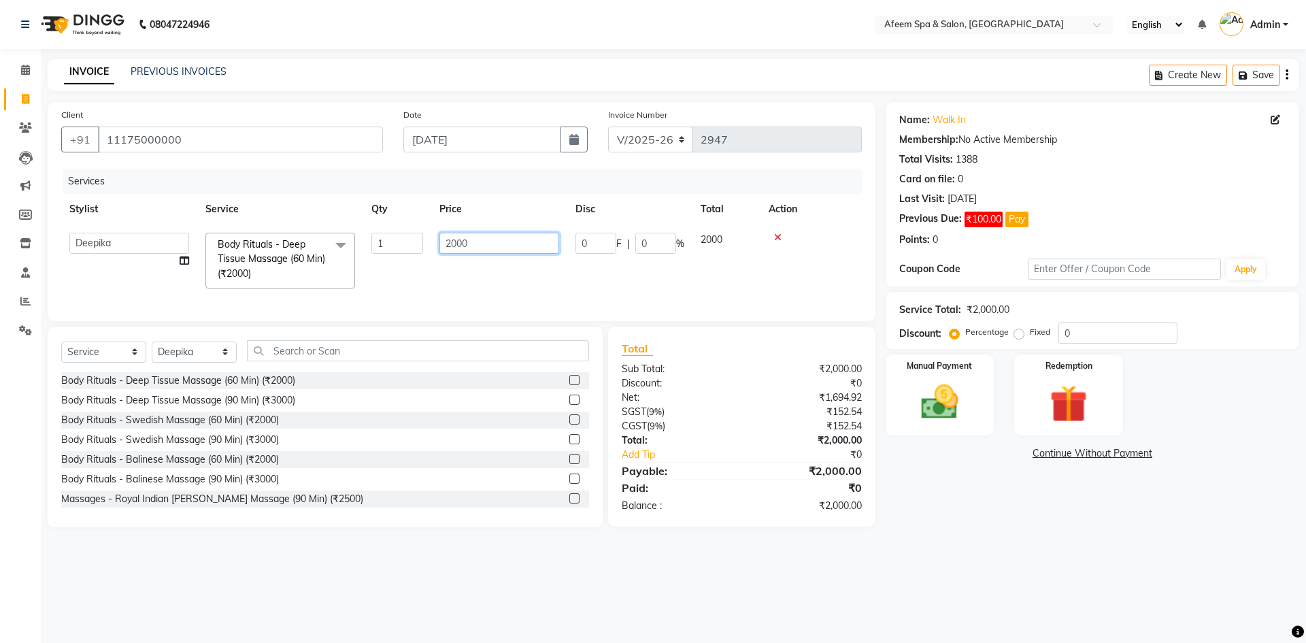
drag, startPoint x: 360, startPoint y: 245, endPoint x: 295, endPoint y: 251, distance: 64.9
click at [315, 250] on tr "aarti bhavna deep [PERSON_NAME] [PERSON_NAME] [PERSON_NAME] Product [PERSON_NAM…" at bounding box center [461, 260] width 800 height 72
type input "150"
click at [946, 411] on img at bounding box center [939, 401] width 63 height 45
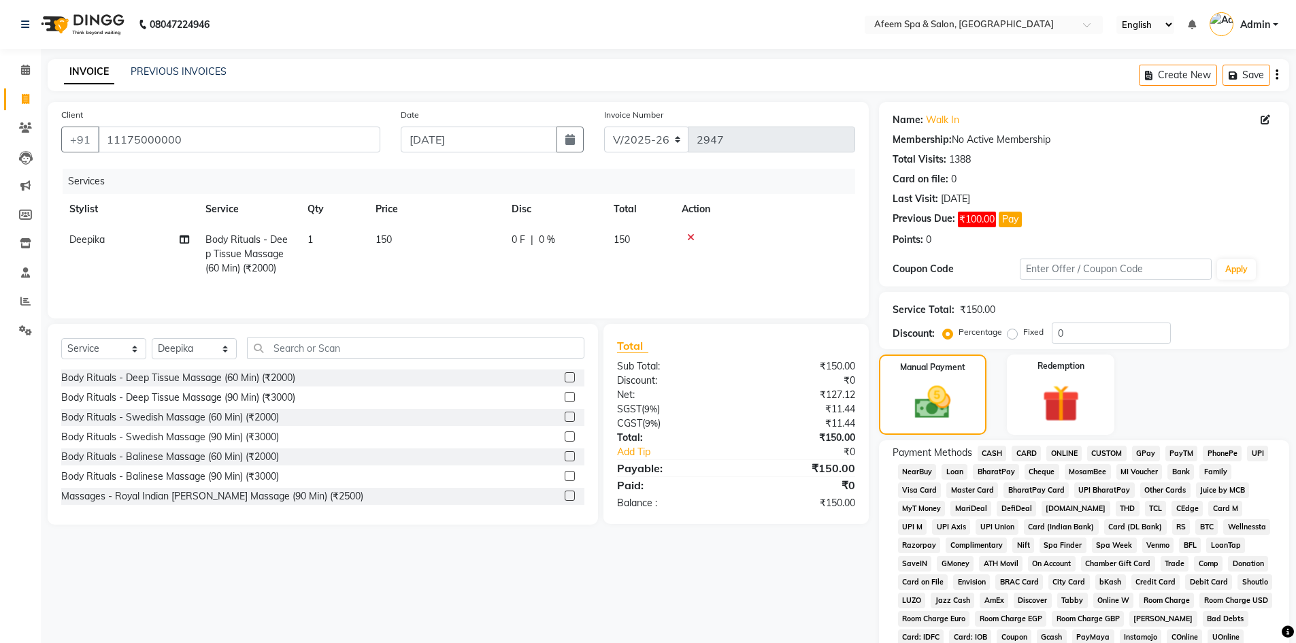
click at [996, 452] on span "CASH" at bounding box center [991, 453] width 29 height 16
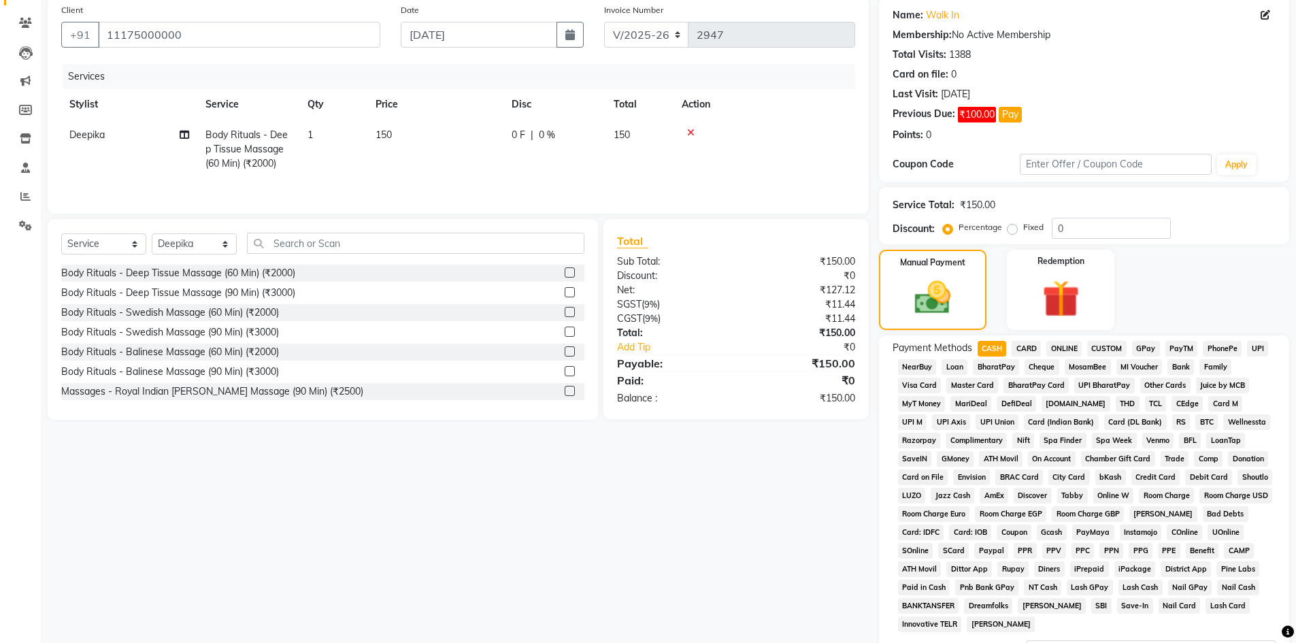
scroll to position [204, 0]
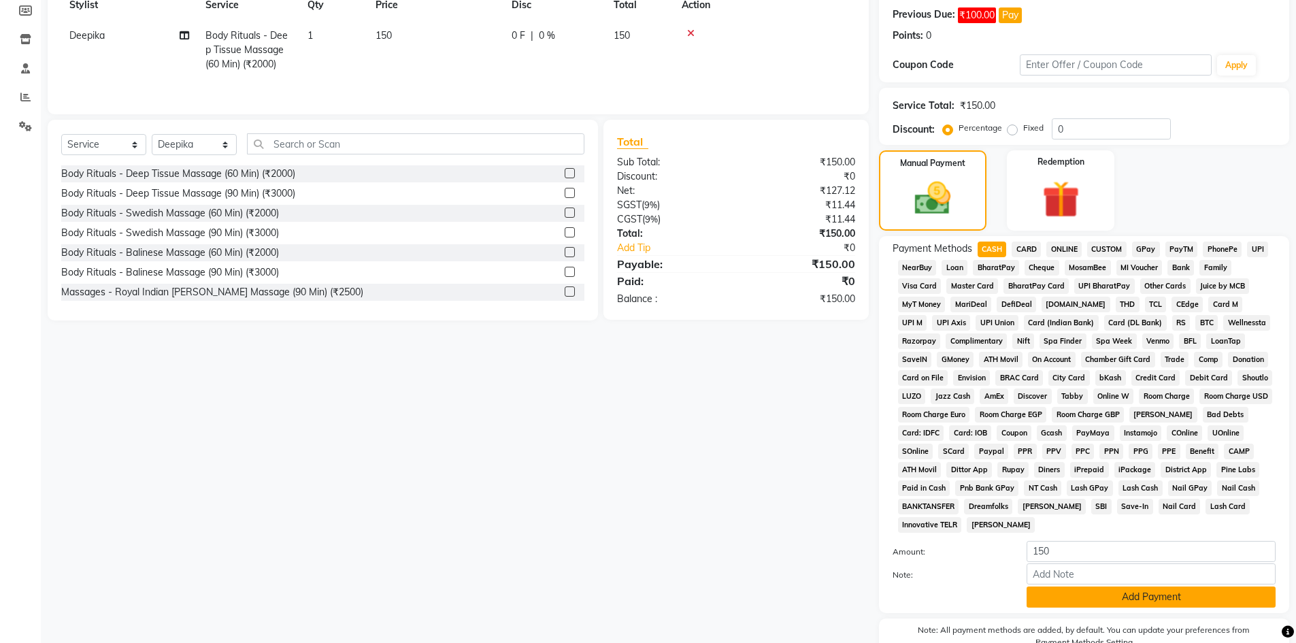
click at [1064, 604] on button "Add Payment" at bounding box center [1150, 596] width 249 height 21
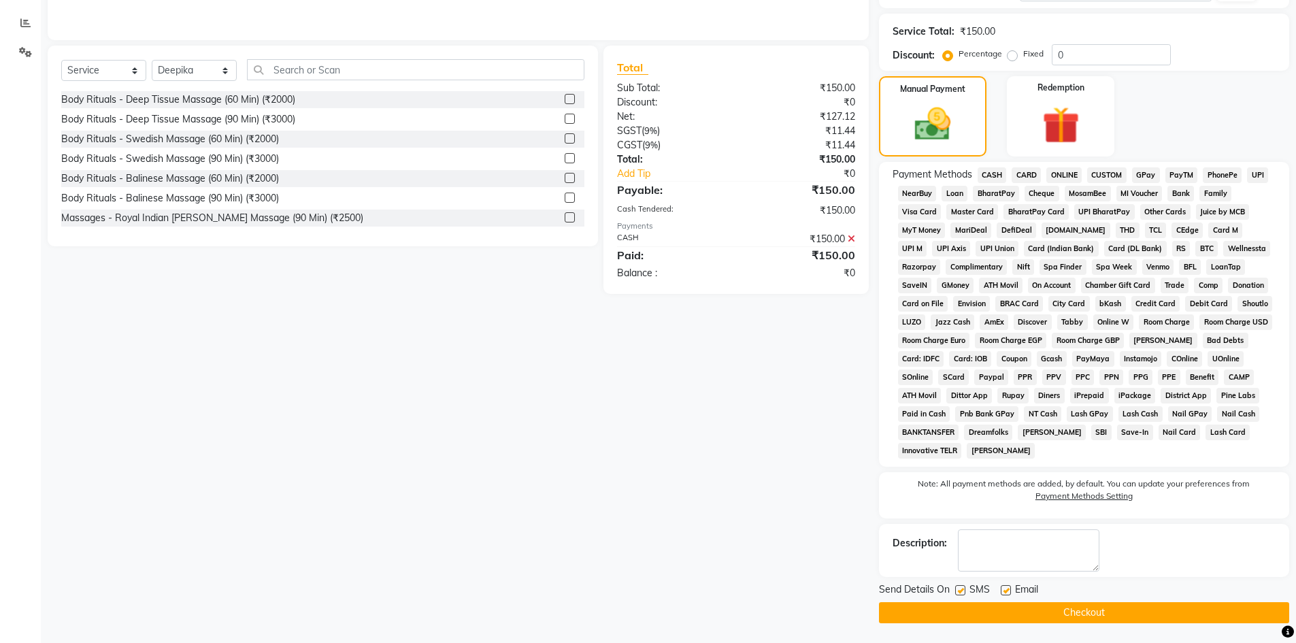
scroll to position [279, 0]
click at [1011, 621] on button "Checkout" at bounding box center [1084, 611] width 410 height 21
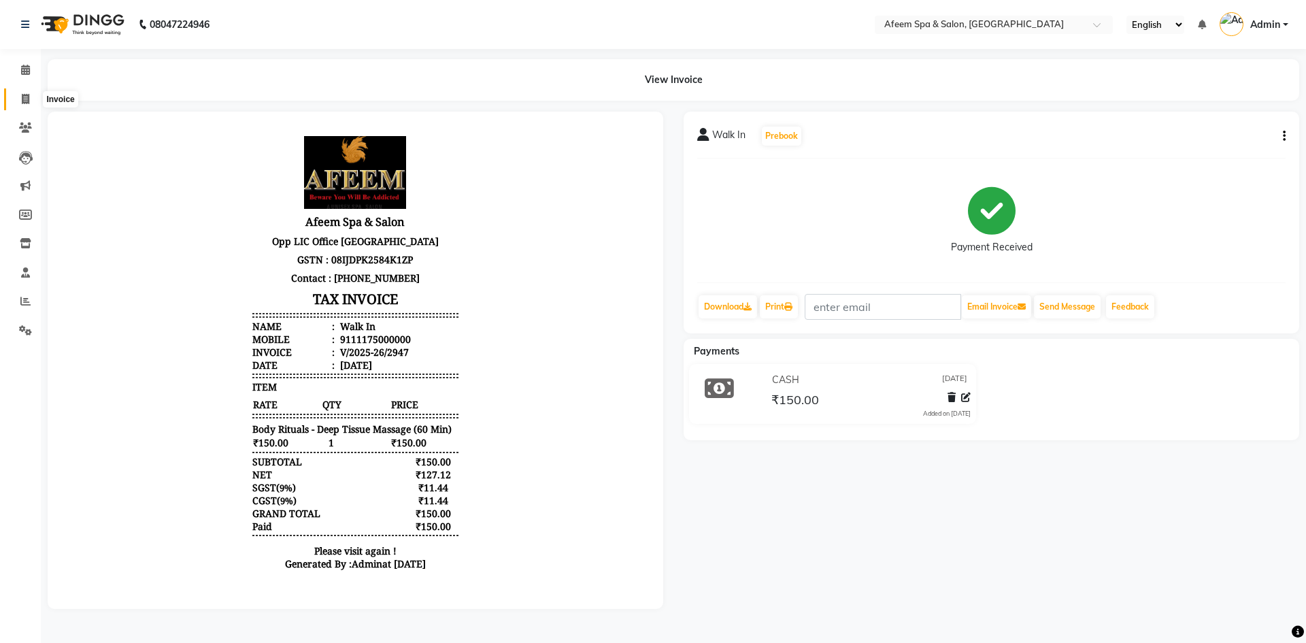
click at [20, 99] on span at bounding box center [26, 100] width 24 height 16
select select "service"
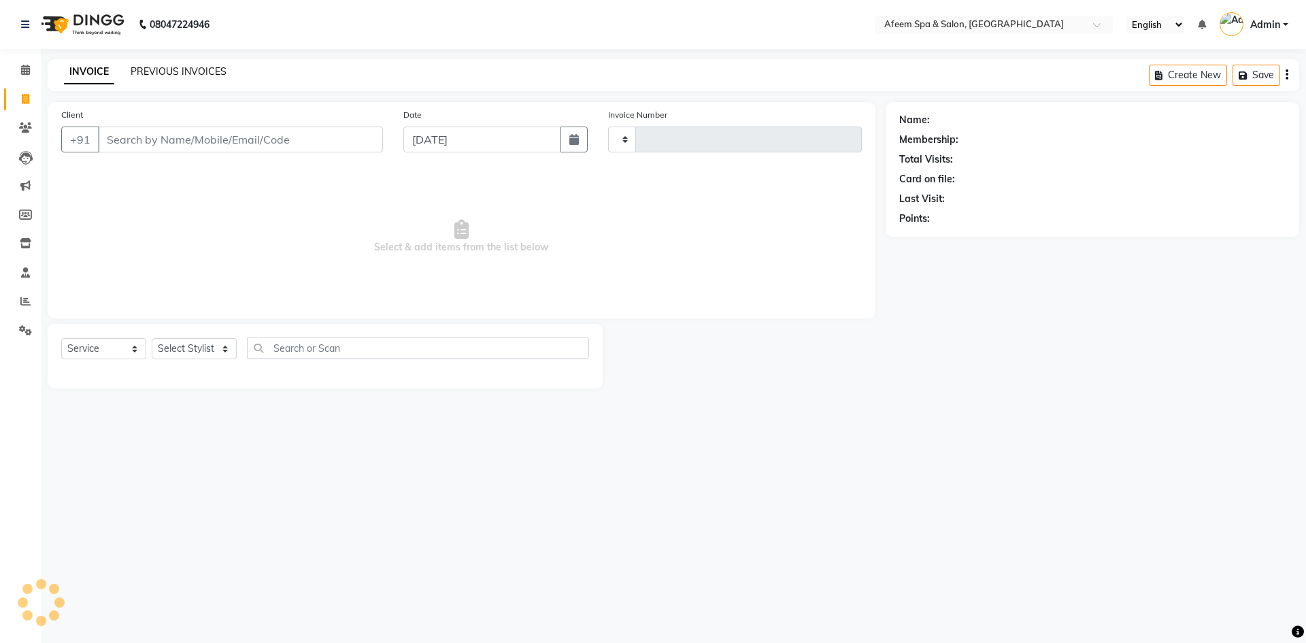
click at [139, 69] on link "PREVIOUS INVOICES" at bounding box center [179, 71] width 96 height 12
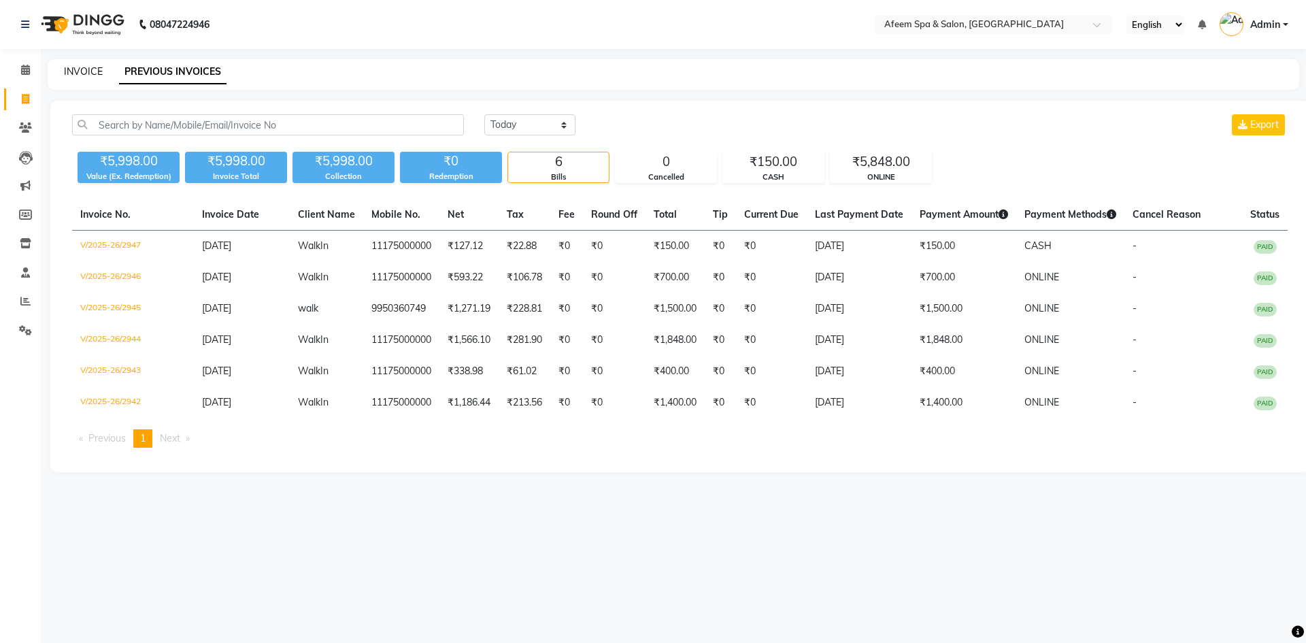
click at [84, 71] on link "INVOICE" at bounding box center [83, 71] width 39 height 12
select select "service"
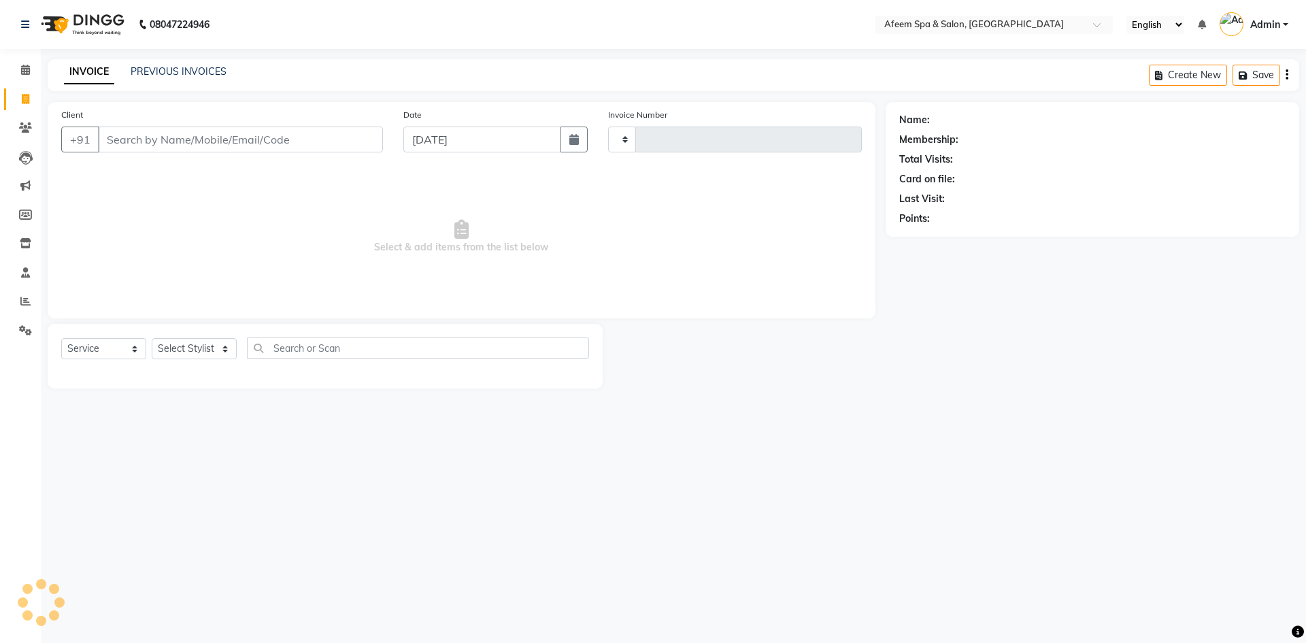
type input "2948"
select select "750"
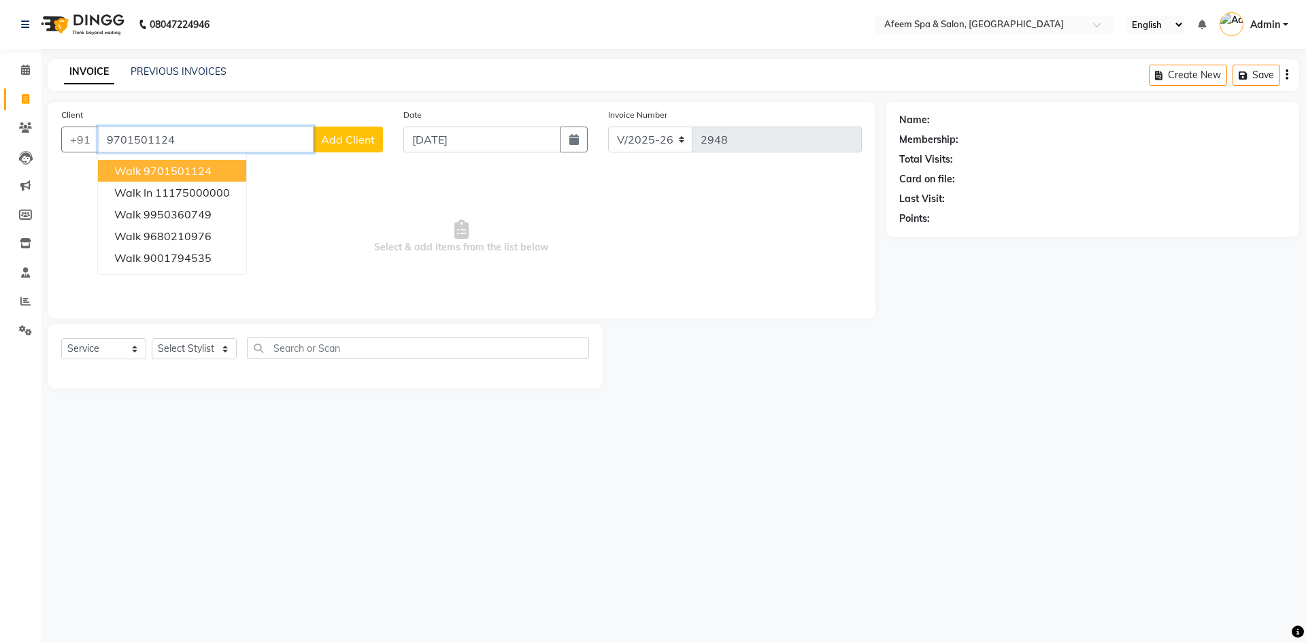
type input "9701501124"
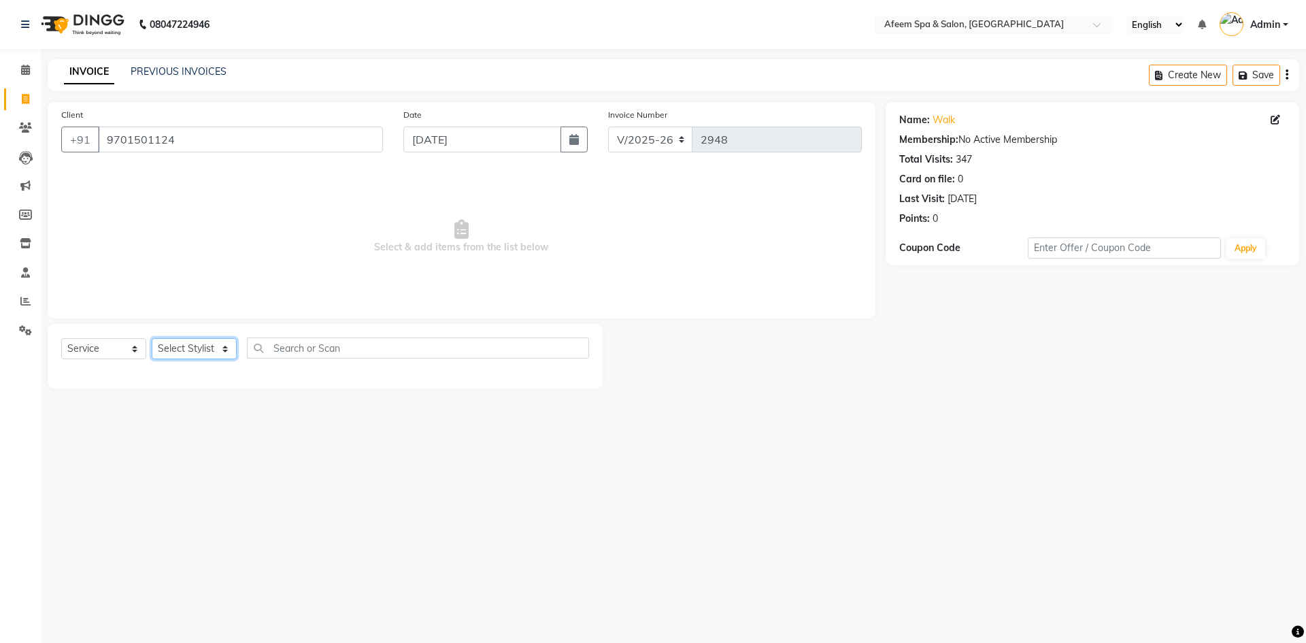
click at [194, 356] on select "Select Stylist aarti bhavna deep Deepika [PERSON_NAME] [PERSON_NAME] [PERSON_NA…" at bounding box center [194, 348] width 85 height 21
select select "26114"
click at [152, 338] on select "Select Stylist aarti bhavna deep Deepika [PERSON_NAME] [PERSON_NAME] [PERSON_NA…" at bounding box center [194, 348] width 85 height 21
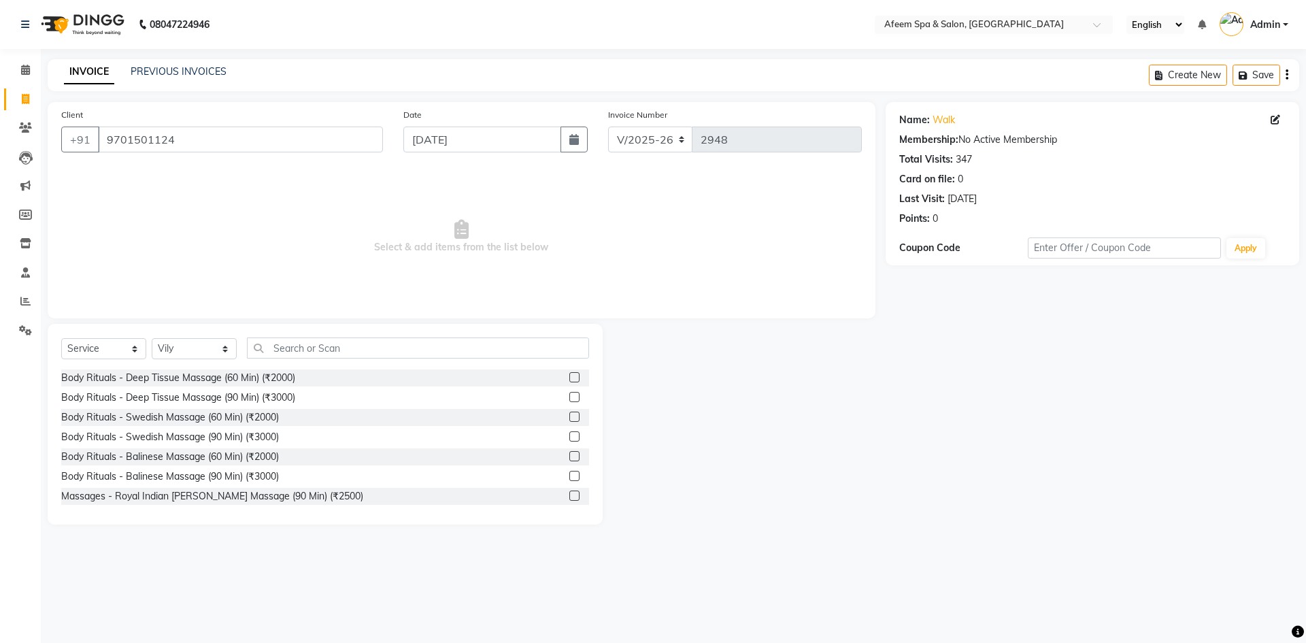
click at [569, 378] on label at bounding box center [574, 377] width 10 height 10
click at [569, 378] on input "checkbox" at bounding box center [573, 377] width 9 height 9
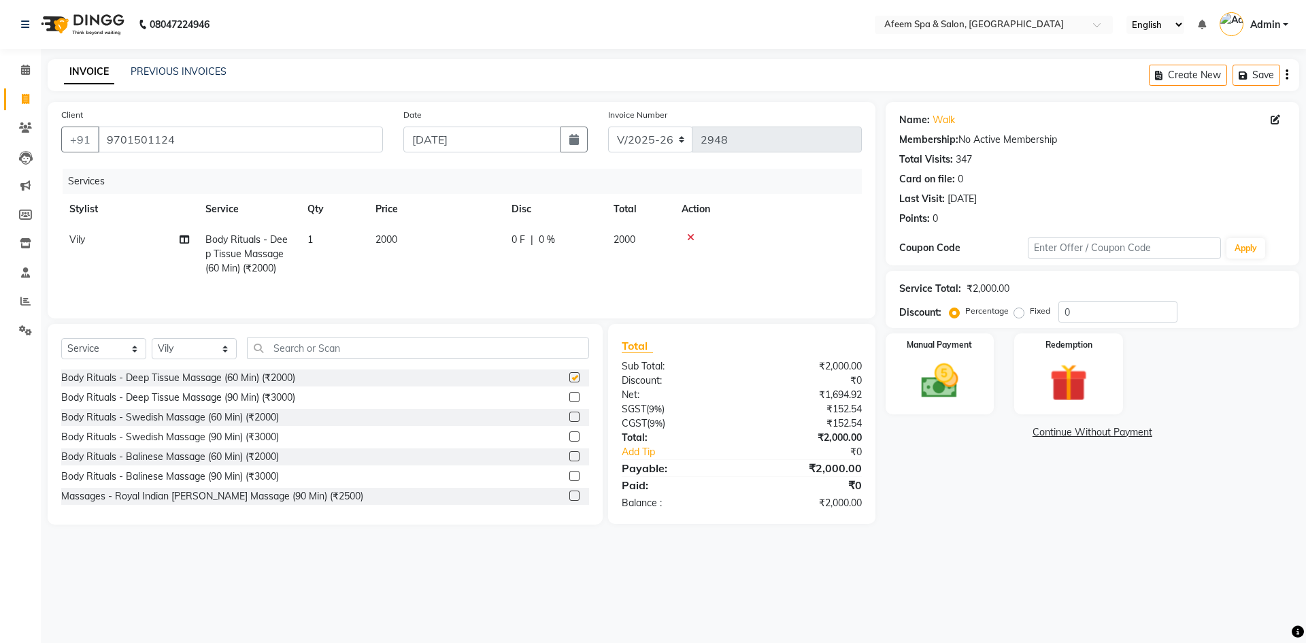
checkbox input "false"
click at [499, 248] on td "2000" at bounding box center [435, 253] width 136 height 59
select select "26114"
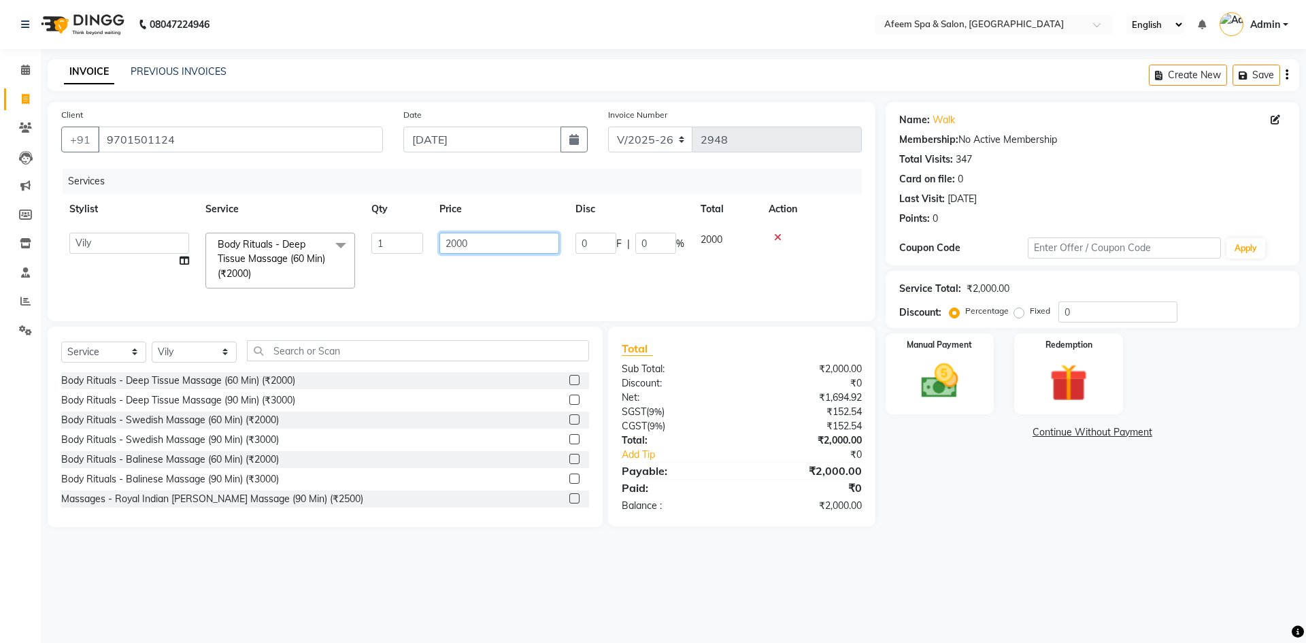
drag, startPoint x: 495, startPoint y: 247, endPoint x: 427, endPoint y: 248, distance: 68.0
click at [427, 248] on tr "aarti bhavna deep [PERSON_NAME] [PERSON_NAME] [PERSON_NAME] Product [PERSON_NAM…" at bounding box center [461, 260] width 800 height 72
type input "6000"
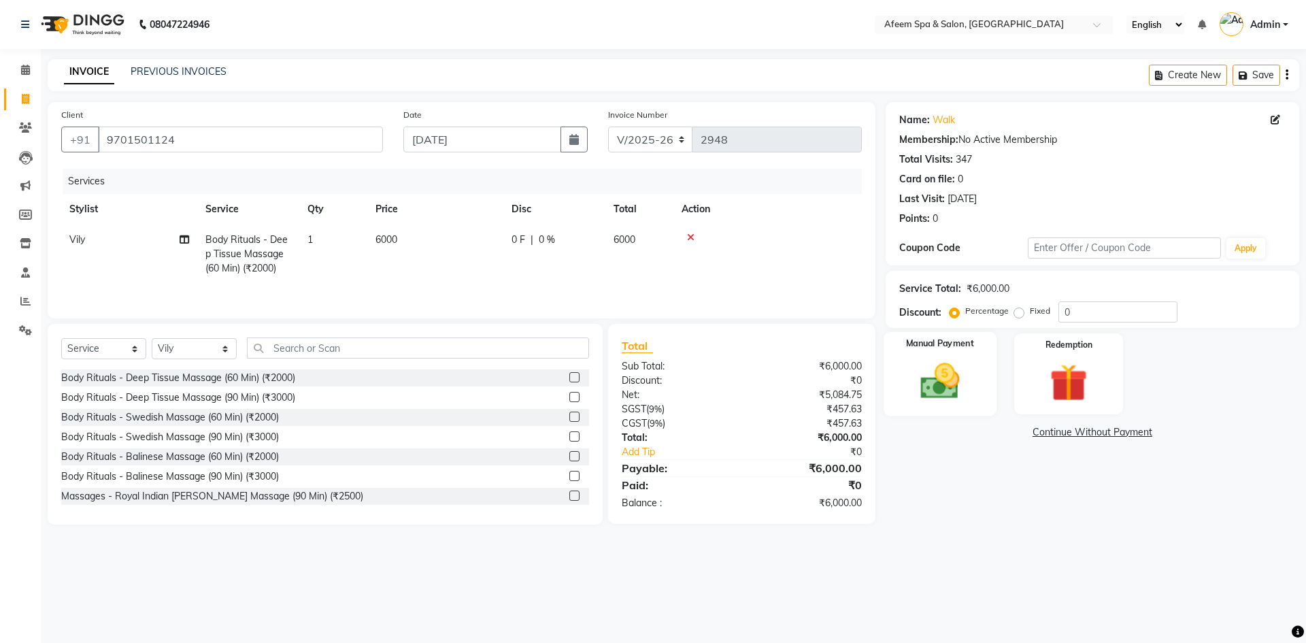
click at [932, 389] on img at bounding box center [939, 380] width 63 height 45
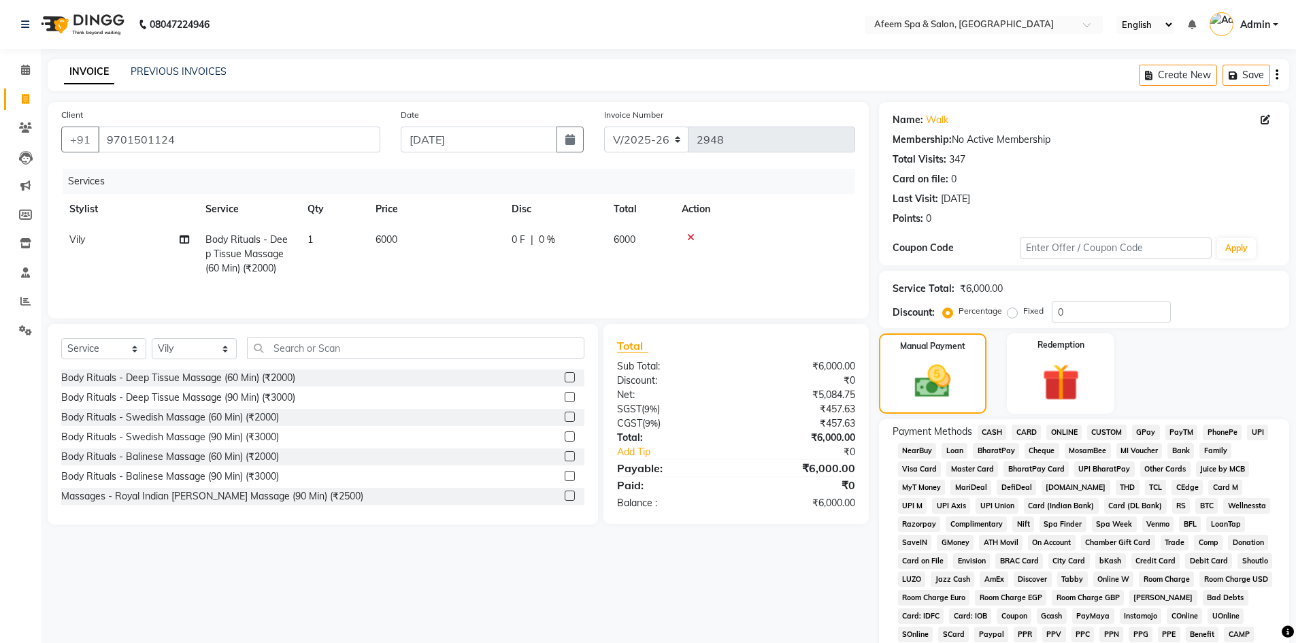
click at [1028, 426] on span "CARD" at bounding box center [1025, 432] width 29 height 16
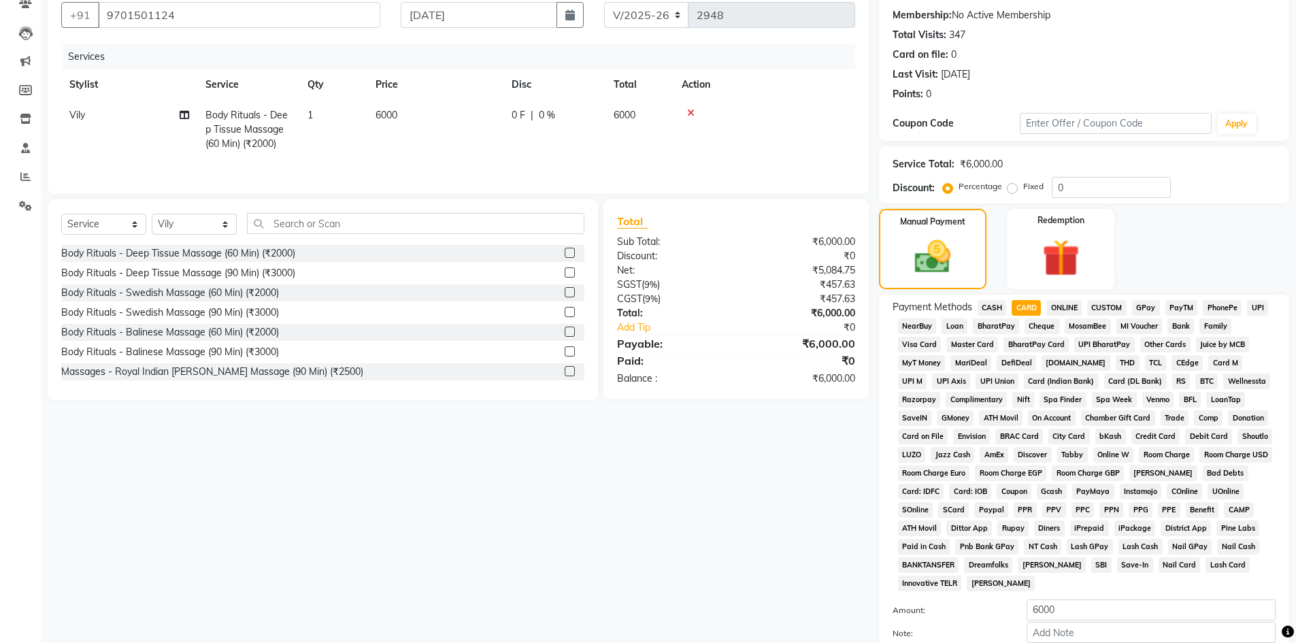
scroll to position [253, 0]
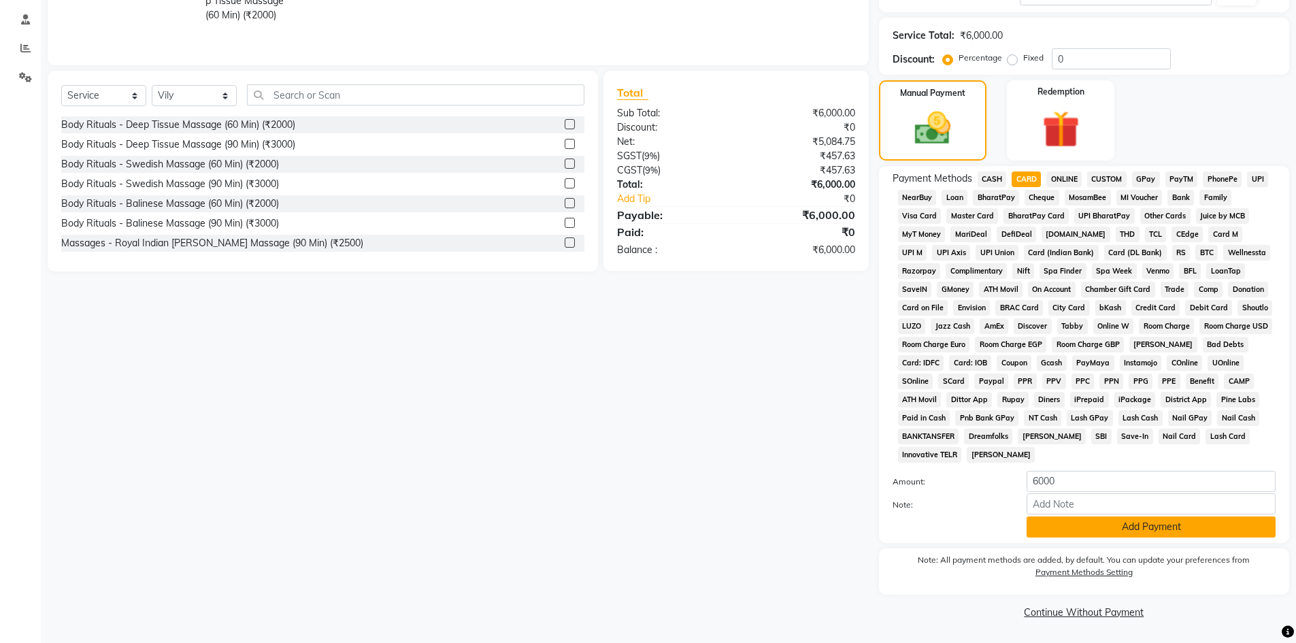
click at [1146, 528] on button "Add Payment" at bounding box center [1150, 526] width 249 height 21
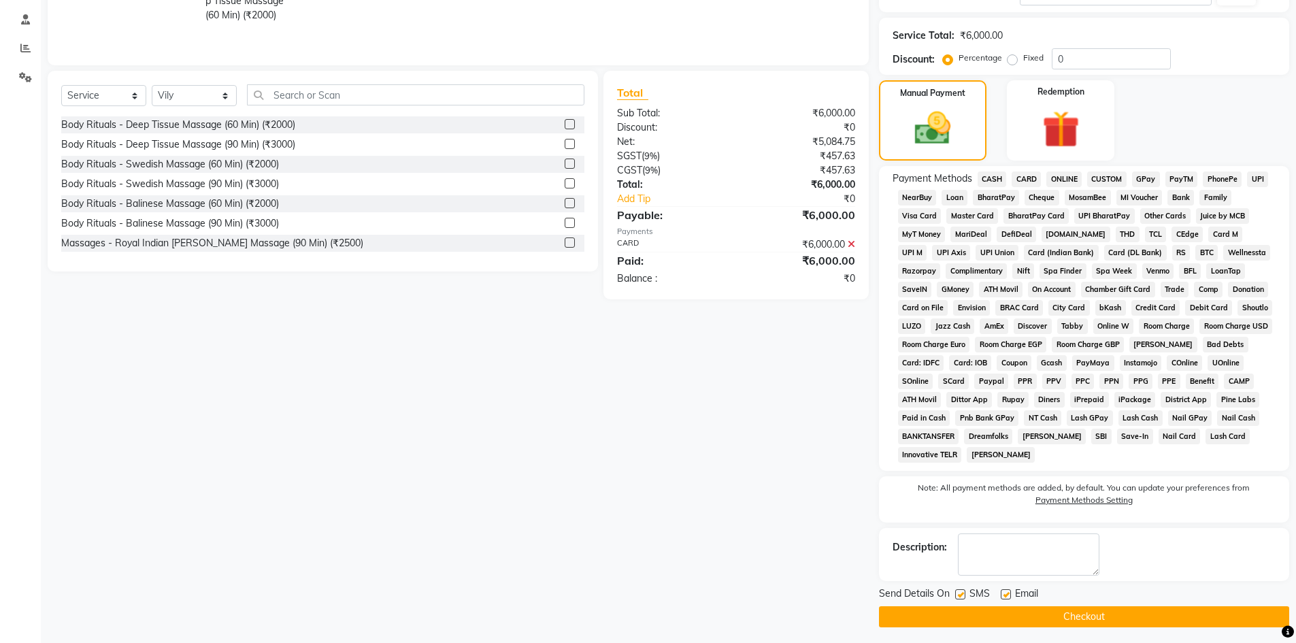
click at [1173, 625] on button "Checkout" at bounding box center [1084, 616] width 410 height 21
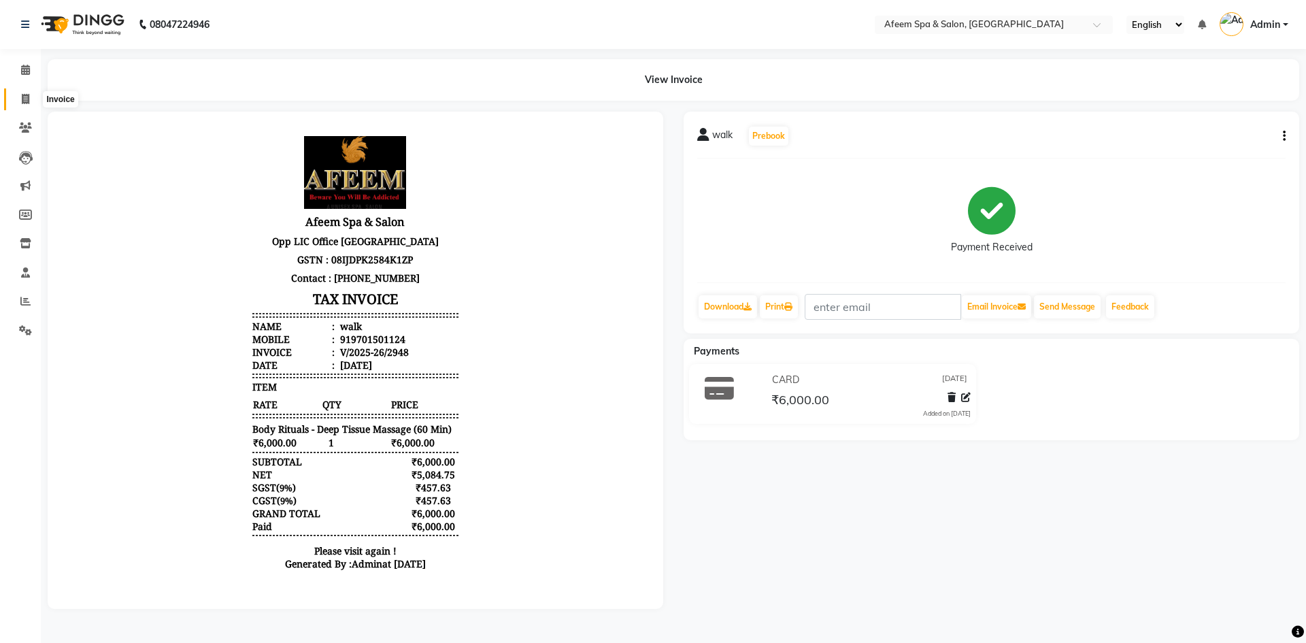
click at [24, 105] on span at bounding box center [26, 100] width 24 height 16
select select "service"
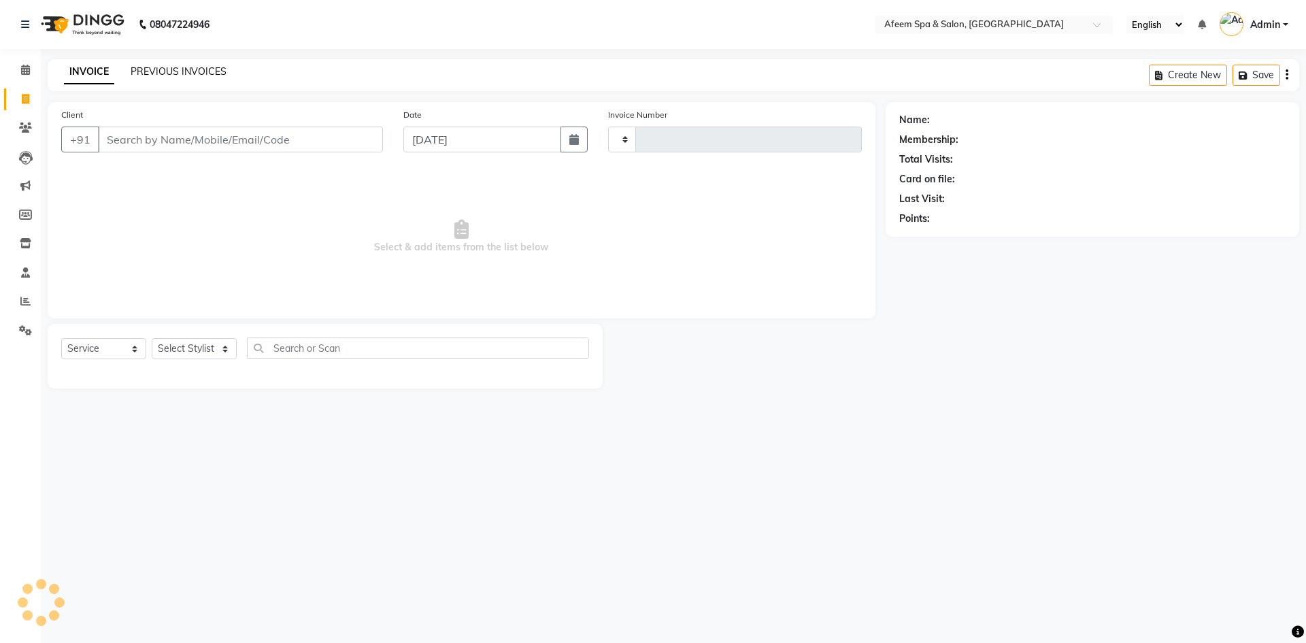
click at [199, 70] on link "PREVIOUS INVOICES" at bounding box center [179, 71] width 96 height 12
